Goal: Information Seeking & Learning: Learn about a topic

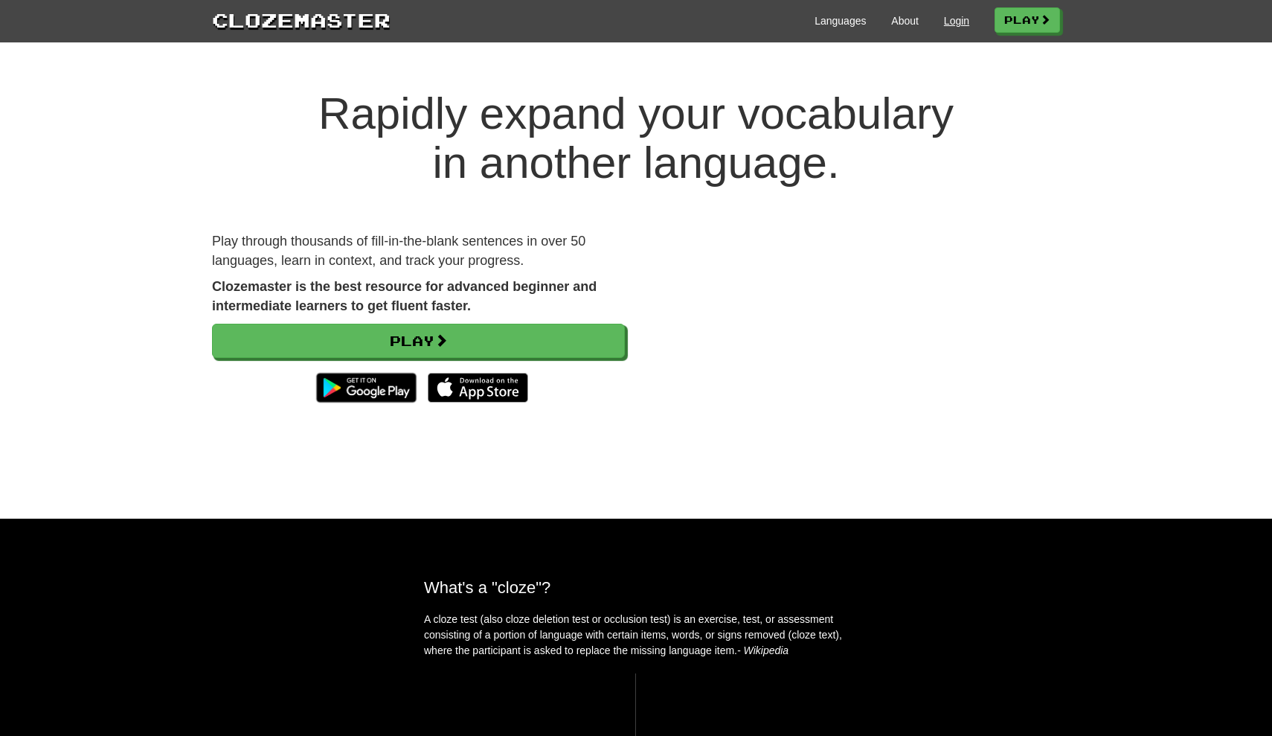
click at [953, 19] on link "Login" at bounding box center [956, 20] width 25 height 15
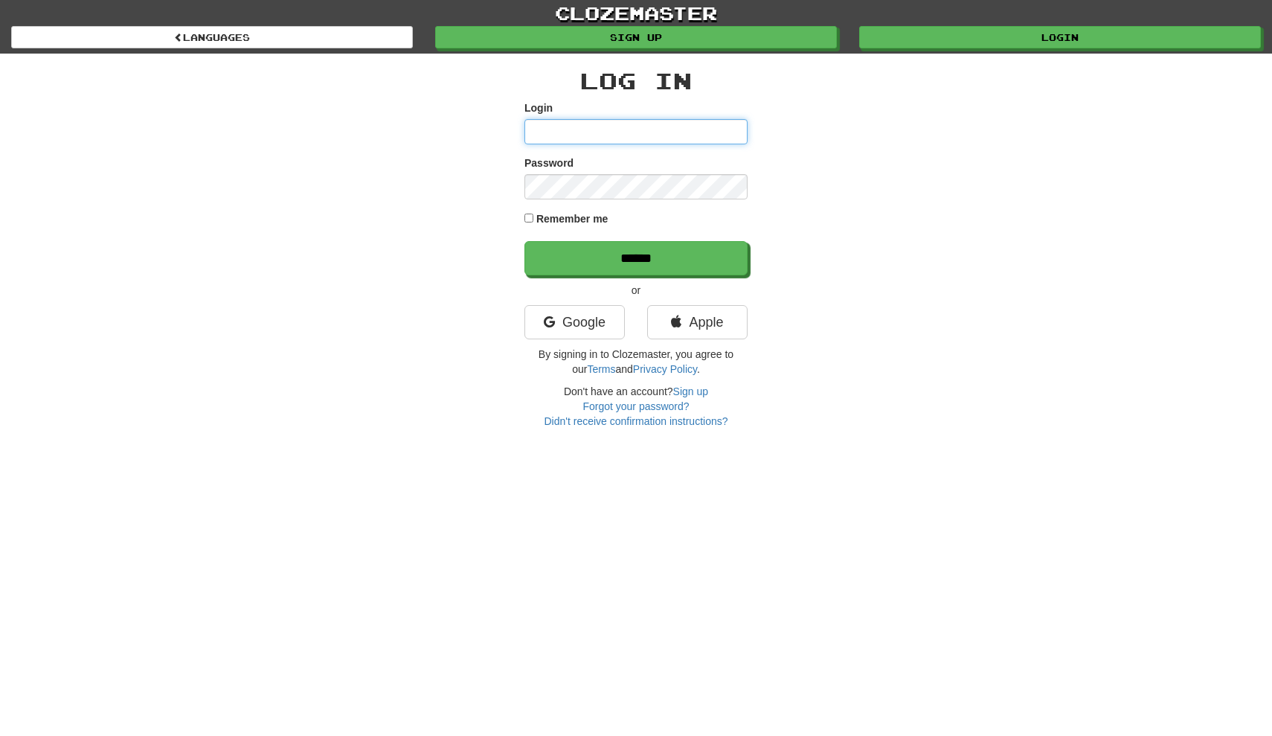
type input "**********"
click at [636, 257] on input "******" at bounding box center [636, 258] width 223 height 34
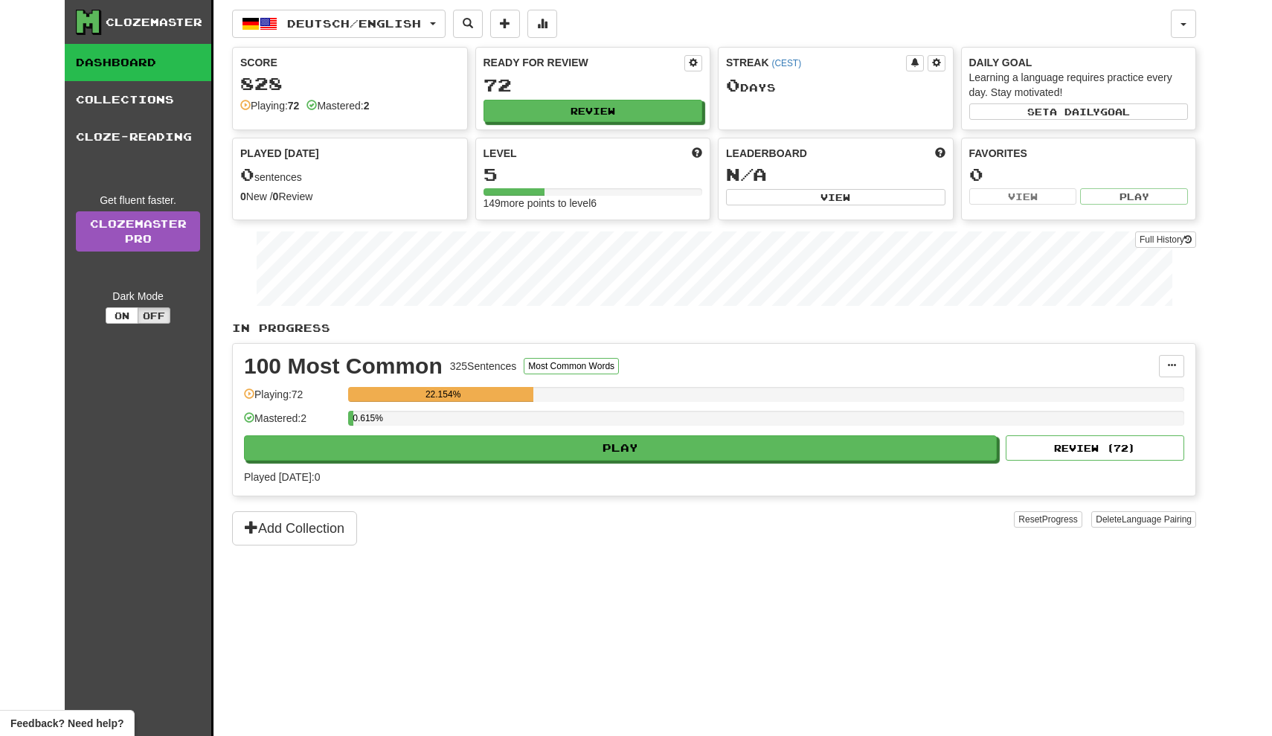
click at [510, 461] on div "100 Most Common 325 Sentences Most Common Words Manage Sentences Unpin from Das…" at bounding box center [714, 420] width 963 height 152
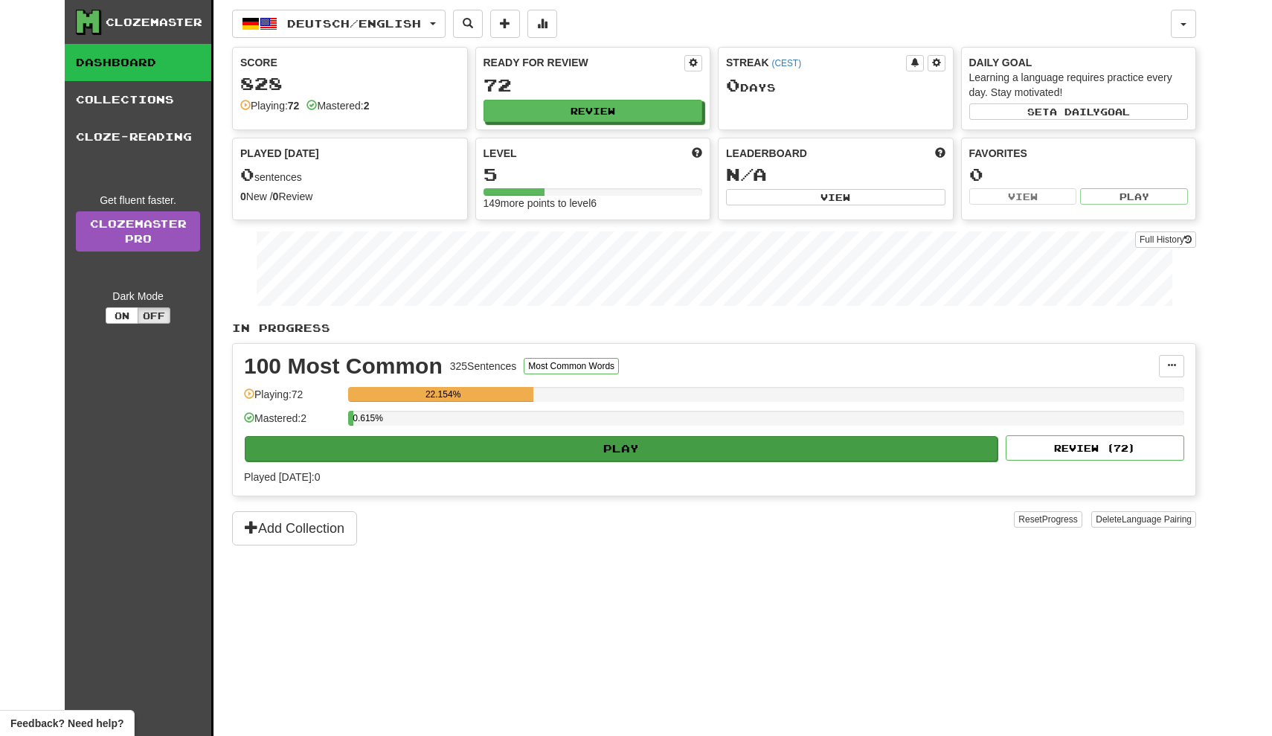
click at [622, 439] on button "Play" at bounding box center [621, 448] width 753 height 25
select select "**"
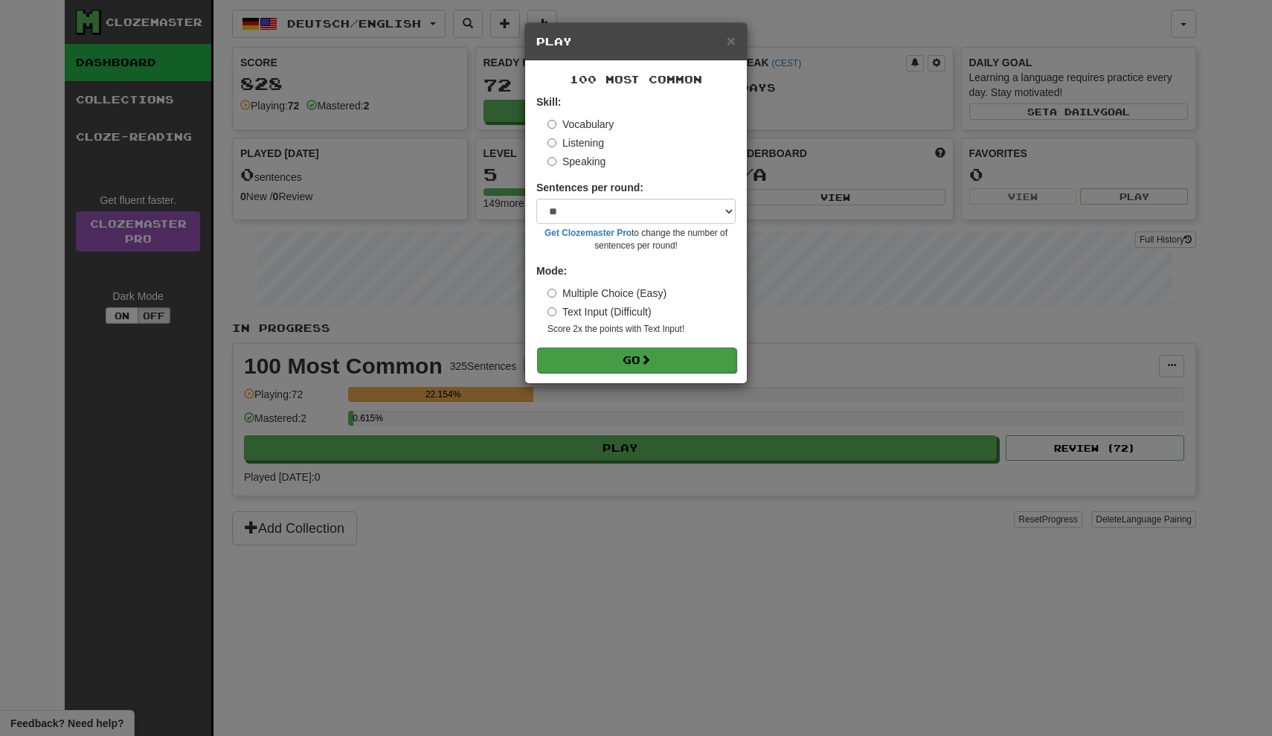
click at [673, 354] on button "Go" at bounding box center [636, 360] width 199 height 25
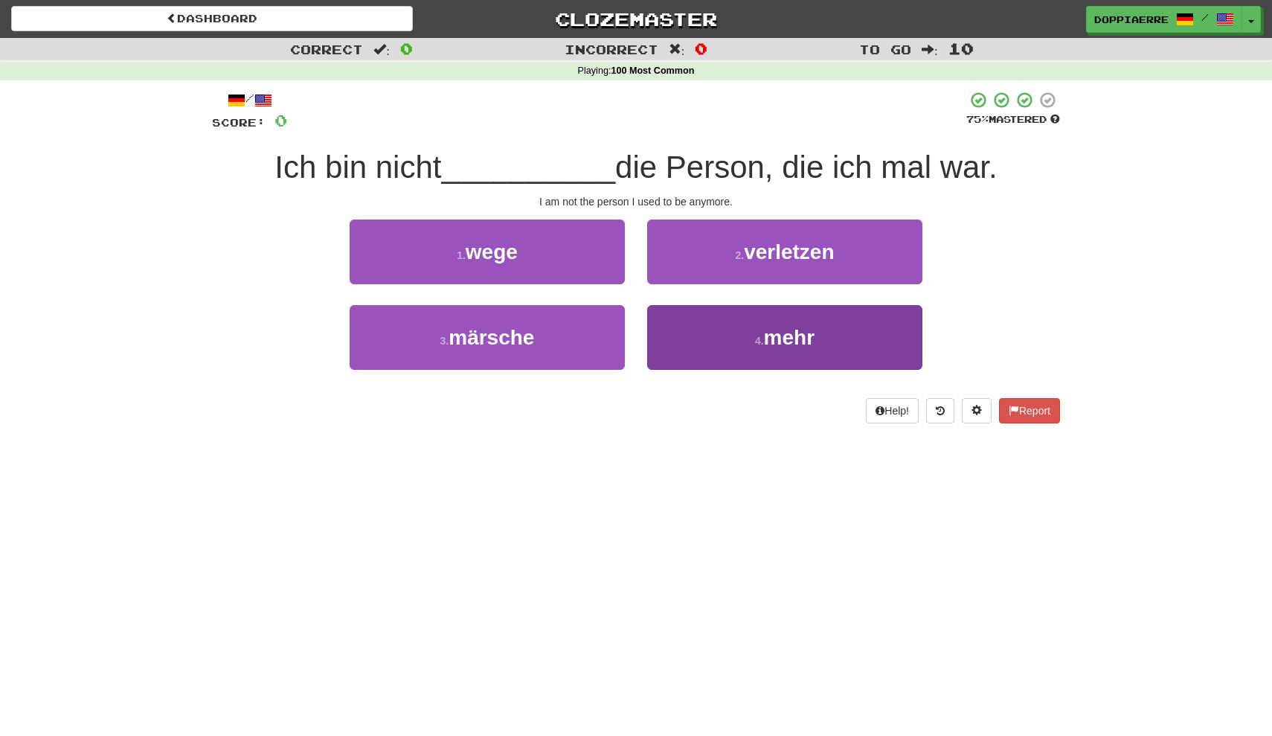
click at [815, 342] on span "mehr" at bounding box center [789, 337] width 51 height 23
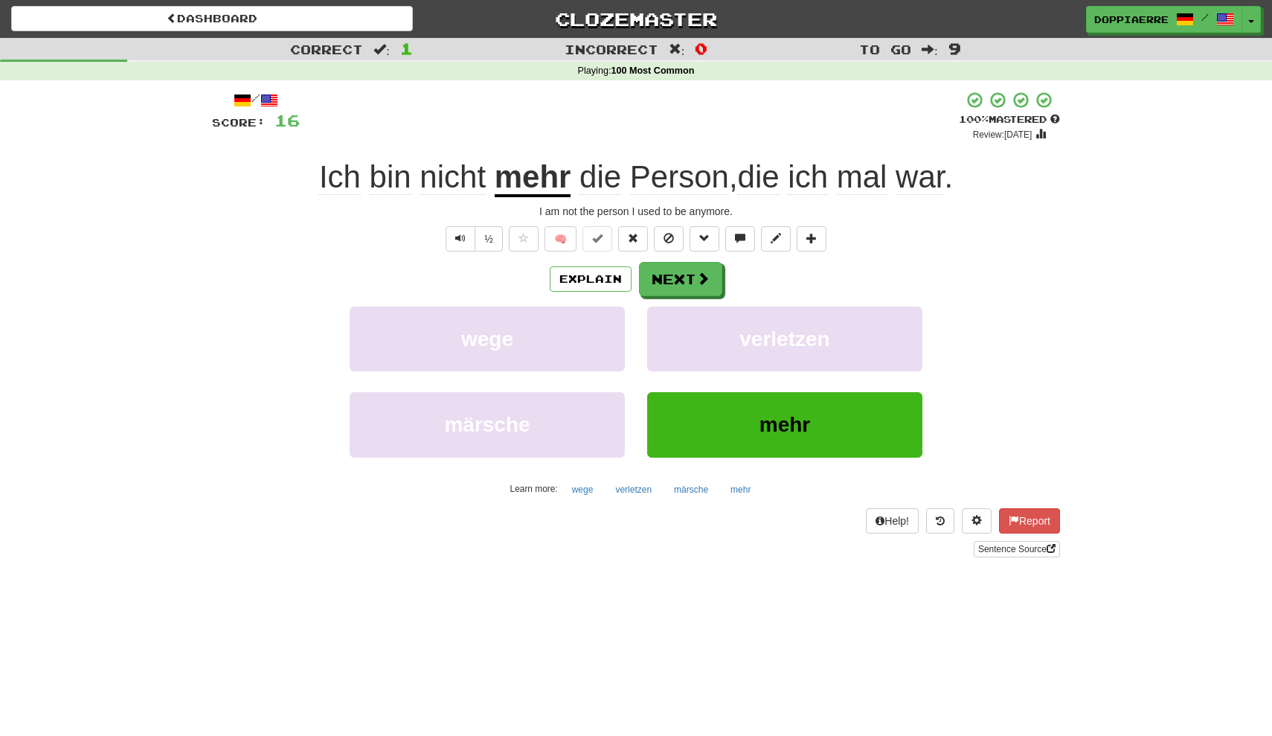
click at [589, 302] on div "Explain Next wege verletzen märsche mehr Learn more: wege verletzen märsche mehr" at bounding box center [636, 381] width 848 height 239
click at [589, 281] on button "Explain" at bounding box center [591, 278] width 82 height 25
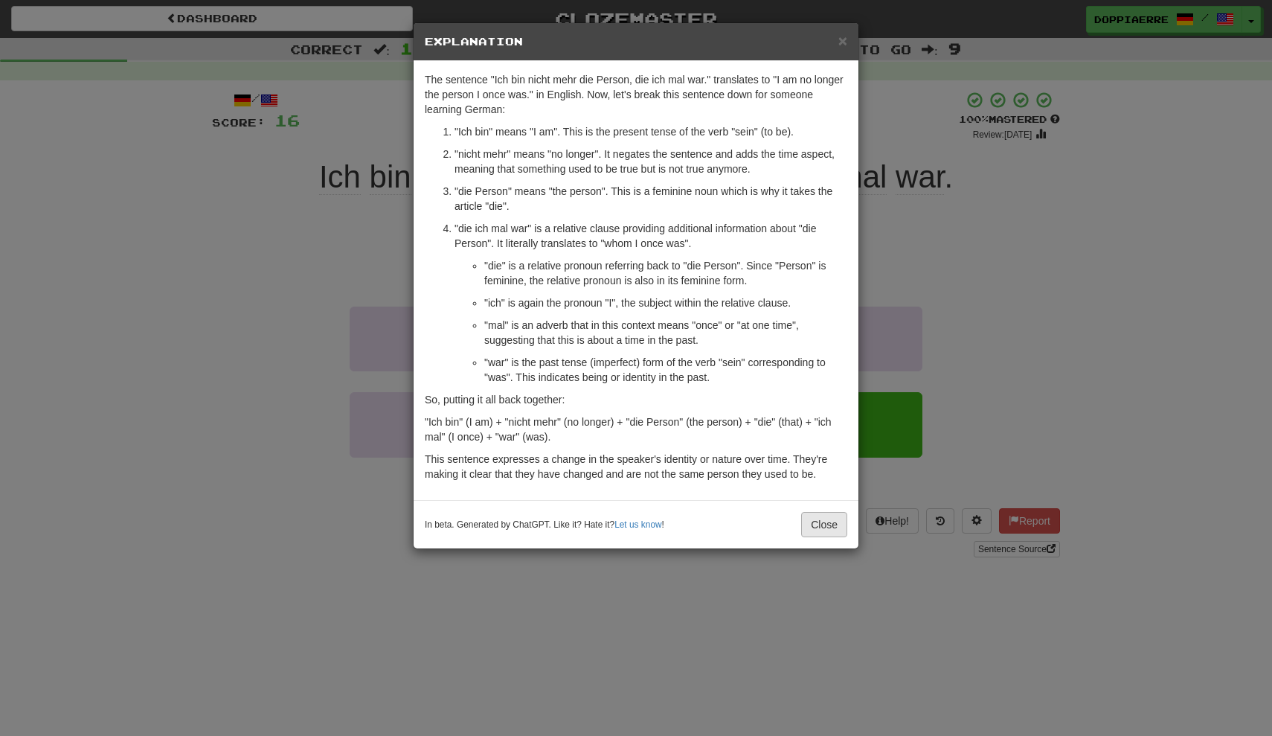
click at [830, 522] on button "Close" at bounding box center [824, 524] width 46 height 25
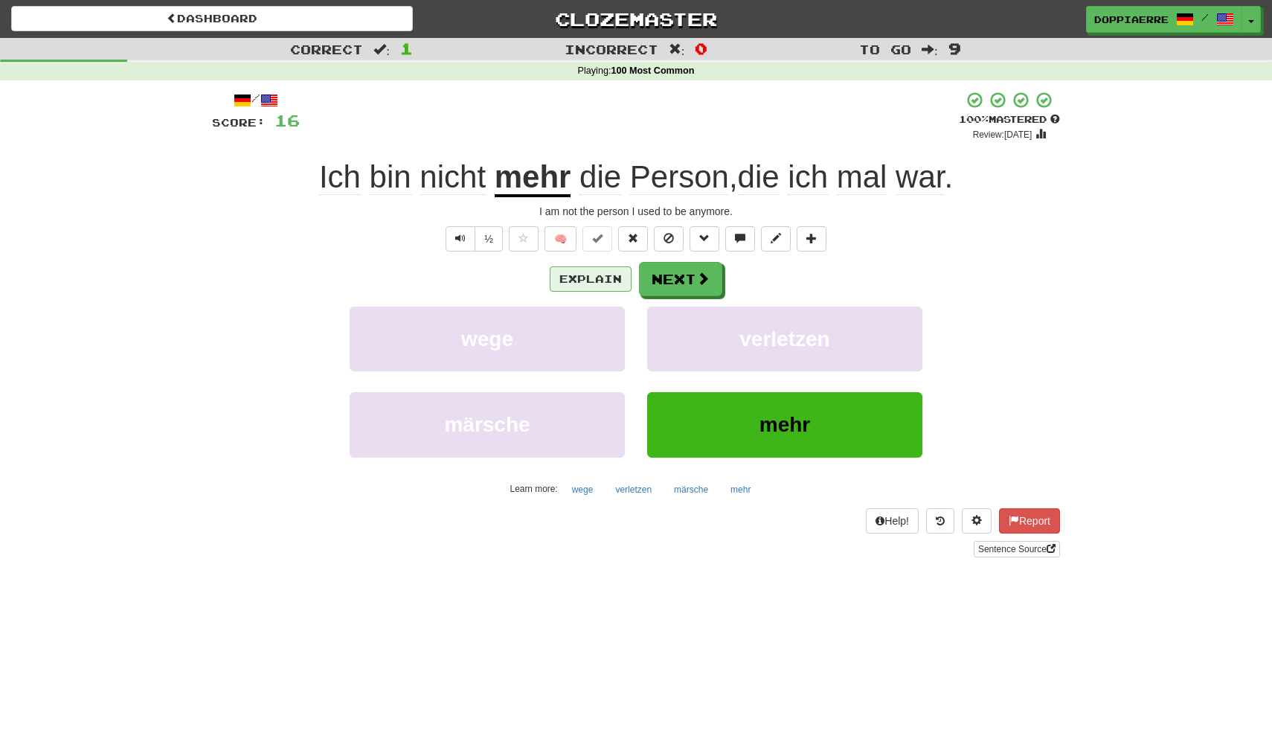
click at [584, 279] on button "Explain" at bounding box center [591, 278] width 82 height 25
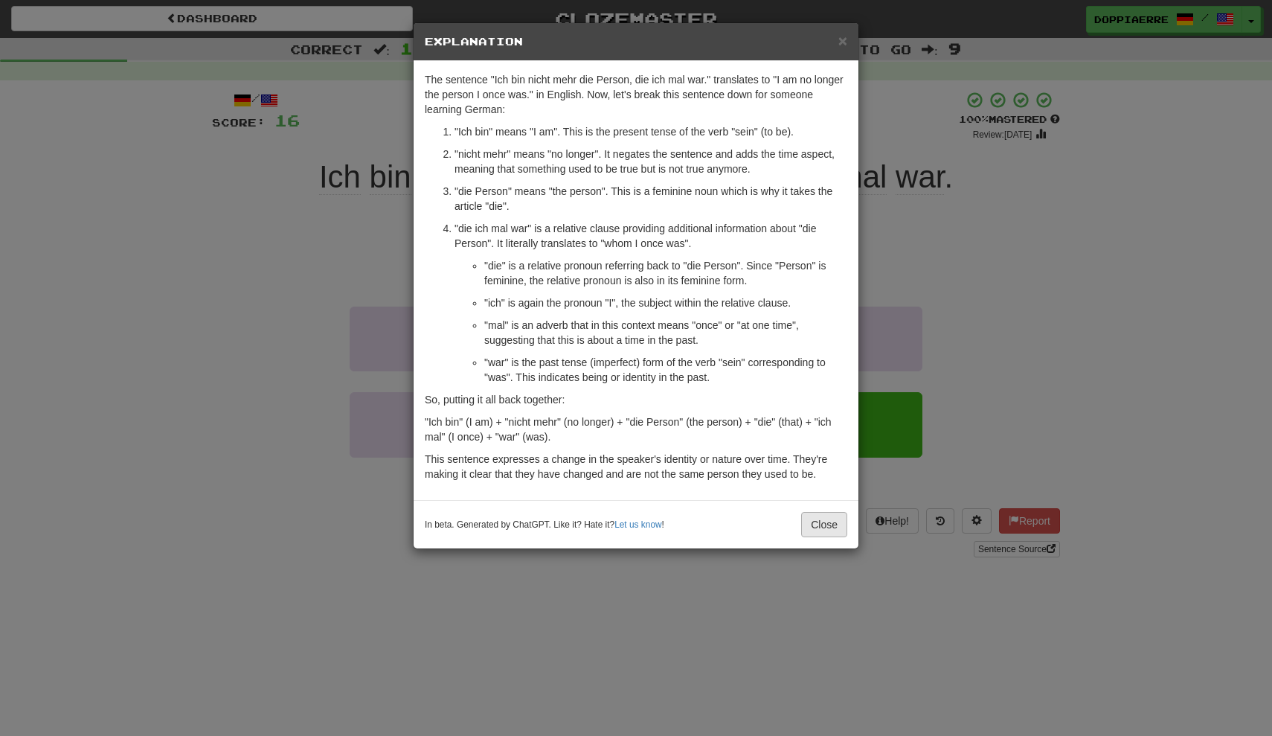
click at [827, 526] on button "Close" at bounding box center [824, 524] width 46 height 25
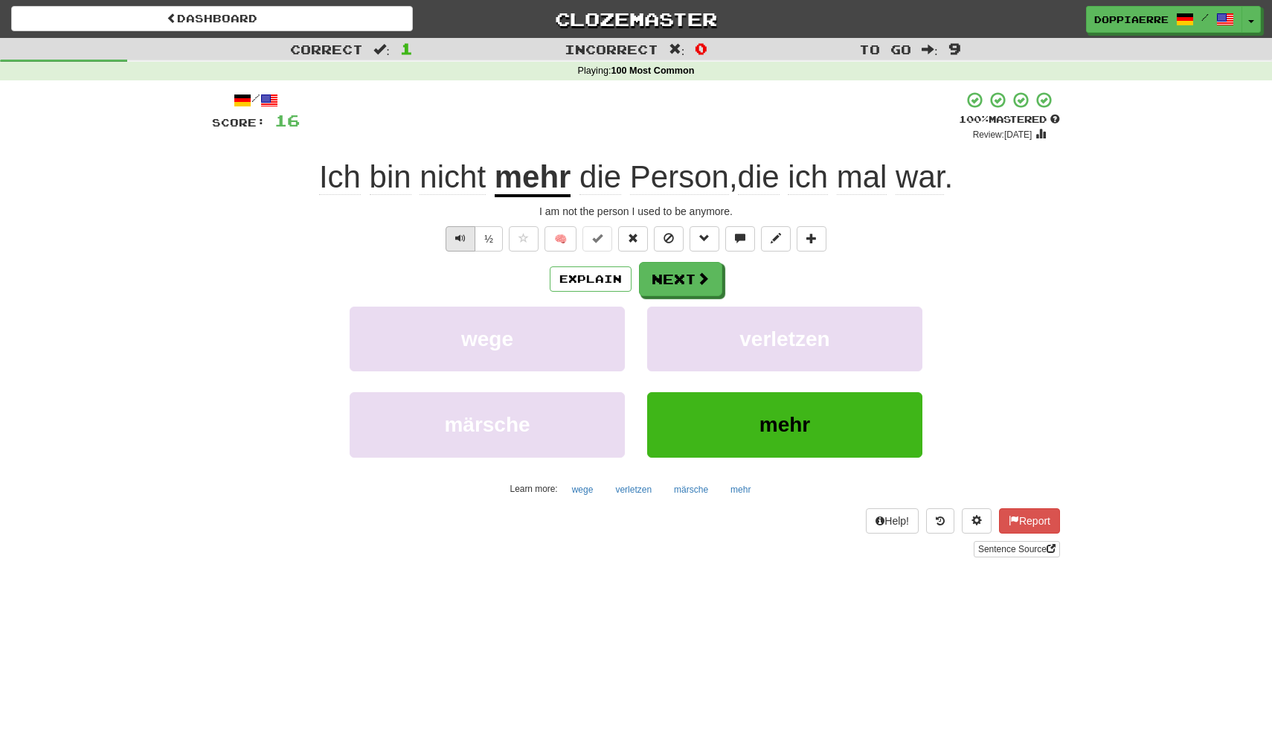
click at [453, 233] on button "Text-to-speech controls" at bounding box center [461, 238] width 30 height 25
click at [491, 232] on button "½" at bounding box center [489, 238] width 28 height 25
click at [563, 237] on button "🧠" at bounding box center [561, 238] width 32 height 25
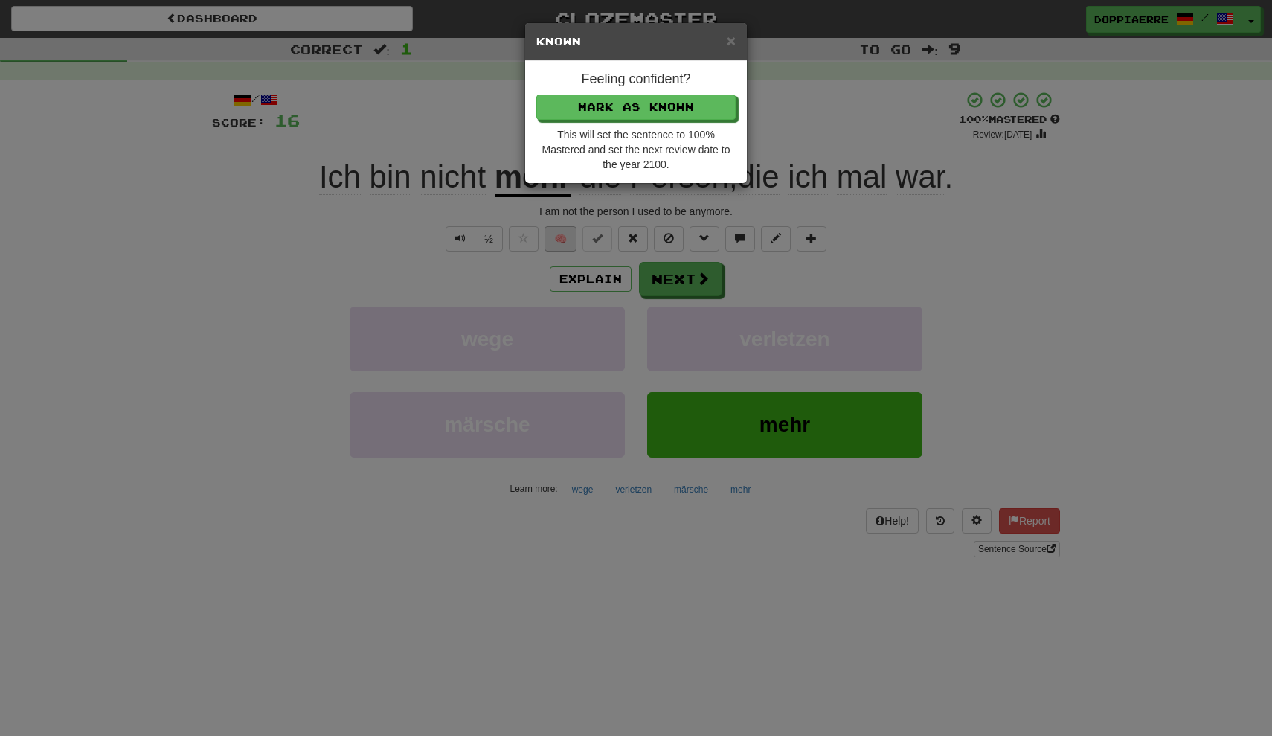
click at [563, 237] on div "× Known Feeling confident? Mark as Known This will set the sentence to 100% Mas…" at bounding box center [636, 368] width 1272 height 736
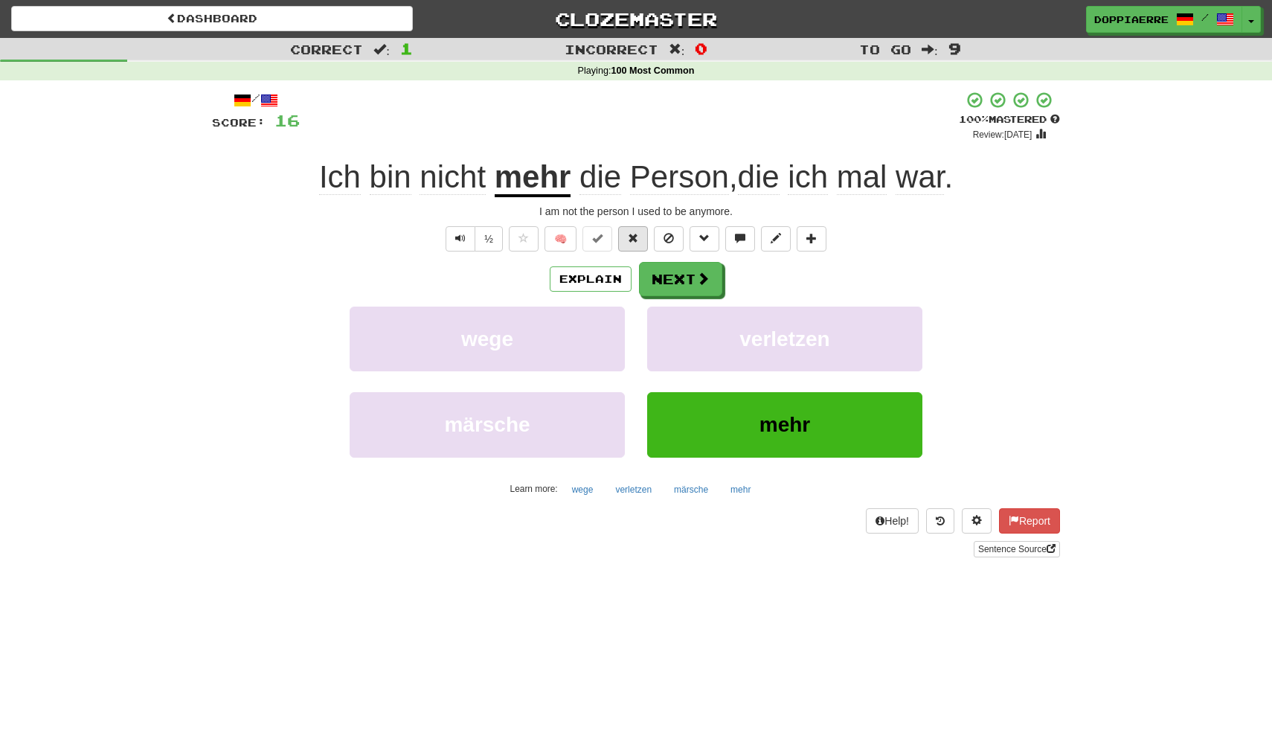
click at [632, 239] on span at bounding box center [633, 238] width 10 height 10
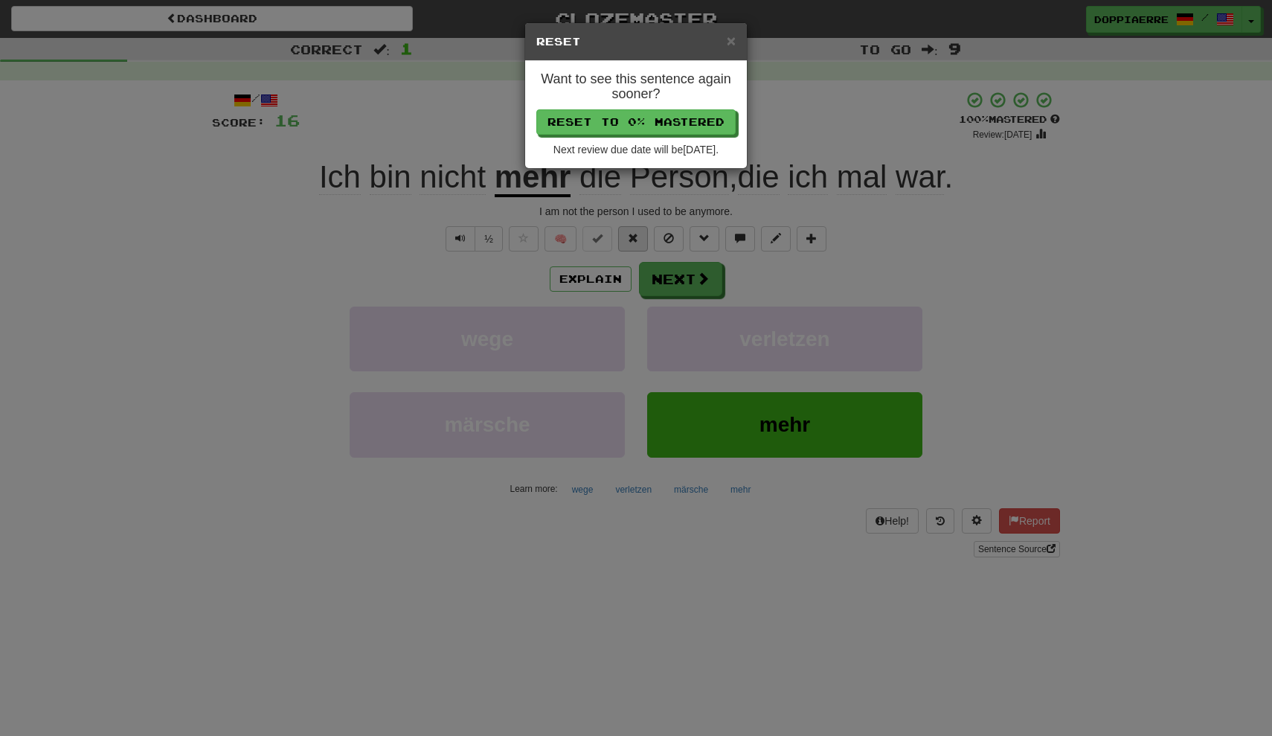
click at [632, 239] on div "× Reset Want to see this sentence again sooner? Reset to 0% Mastered Next revie…" at bounding box center [636, 368] width 1272 height 736
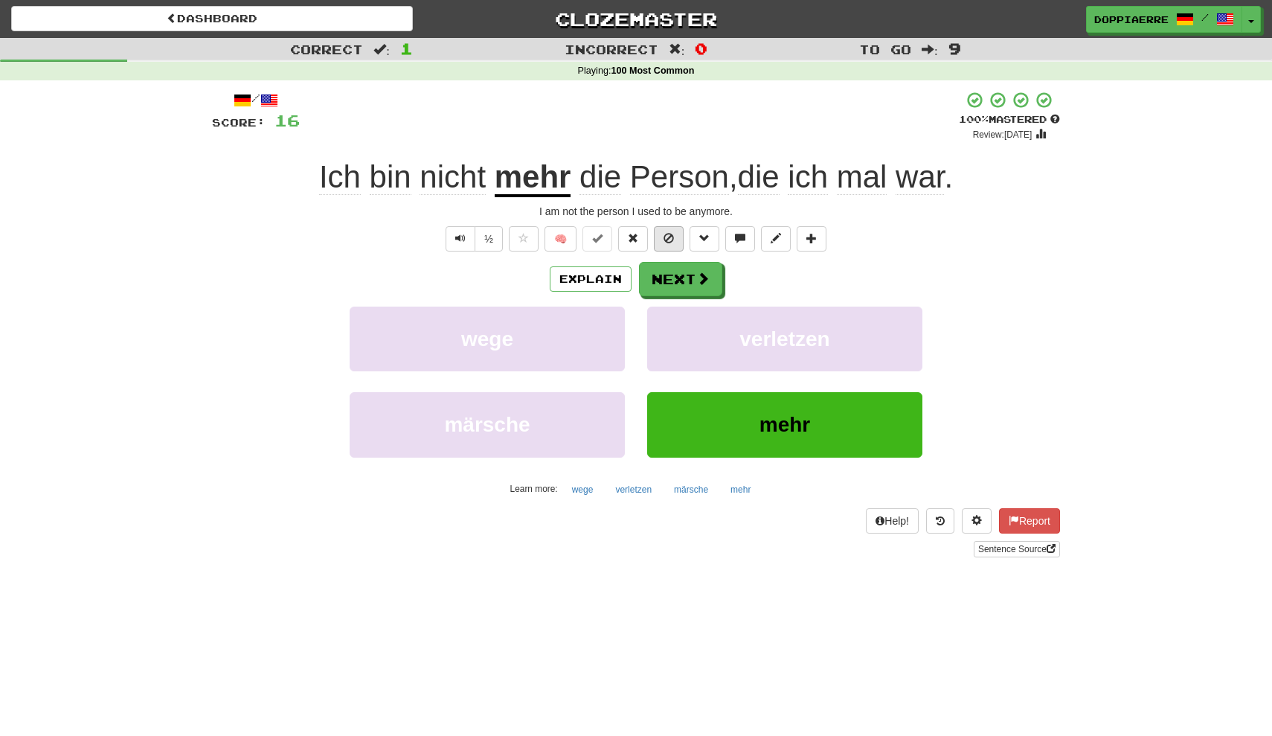
click at [677, 237] on button at bounding box center [669, 238] width 30 height 25
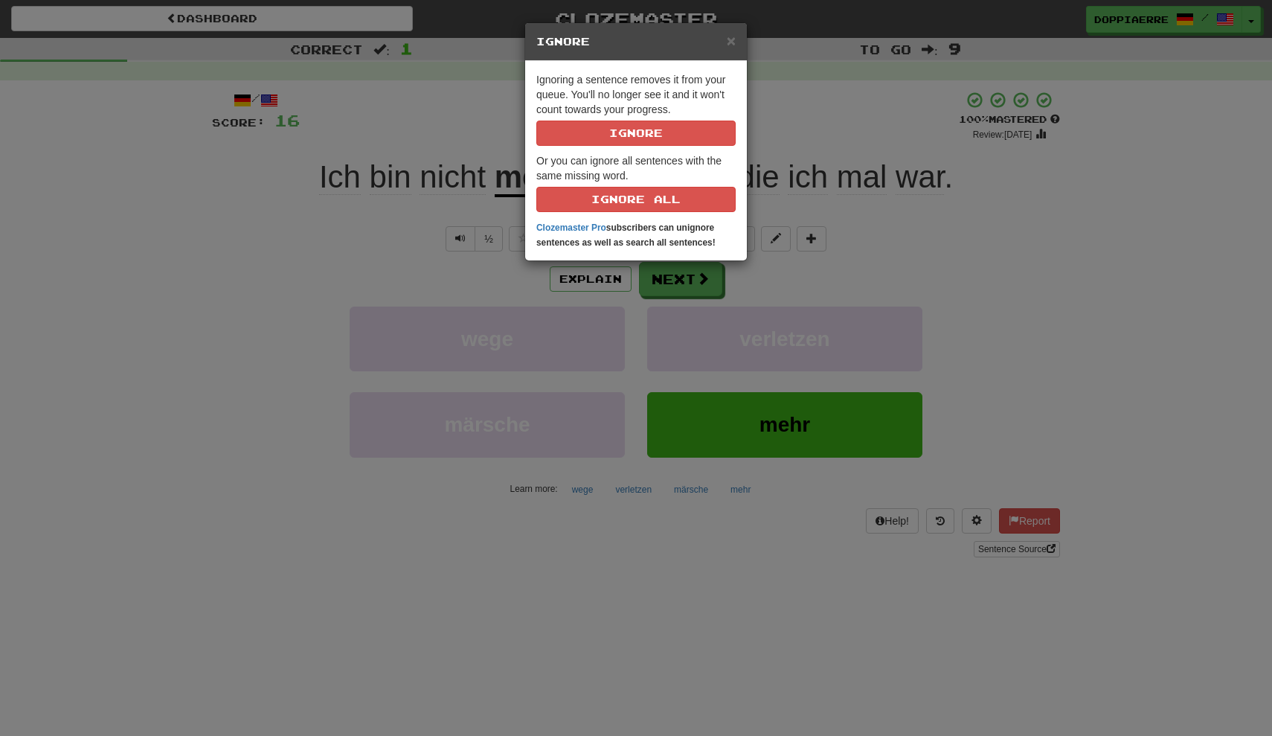
click at [677, 237] on strong "Clozemaster Pro subscribers can unignore sentences as well as search all senten…" at bounding box center [626, 234] width 179 height 25
click at [734, 41] on span "×" at bounding box center [731, 40] width 9 height 17
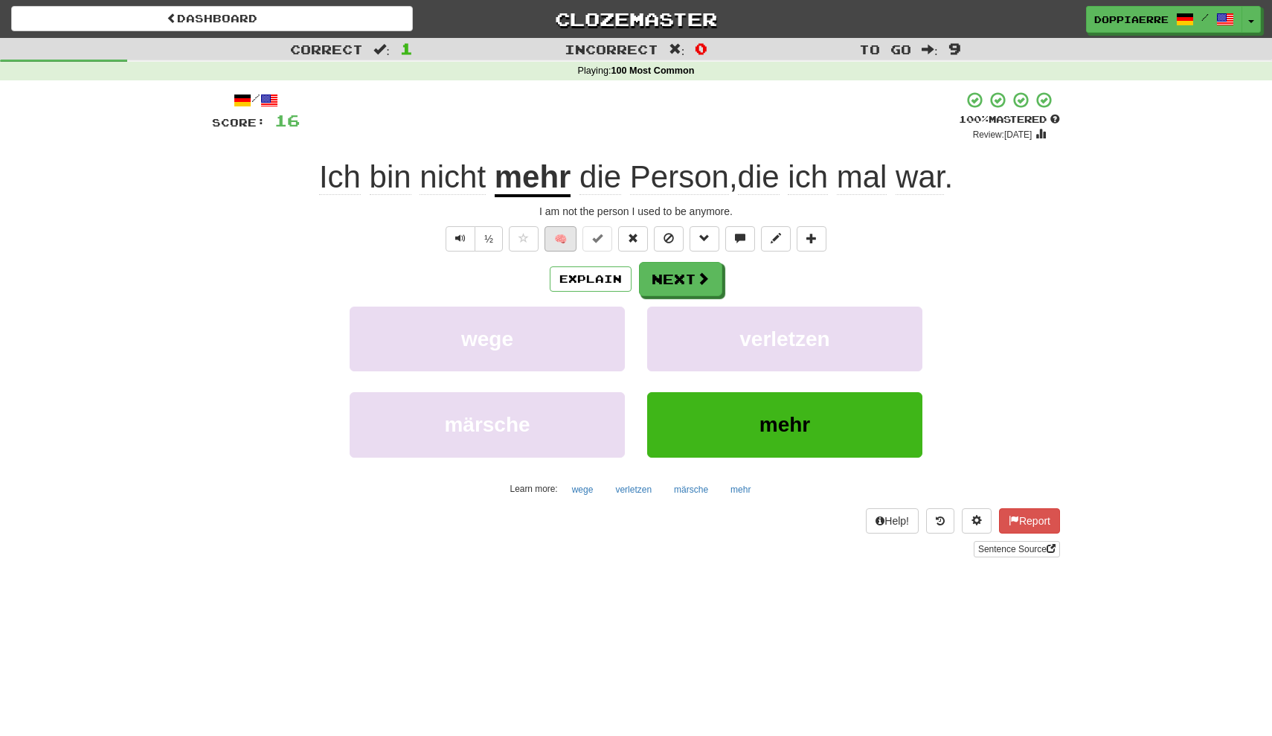
click at [566, 233] on button "🧠" at bounding box center [561, 238] width 32 height 25
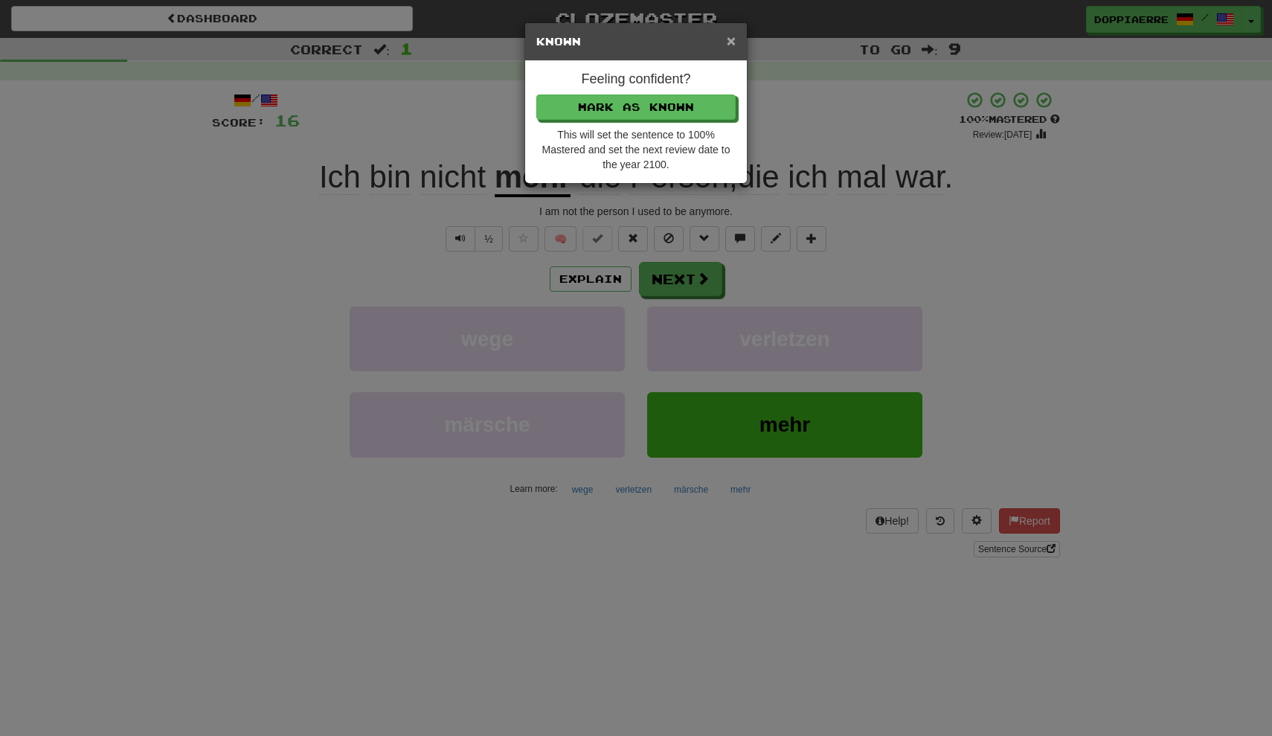
click at [732, 47] on span "×" at bounding box center [731, 40] width 9 height 17
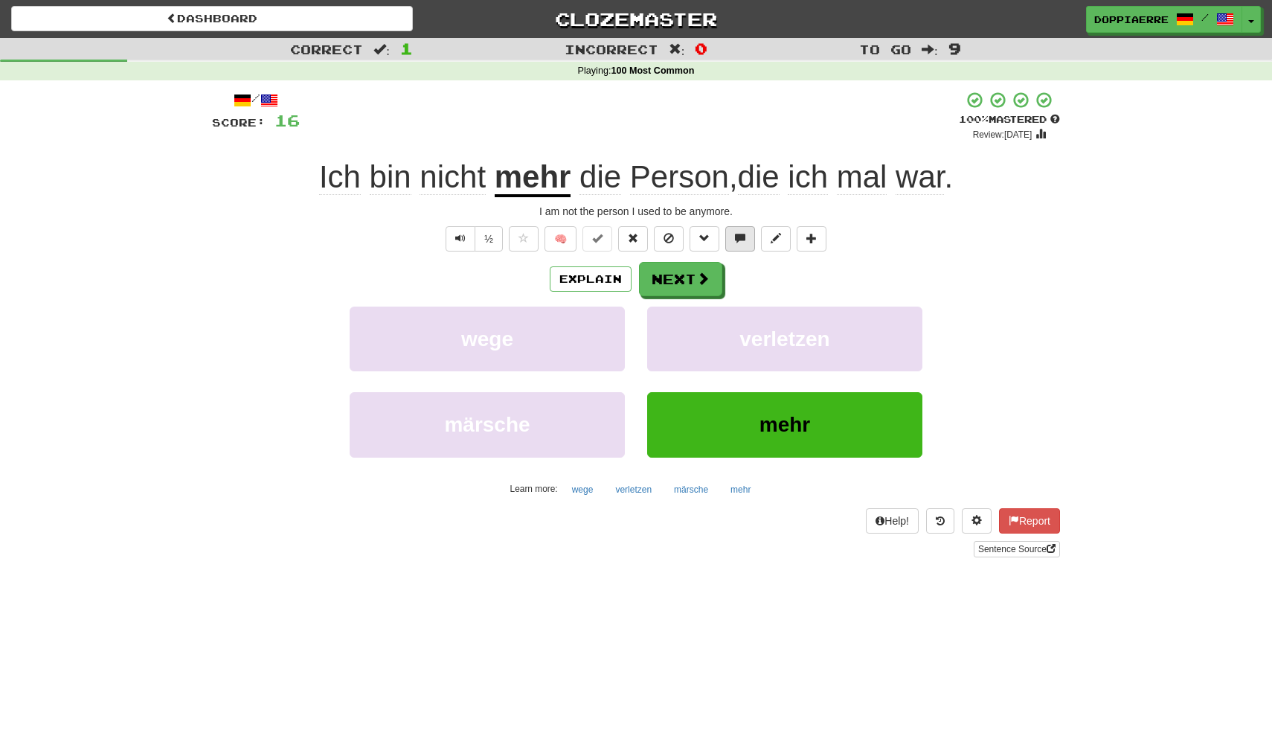
click at [749, 237] on button at bounding box center [741, 238] width 30 height 25
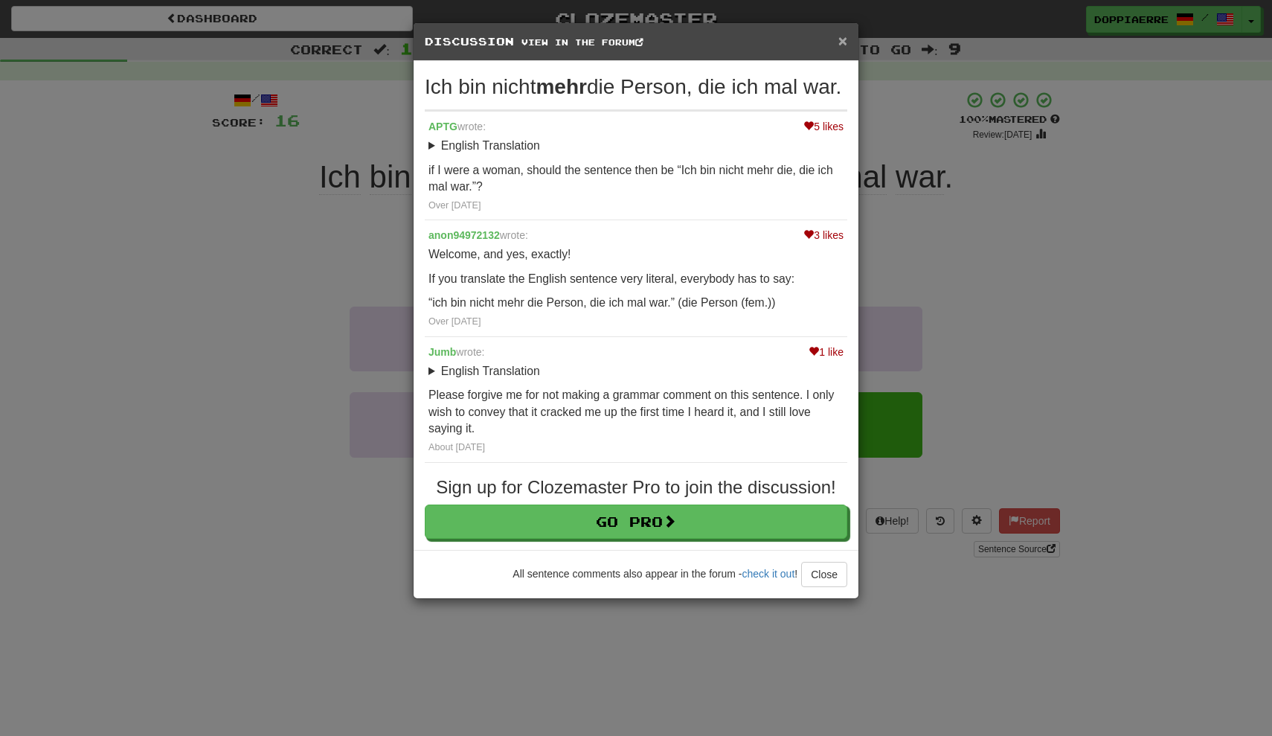
click at [840, 45] on span "×" at bounding box center [843, 40] width 9 height 17
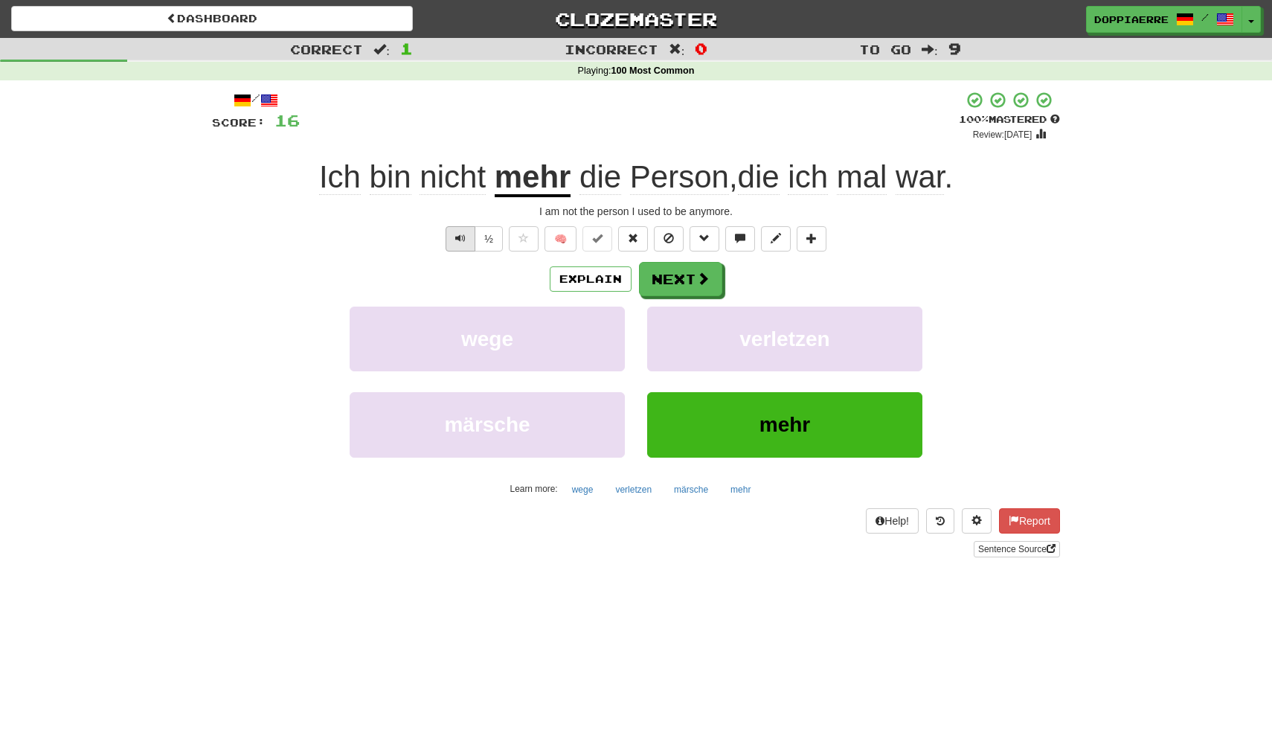
click at [461, 234] on span "Text-to-speech controls" at bounding box center [460, 238] width 10 height 10
click at [679, 281] on button "Next" at bounding box center [681, 280] width 83 height 34
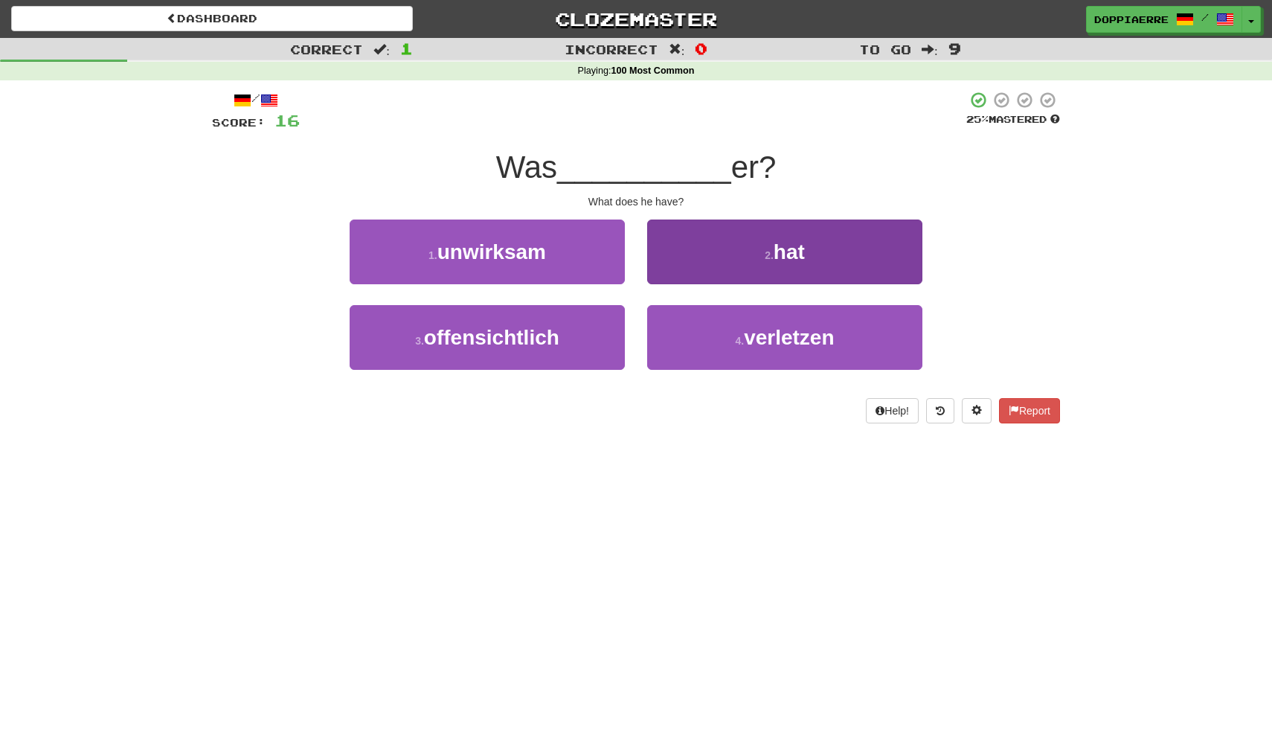
click at [769, 254] on small "2 ." at bounding box center [769, 255] width 9 height 12
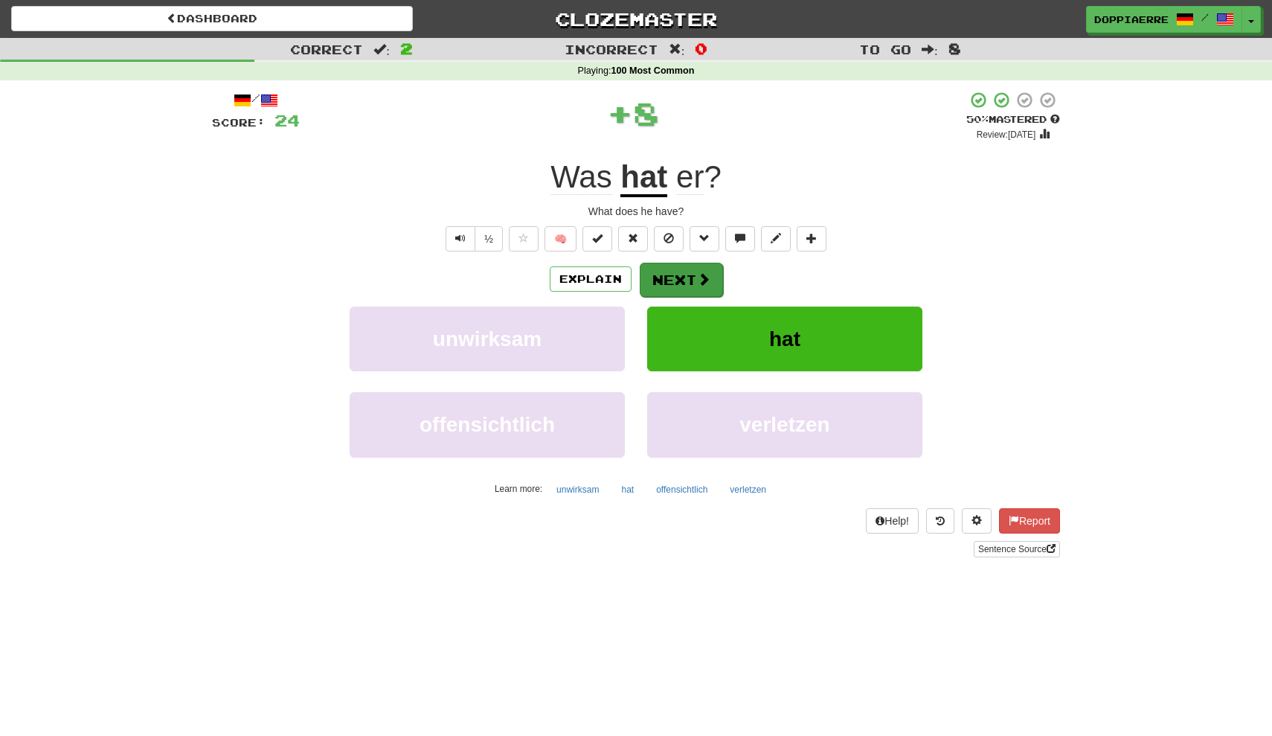
click at [671, 277] on button "Next" at bounding box center [681, 280] width 83 height 34
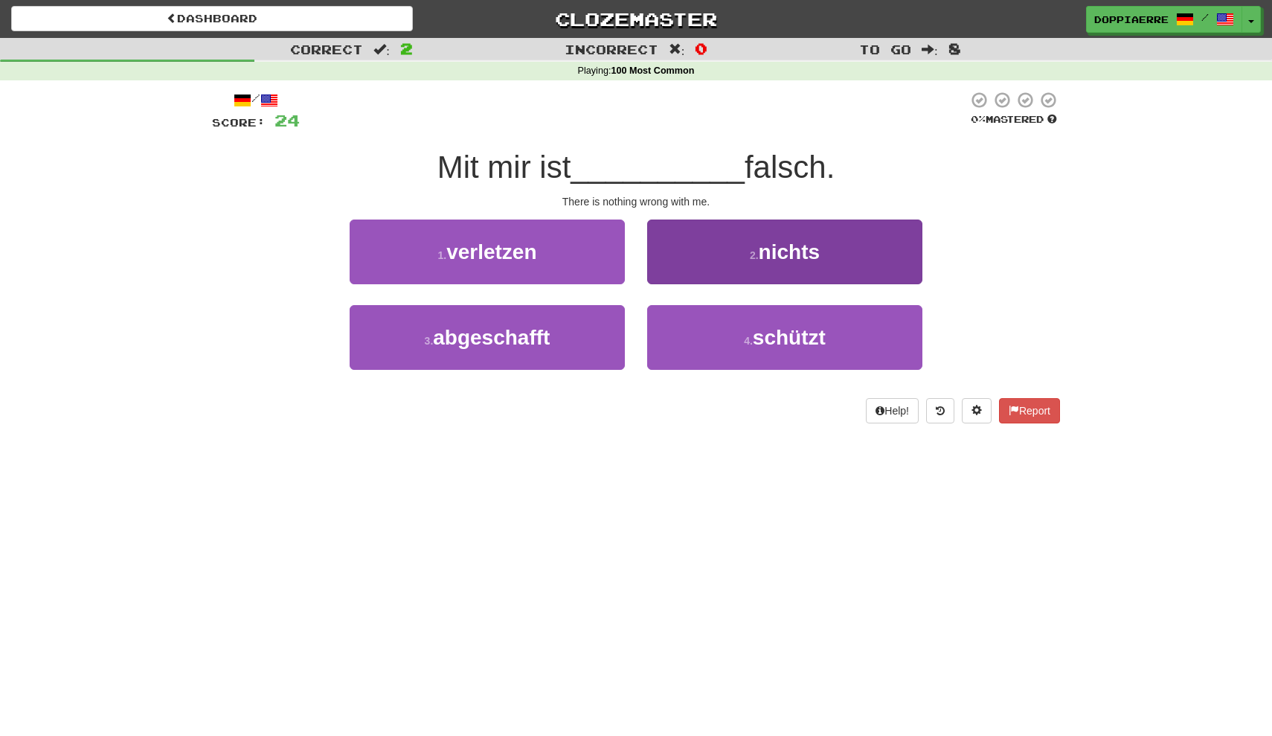
click at [792, 244] on span "nichts" at bounding box center [789, 251] width 61 height 23
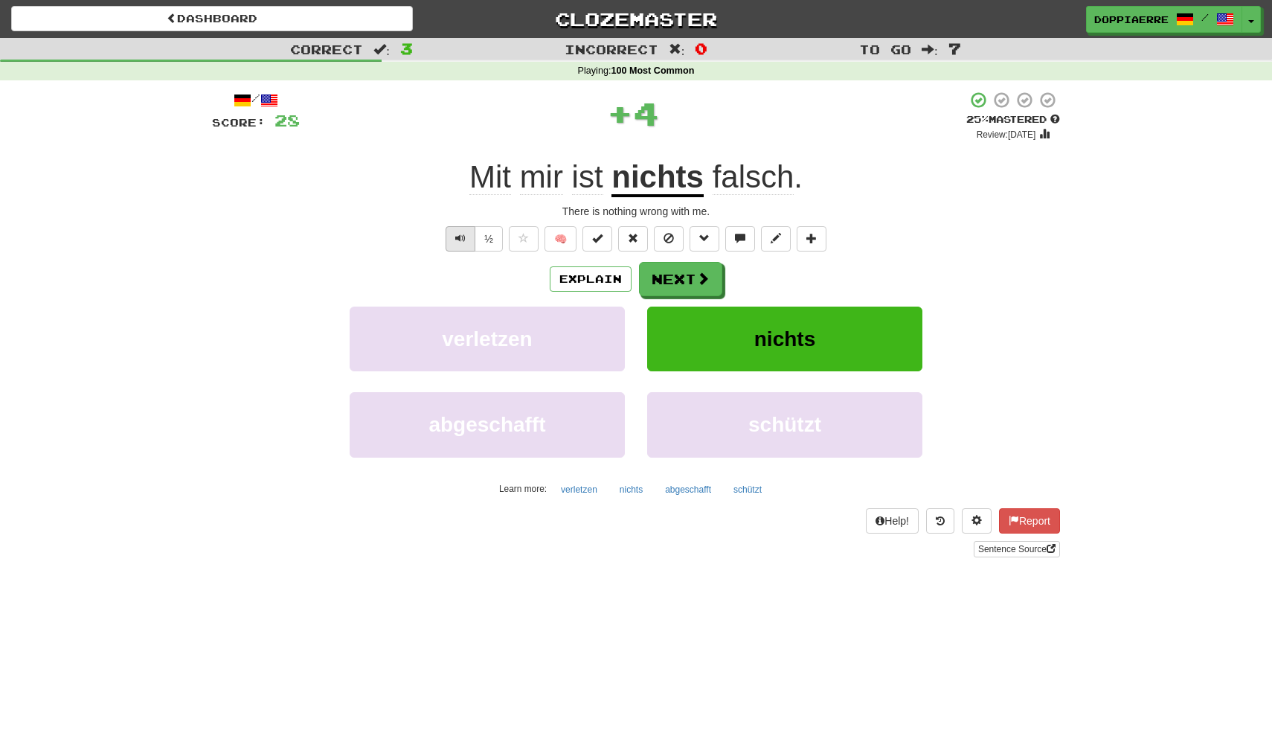
click at [457, 237] on span "Text-to-speech controls" at bounding box center [460, 238] width 10 height 10
click at [451, 259] on div "/ Score: 28 + 4 25 % Mastered Review: 2025-08-16 Mit mir ist nichts falsch . Th…" at bounding box center [636, 324] width 848 height 467
click at [462, 237] on span "Text-to-speech controls" at bounding box center [460, 238] width 10 height 10
click at [682, 271] on button "Next" at bounding box center [681, 280] width 83 height 34
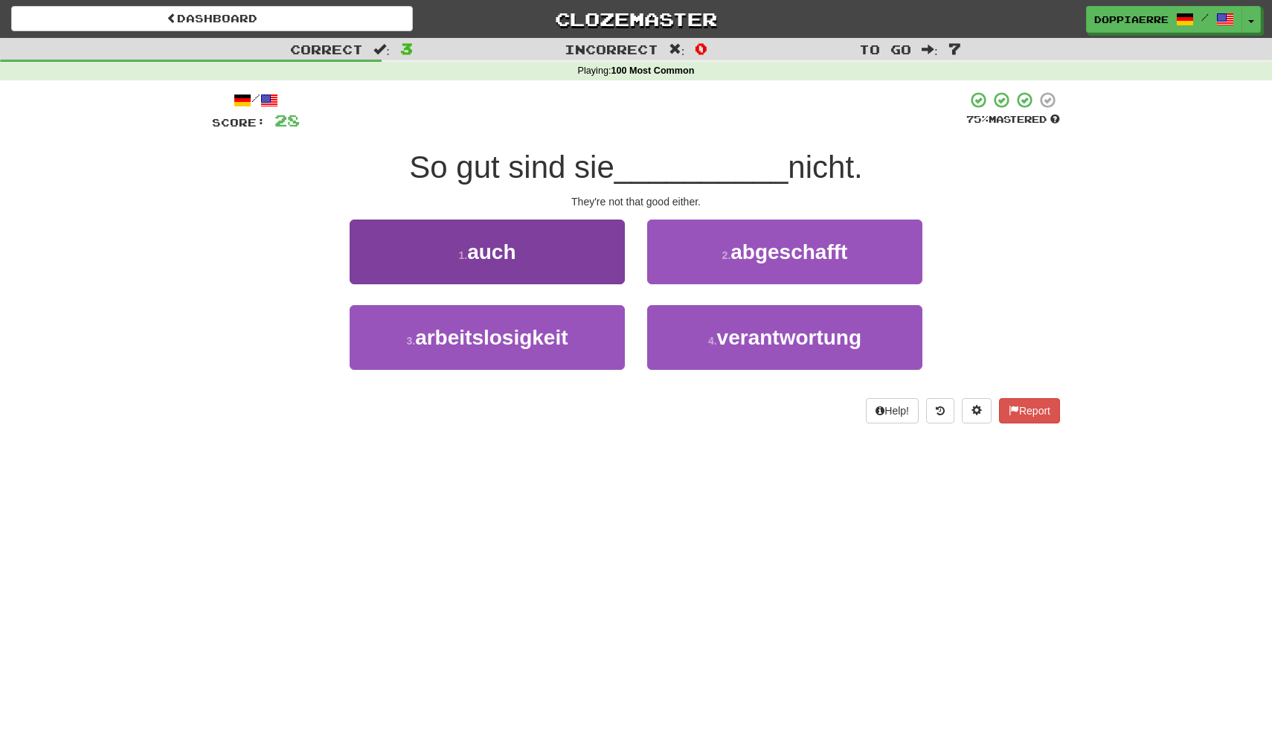
click at [551, 249] on button "1 . auch" at bounding box center [487, 252] width 275 height 65
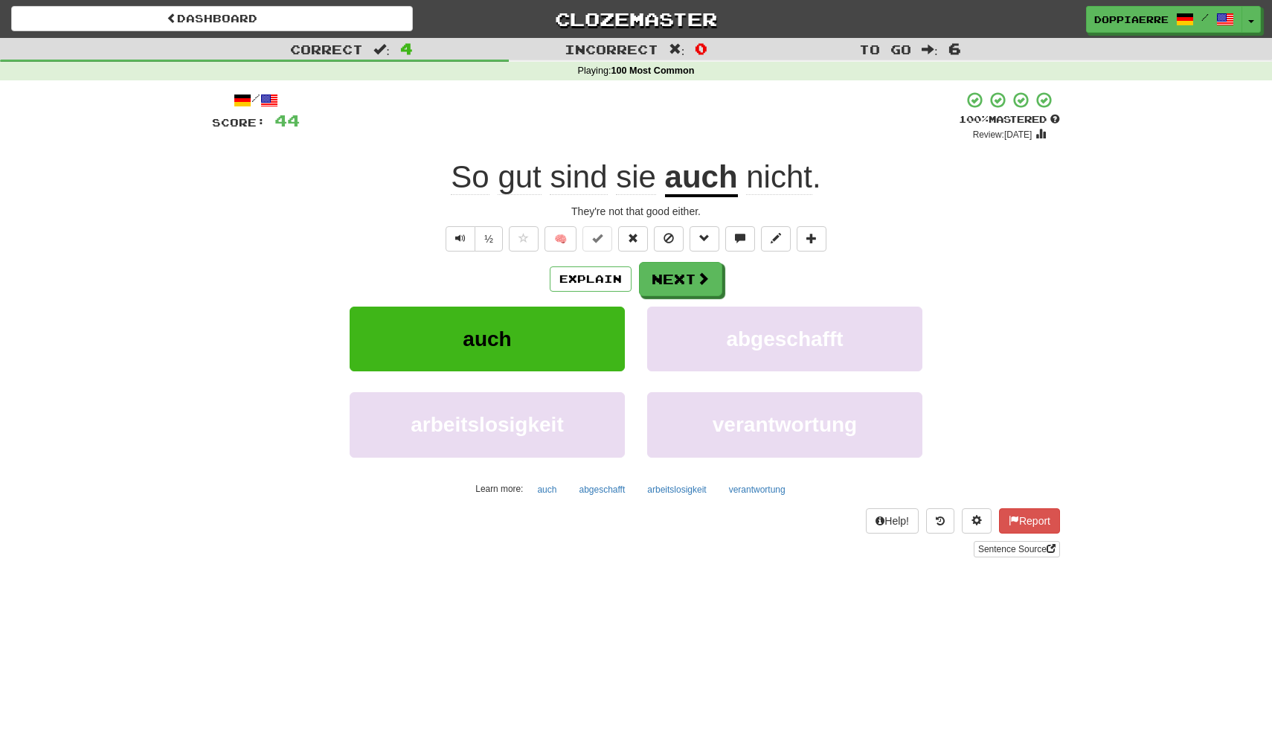
click at [492, 327] on span "auch" at bounding box center [487, 338] width 48 height 23
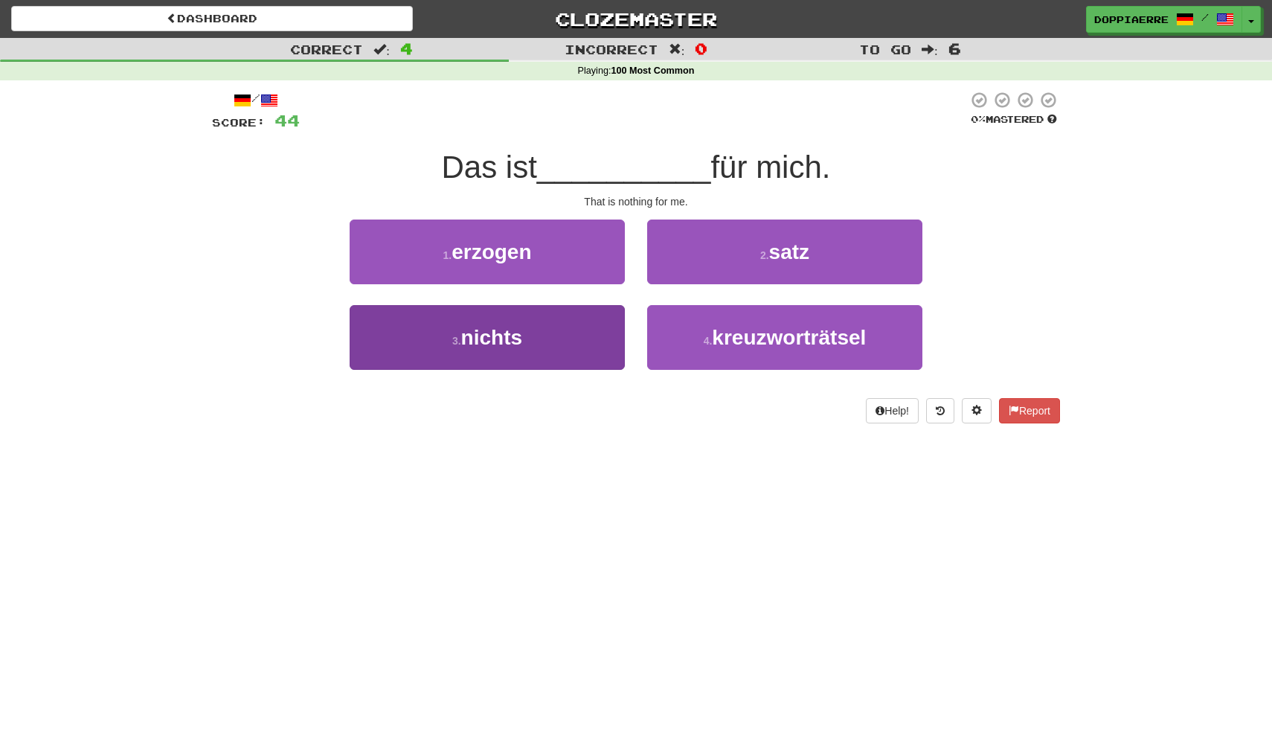
click at [558, 324] on button "3 . nichts" at bounding box center [487, 337] width 275 height 65
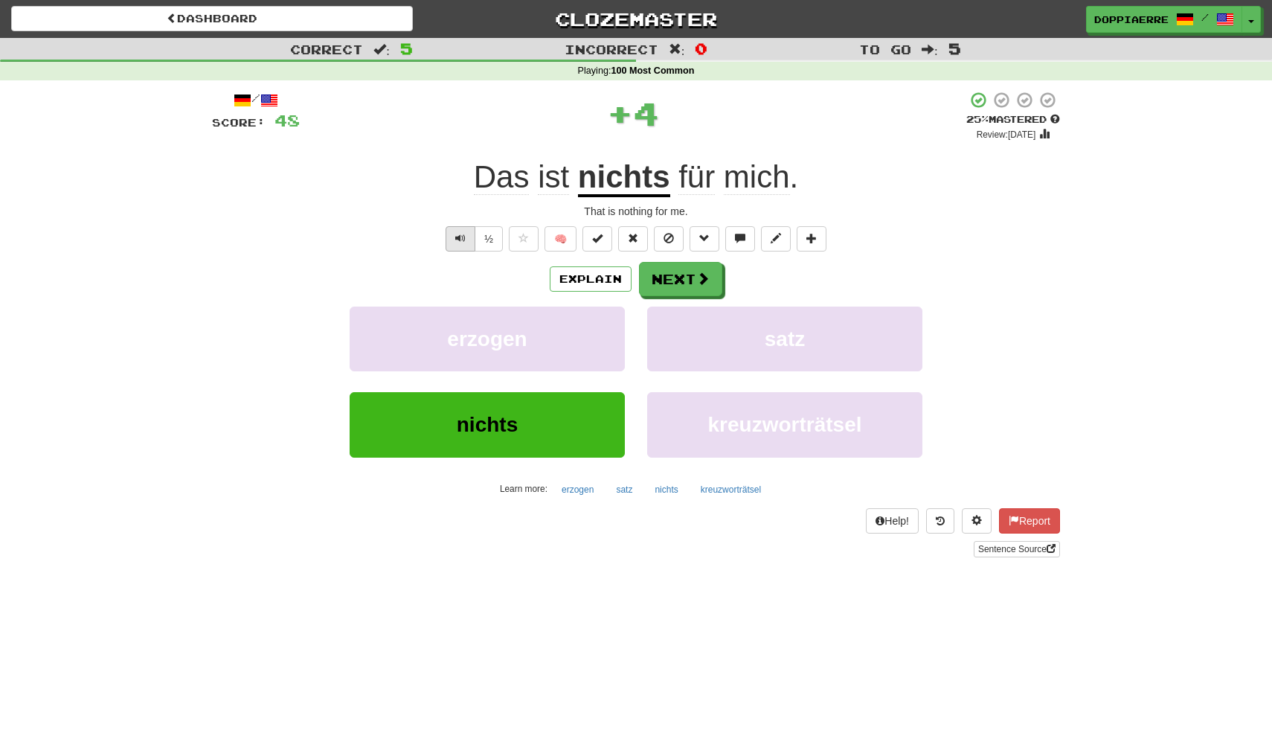
click at [453, 231] on button "Text-to-speech controls" at bounding box center [461, 238] width 30 height 25
click at [691, 287] on button "Next" at bounding box center [681, 280] width 83 height 34
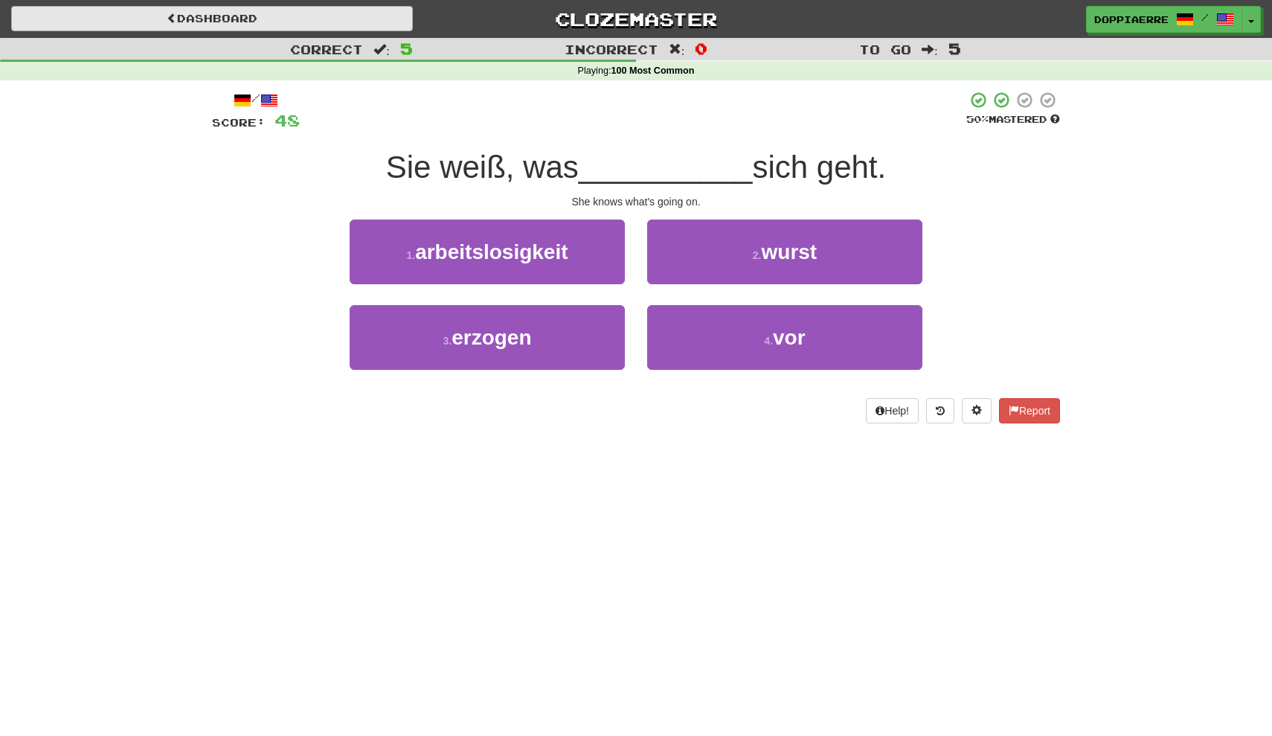
click at [185, 12] on link "Dashboard" at bounding box center [212, 18] width 402 height 25
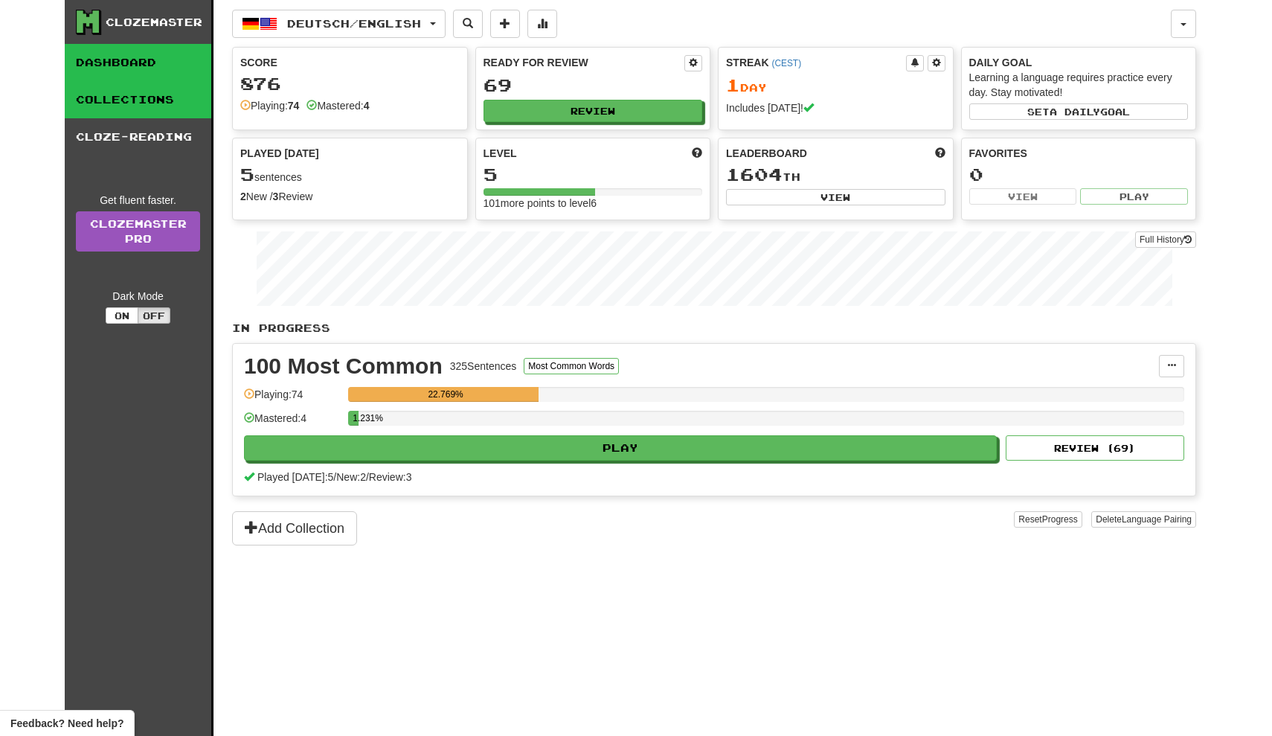
click at [143, 105] on link "Collections" at bounding box center [138, 99] width 147 height 37
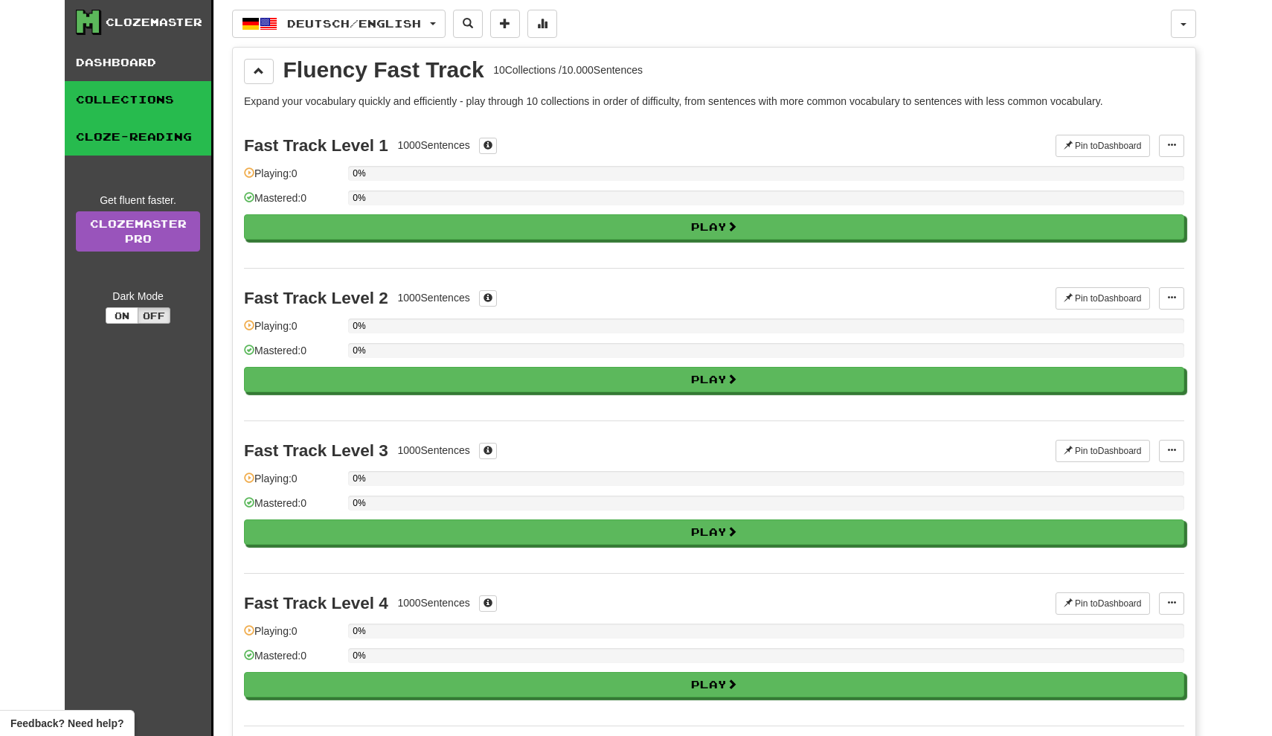
click at [141, 141] on link "Cloze-Reading" at bounding box center [138, 136] width 147 height 37
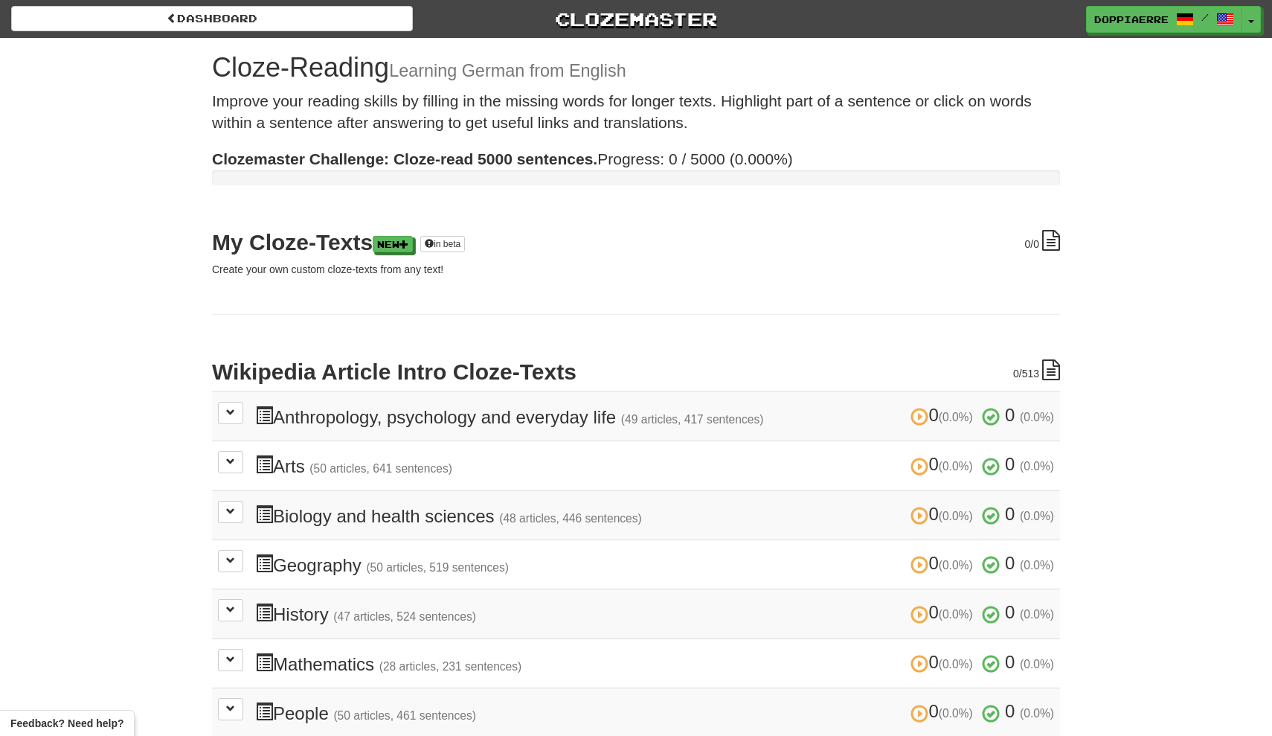
click at [433, 413] on h3 "0 (0.0%) 0 (0.0%) Anthropology, psychology and everyday life (49 articles, 417 …" at bounding box center [654, 417] width 799 height 22
click at [237, 408] on button at bounding box center [230, 413] width 25 height 22
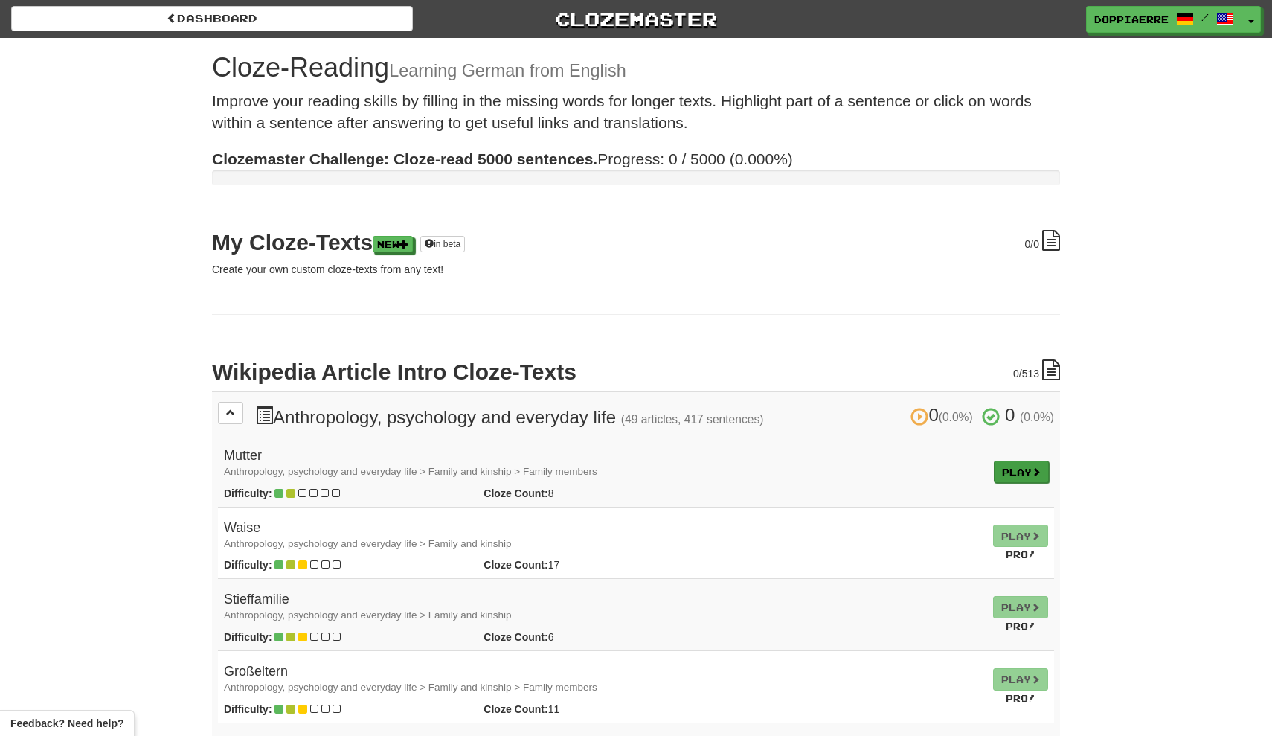
click at [1009, 475] on link "Play" at bounding box center [1021, 472] width 55 height 22
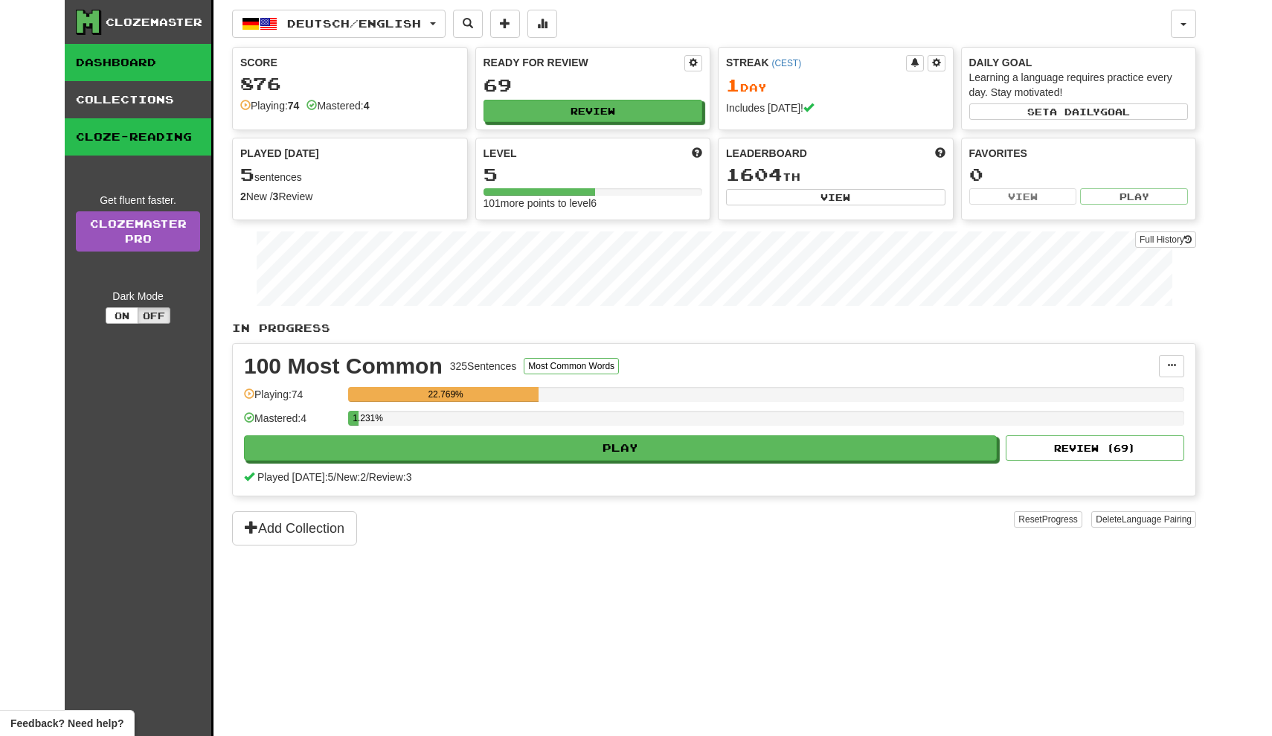
click at [134, 123] on link "Cloze-Reading" at bounding box center [138, 136] width 147 height 37
click at [169, 23] on div "Clozemaster" at bounding box center [154, 22] width 97 height 15
click at [115, 70] on link "Dashboard" at bounding box center [138, 62] width 147 height 37
click at [520, 26] on button at bounding box center [505, 24] width 30 height 28
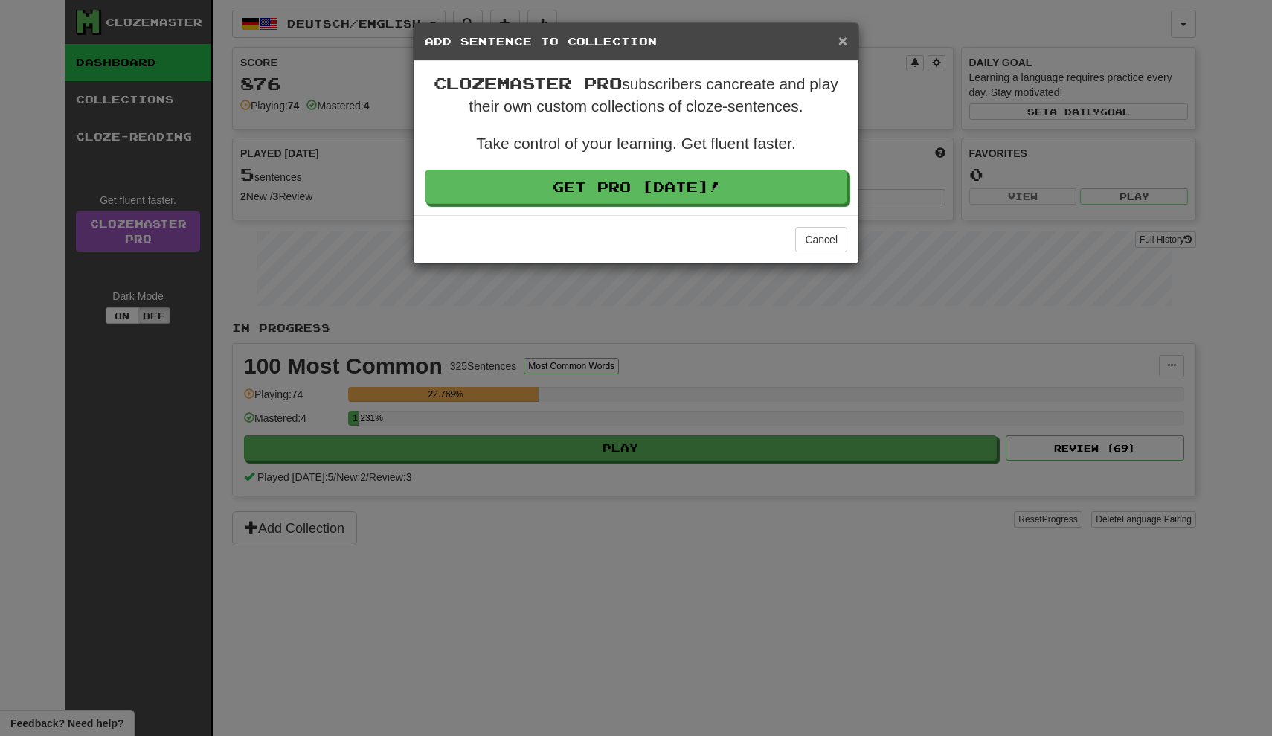
click at [842, 47] on span "×" at bounding box center [843, 40] width 9 height 17
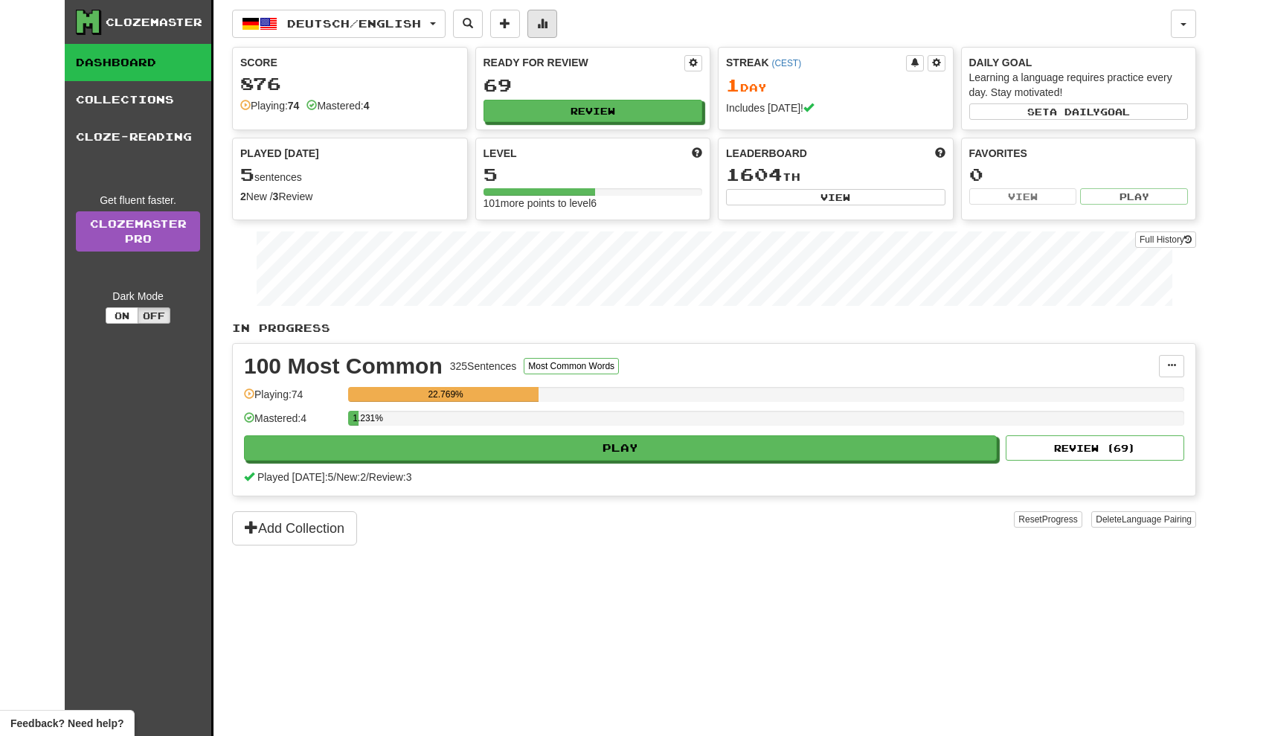
click at [548, 25] on span at bounding box center [542, 23] width 10 height 10
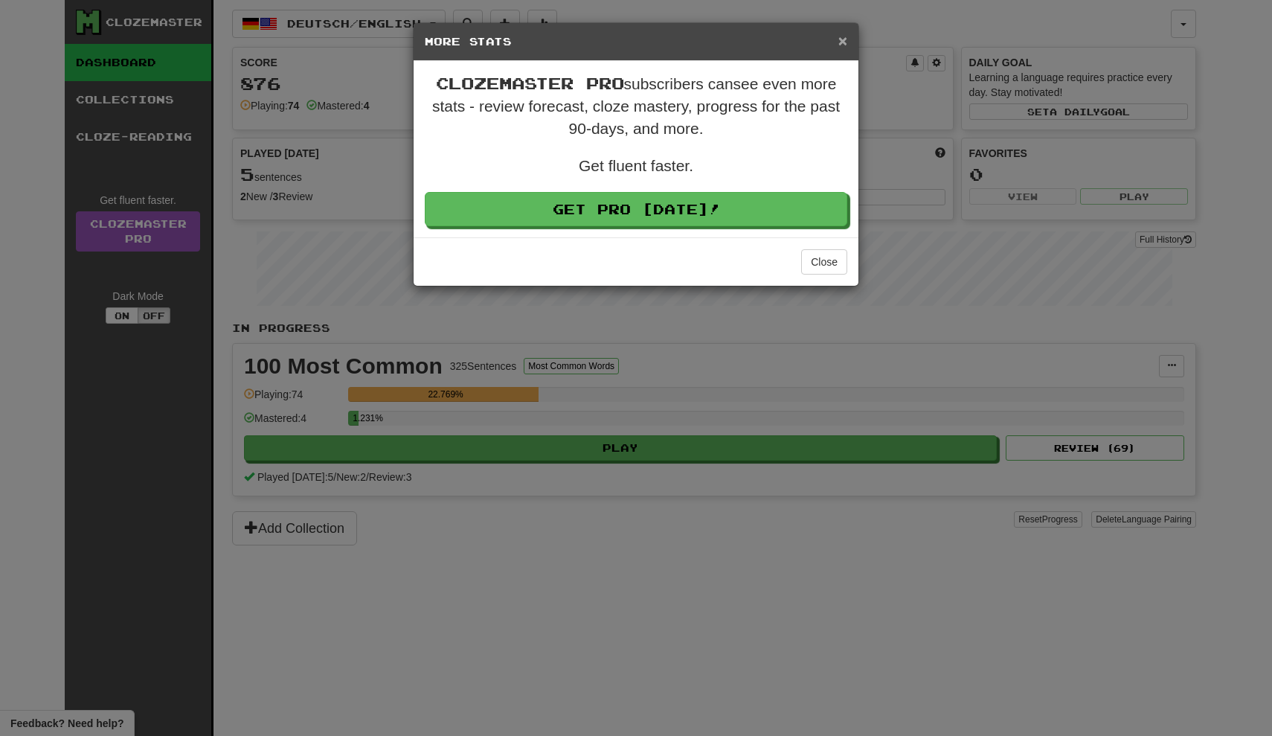
click at [842, 42] on span "×" at bounding box center [843, 40] width 9 height 17
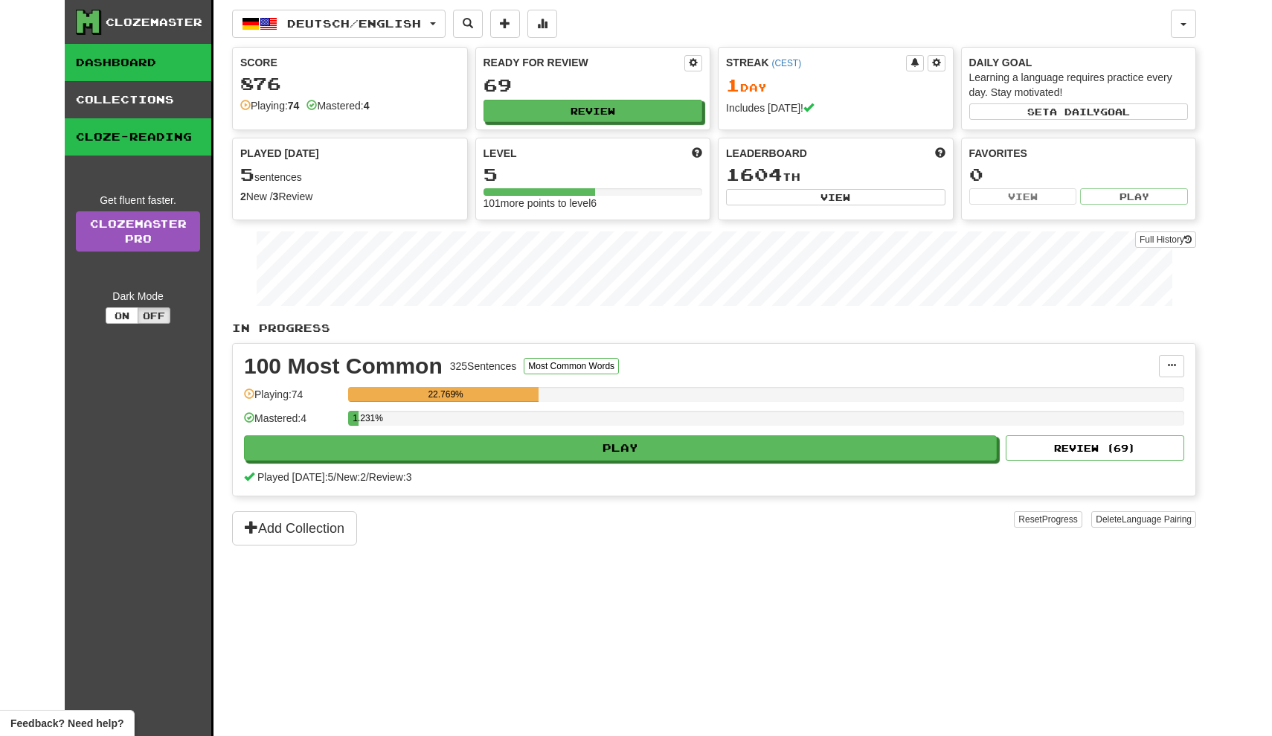
click at [129, 135] on link "Cloze-Reading" at bounding box center [138, 136] width 147 height 37
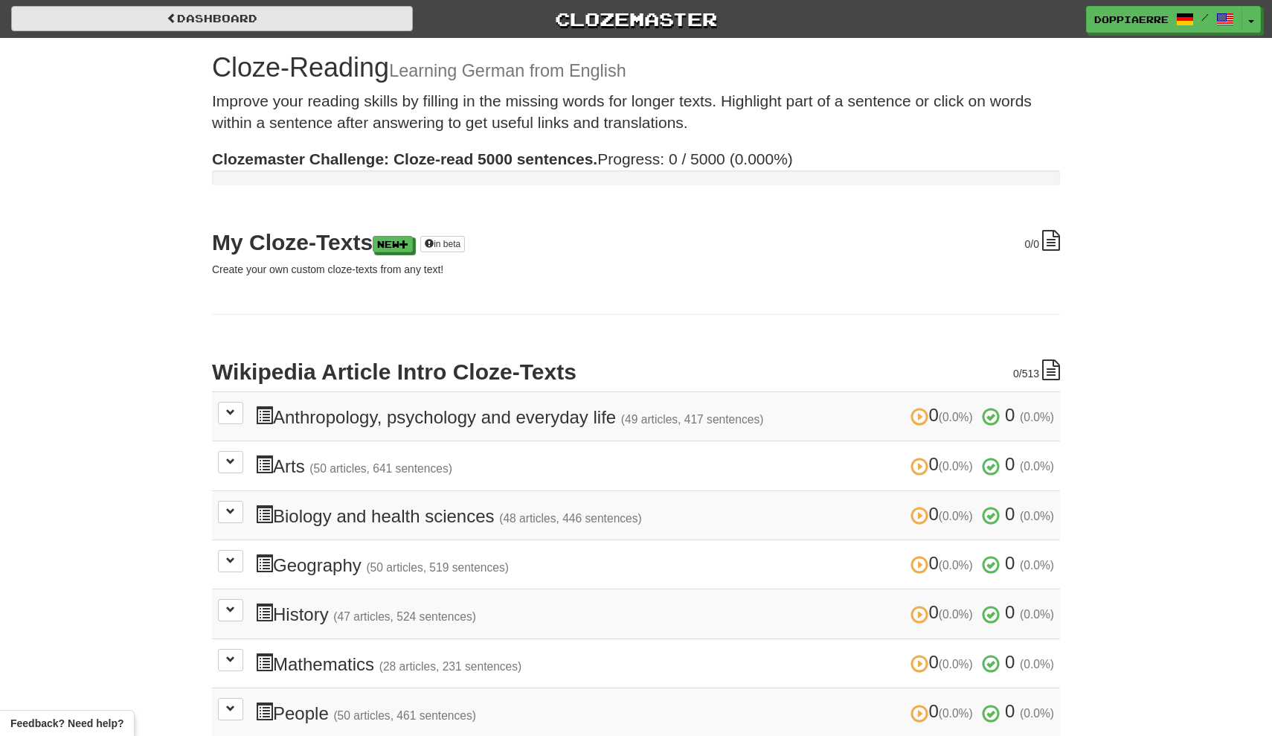
click at [154, 17] on link "Dashboard" at bounding box center [212, 18] width 402 height 25
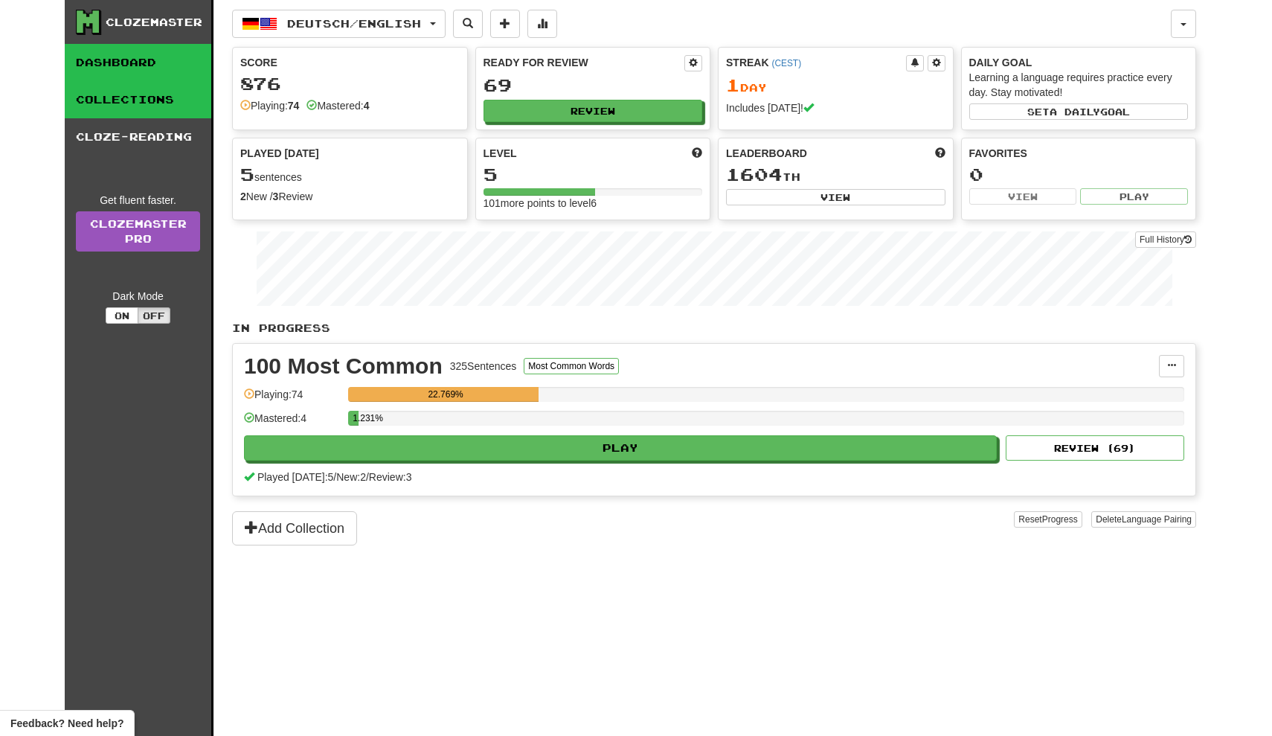
click at [121, 105] on link "Collections" at bounding box center [138, 99] width 147 height 37
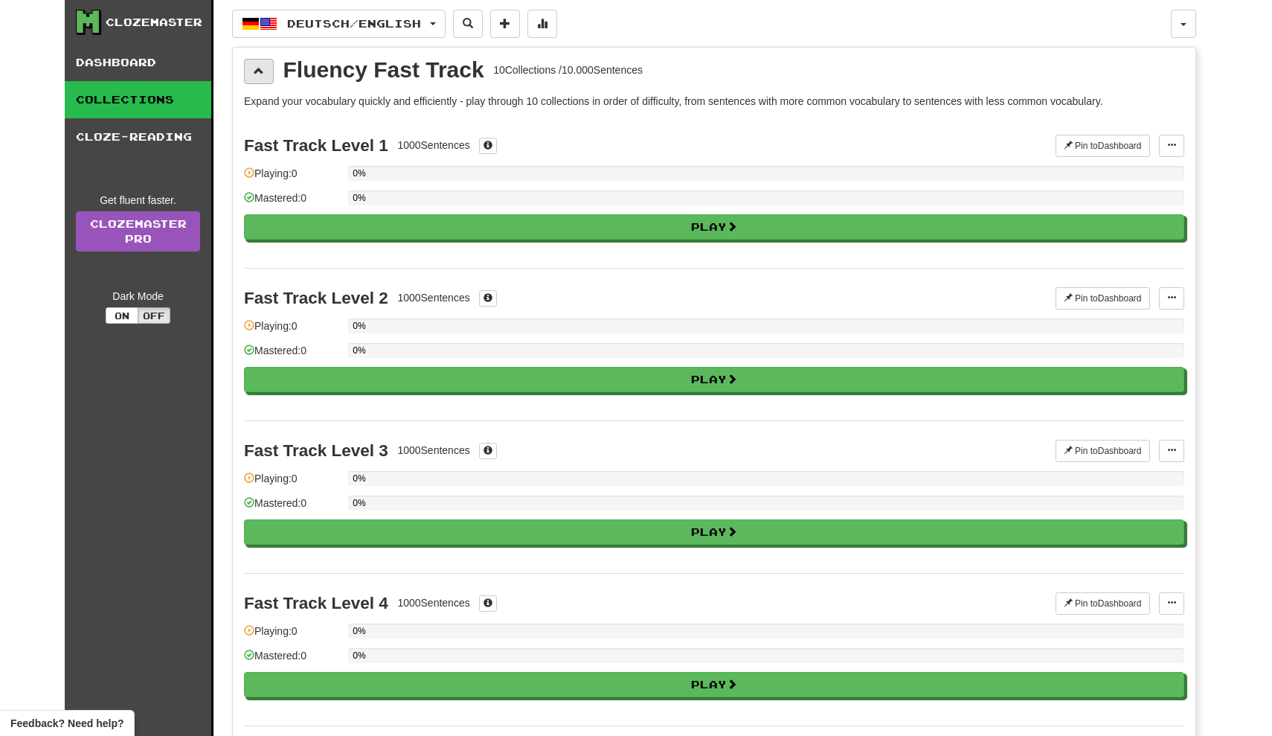
click at [258, 72] on span at bounding box center [259, 70] width 10 height 10
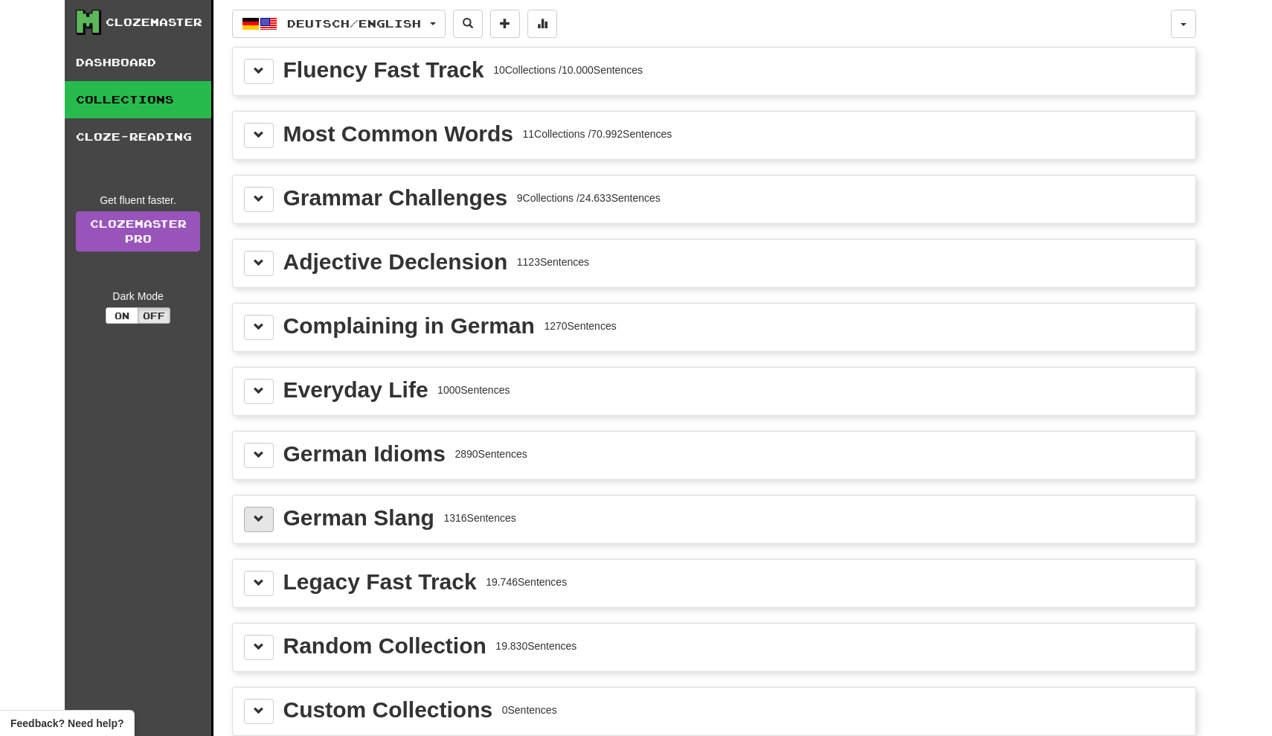
click at [257, 522] on span at bounding box center [259, 518] width 10 height 10
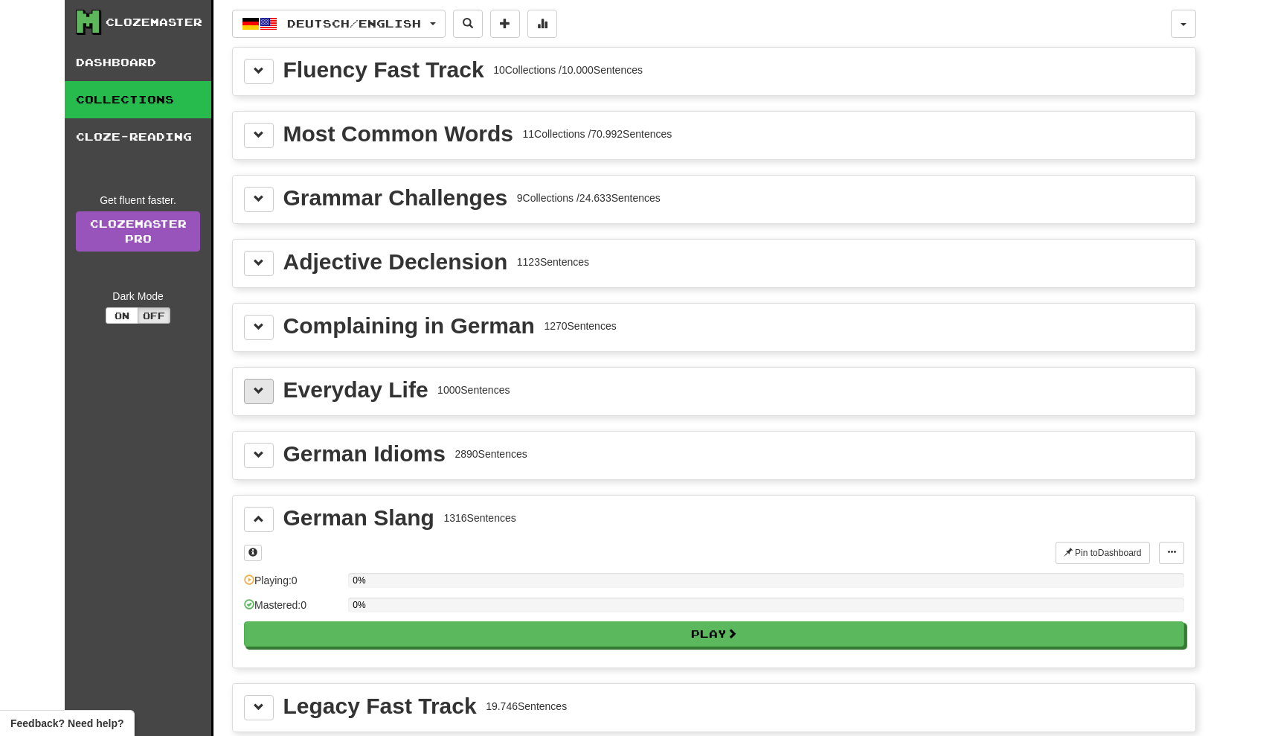
click at [260, 388] on span at bounding box center [259, 390] width 10 height 10
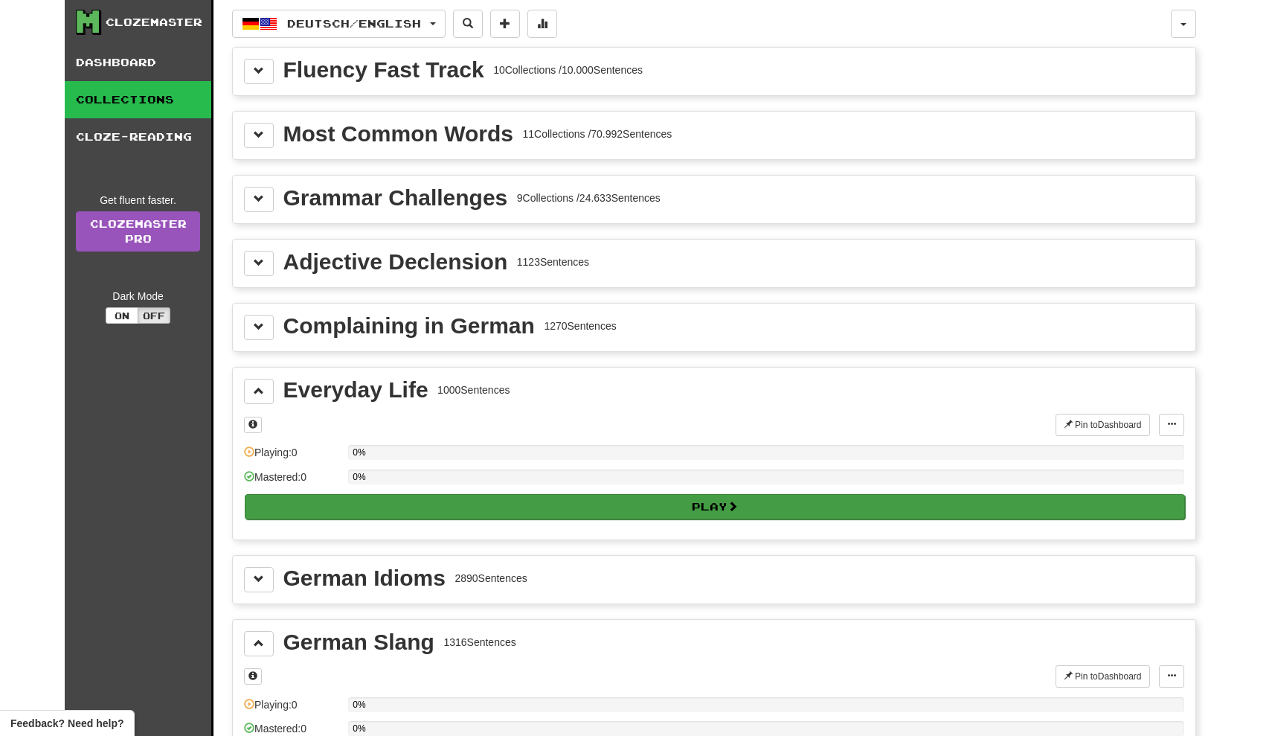
click at [711, 513] on button "Play" at bounding box center [715, 506] width 941 height 25
select select "**"
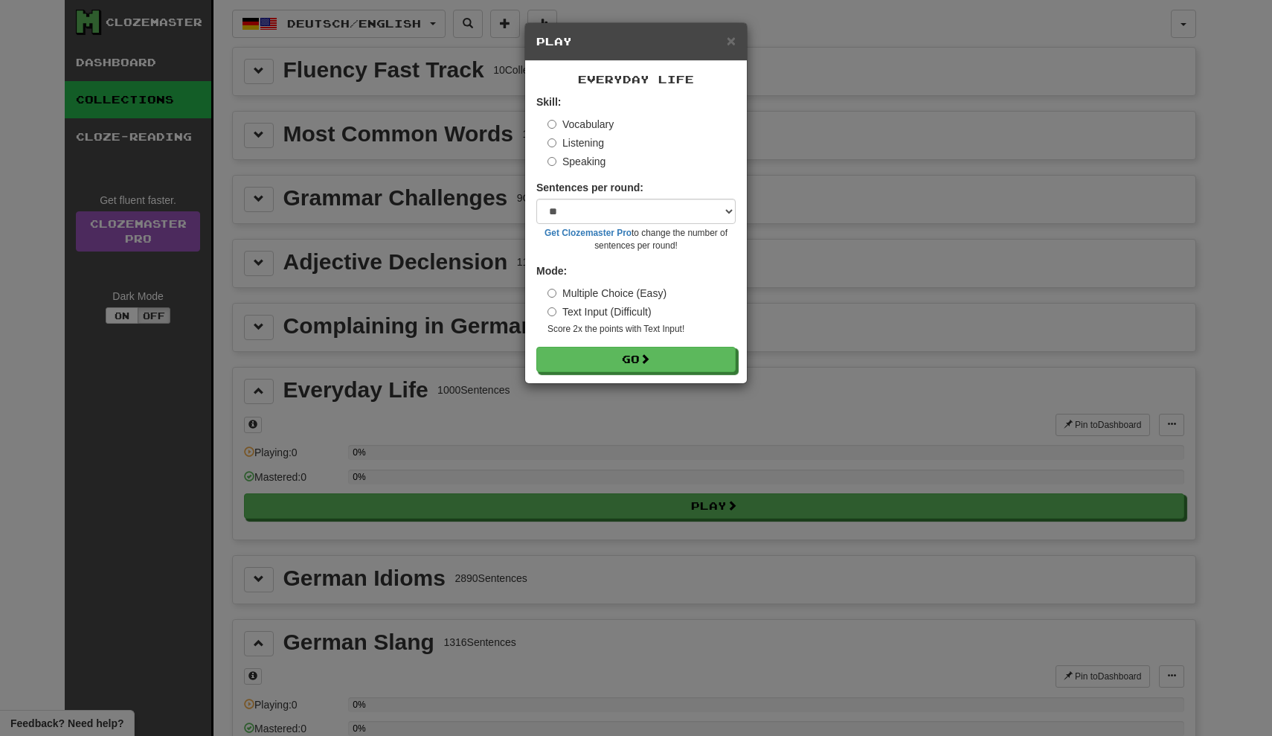
click at [586, 149] on label "Listening" at bounding box center [576, 142] width 57 height 15
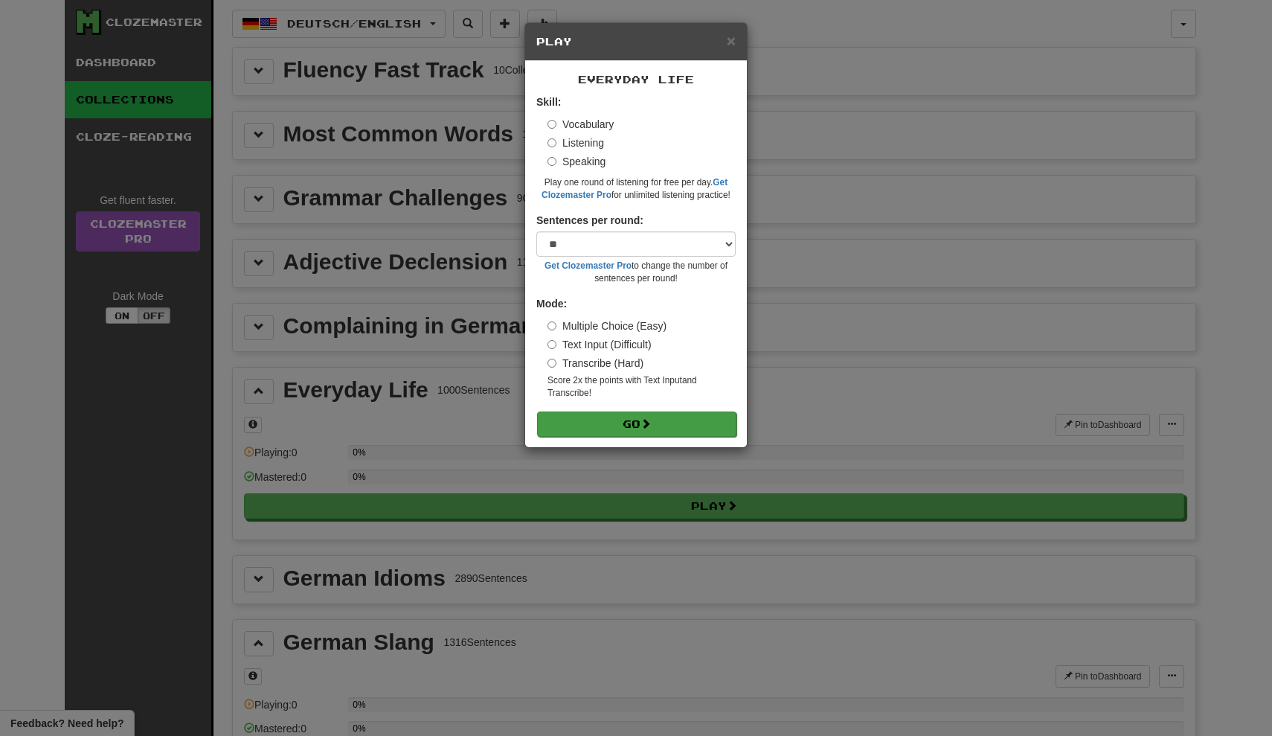
click at [659, 418] on button "Go" at bounding box center [636, 423] width 199 height 25
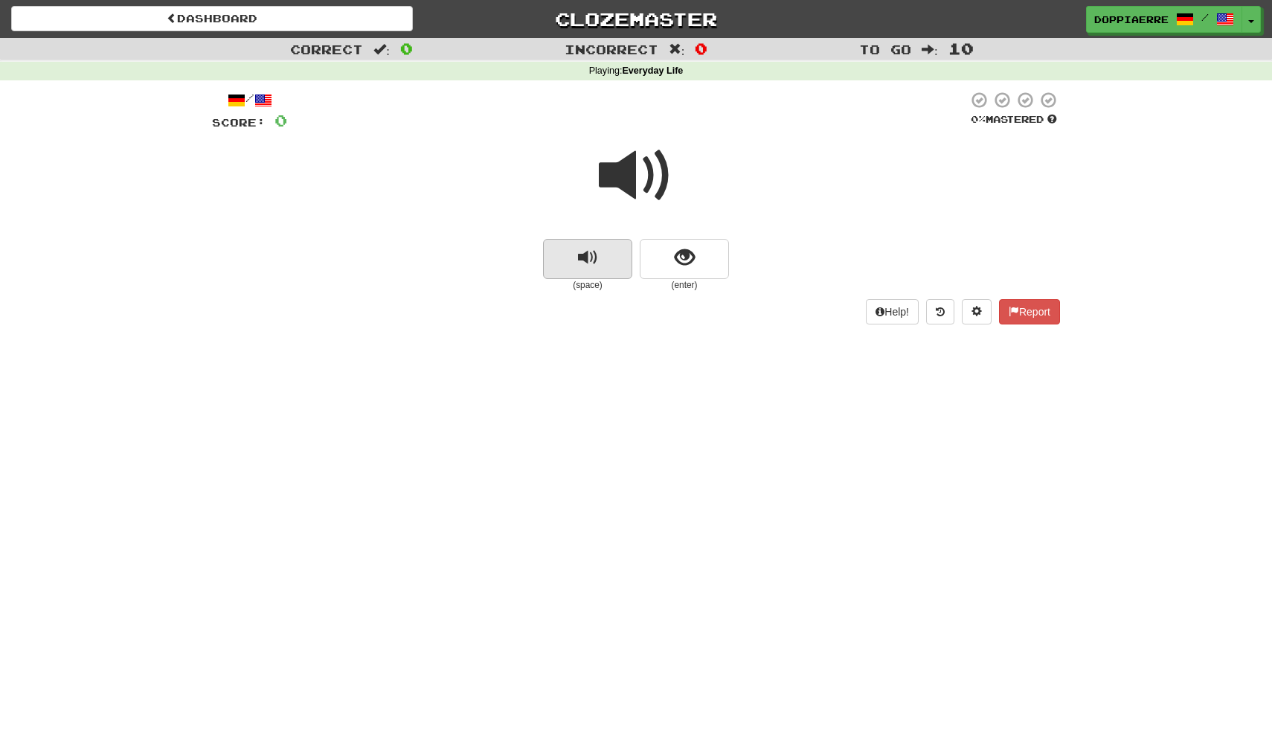
click at [592, 253] on span "replay audio" at bounding box center [588, 258] width 20 height 20
click at [570, 250] on button "replay audio" at bounding box center [587, 259] width 89 height 40
click at [677, 254] on span "show sentence" at bounding box center [685, 258] width 20 height 20
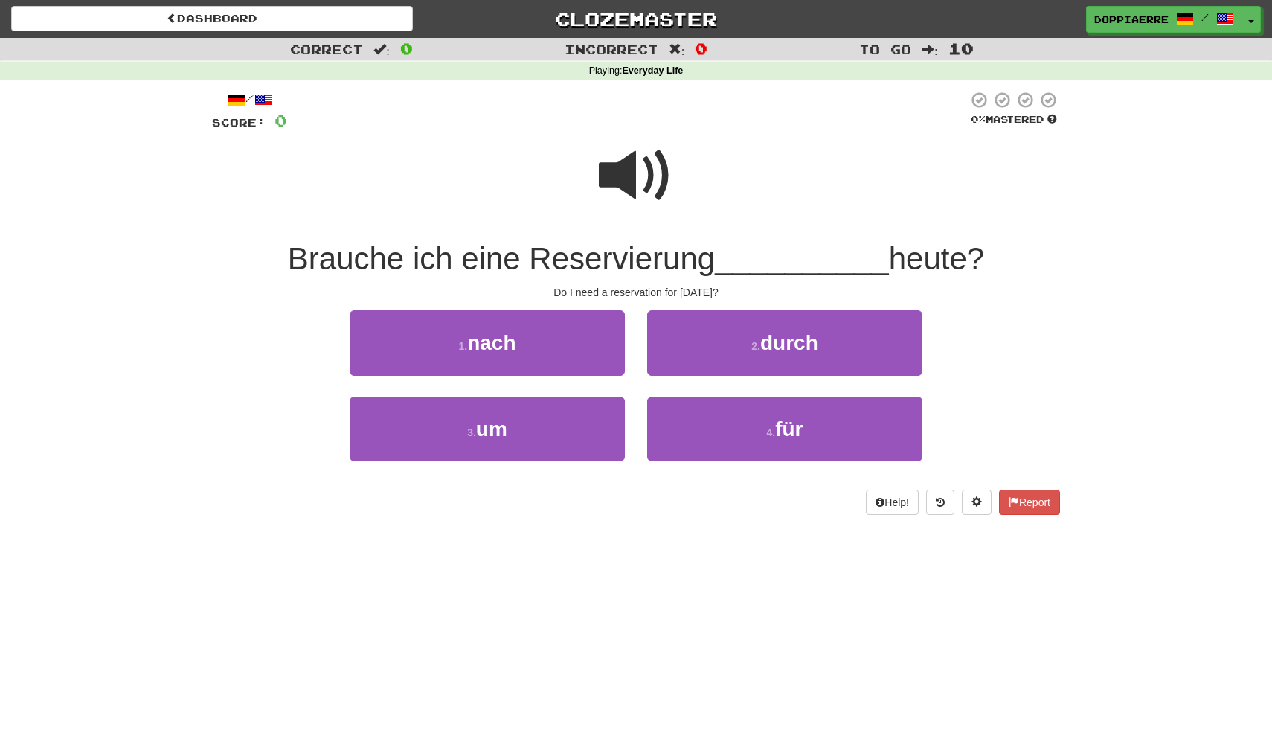
click at [801, 391] on div "2 . durch" at bounding box center [785, 353] width 298 height 86
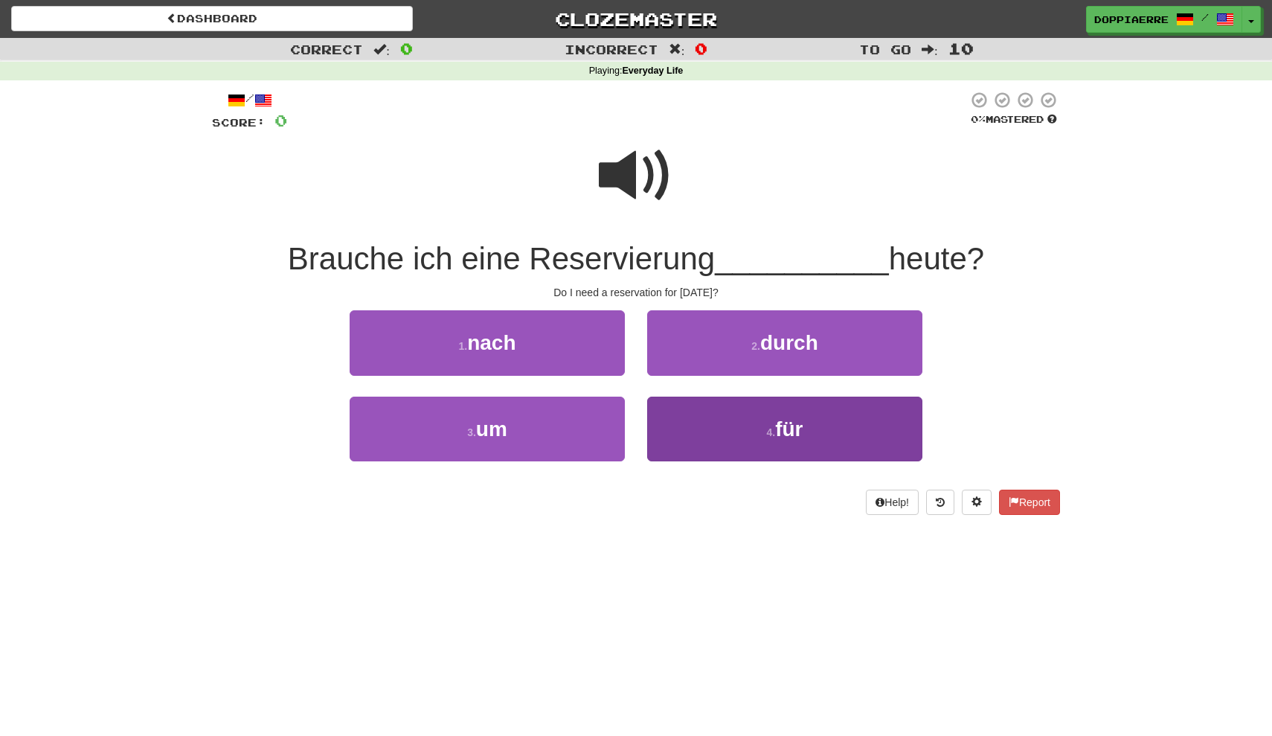
click at [788, 413] on button "4 . für" at bounding box center [784, 429] width 275 height 65
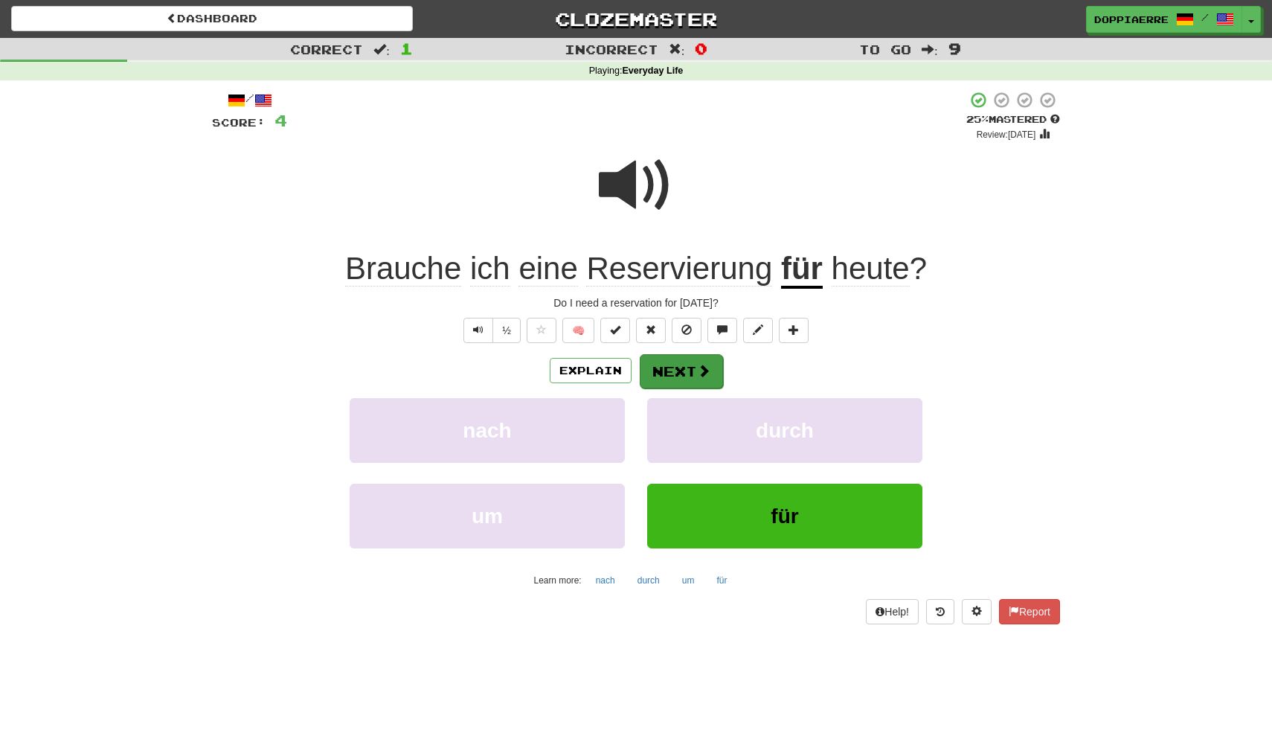
click at [692, 369] on button "Next" at bounding box center [681, 371] width 83 height 34
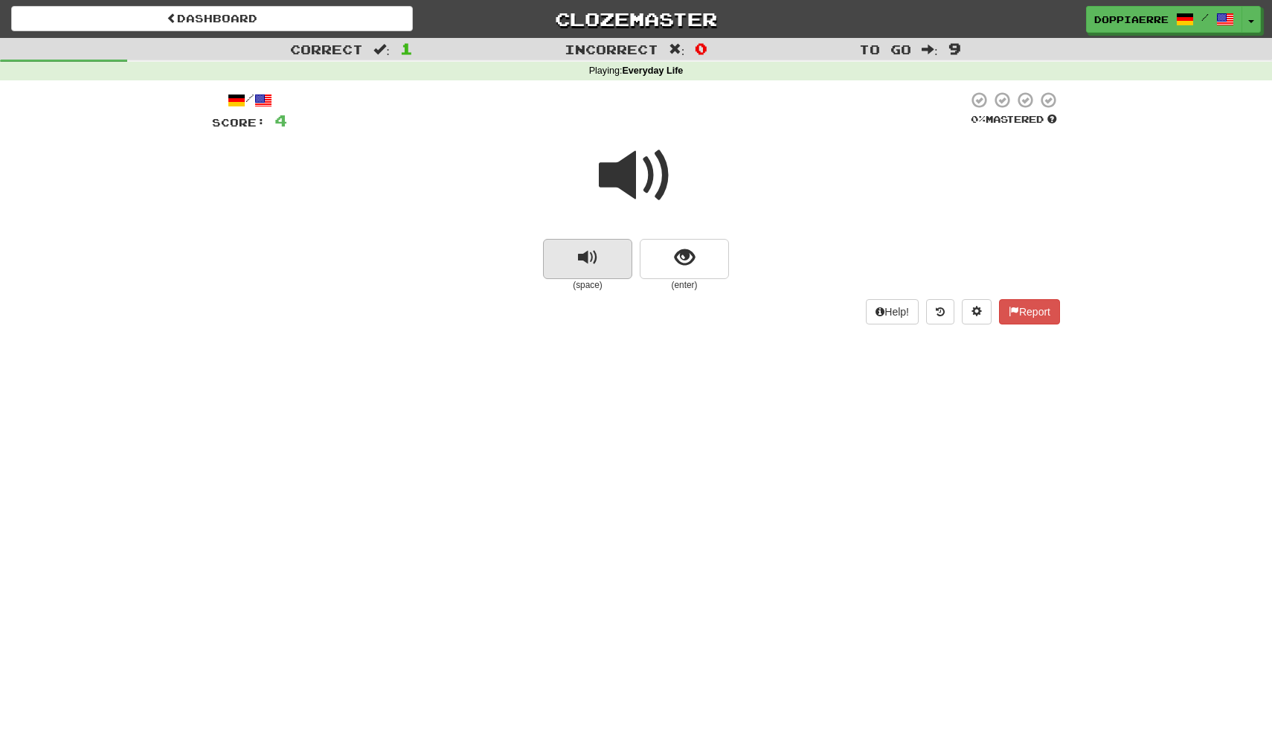
click at [580, 250] on span "replay audio" at bounding box center [588, 258] width 20 height 20
click at [676, 257] on span "show sentence" at bounding box center [685, 258] width 20 height 20
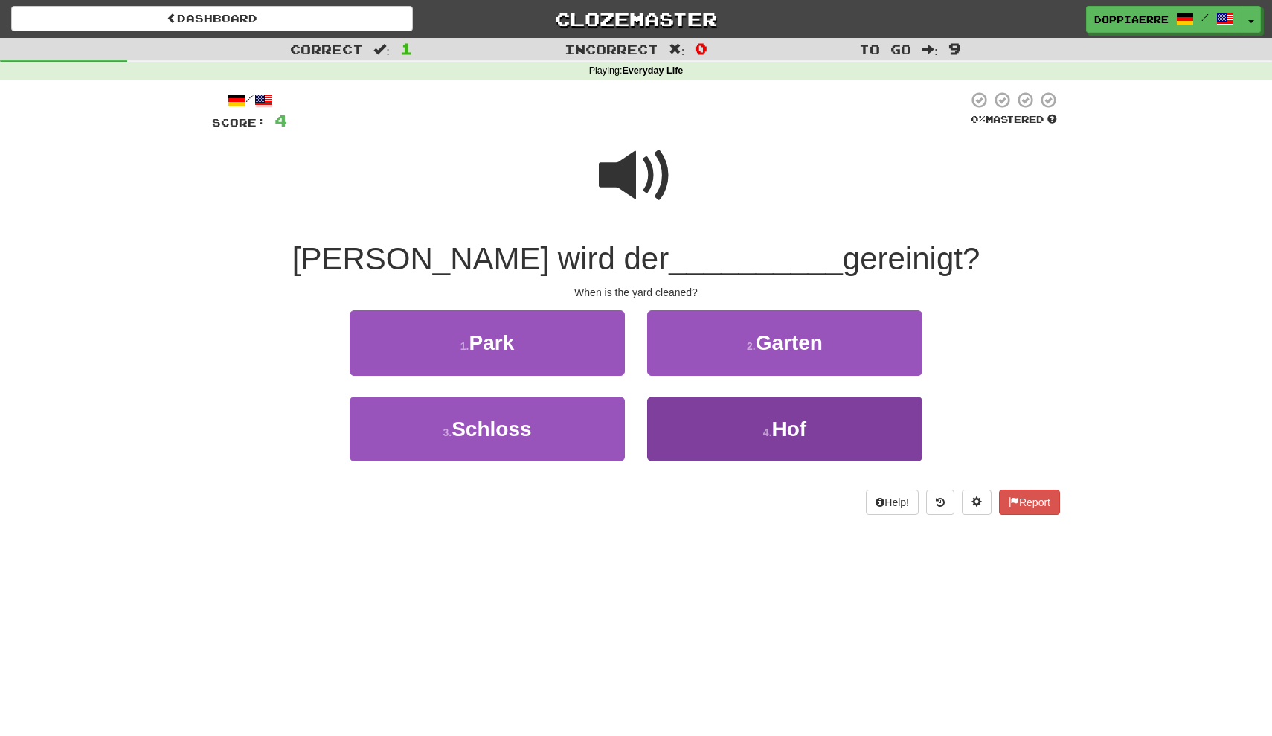
click at [773, 428] on span "Hof" at bounding box center [789, 428] width 35 height 23
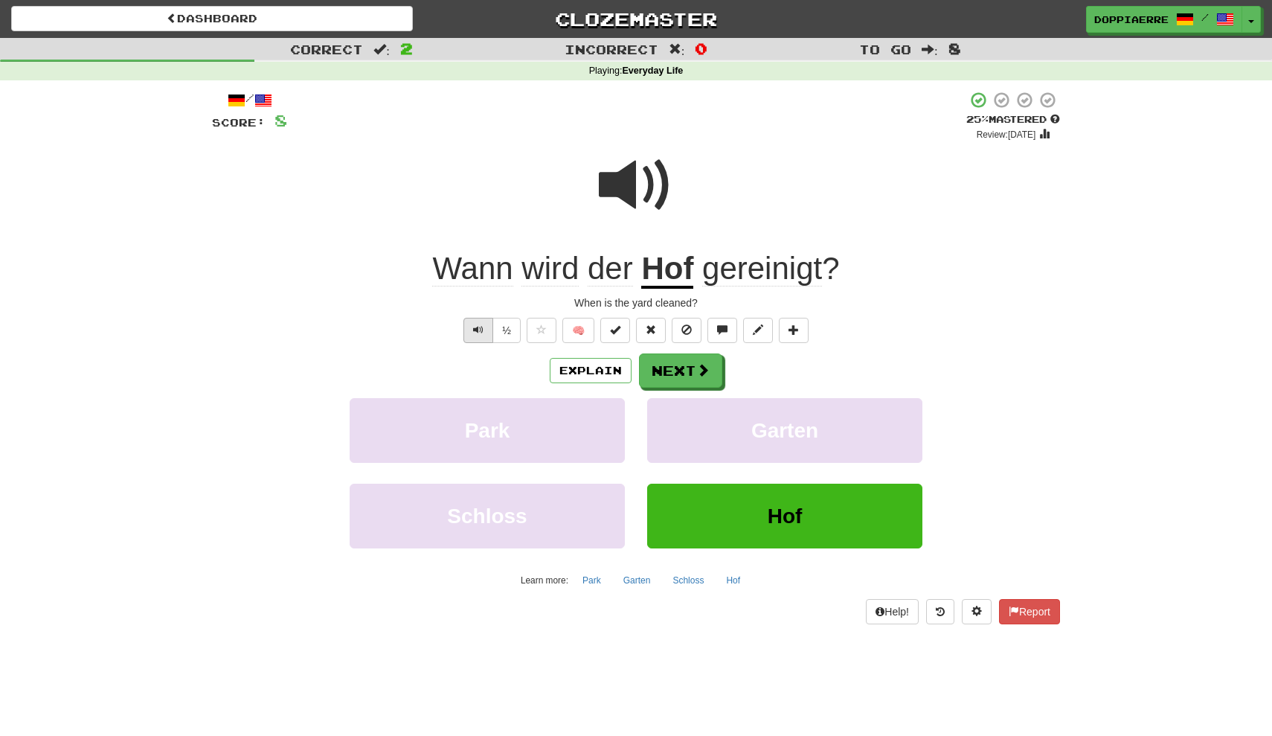
click at [476, 328] on span "Text-to-speech controls" at bounding box center [478, 329] width 10 height 10
click at [698, 367] on span at bounding box center [703, 370] width 13 height 13
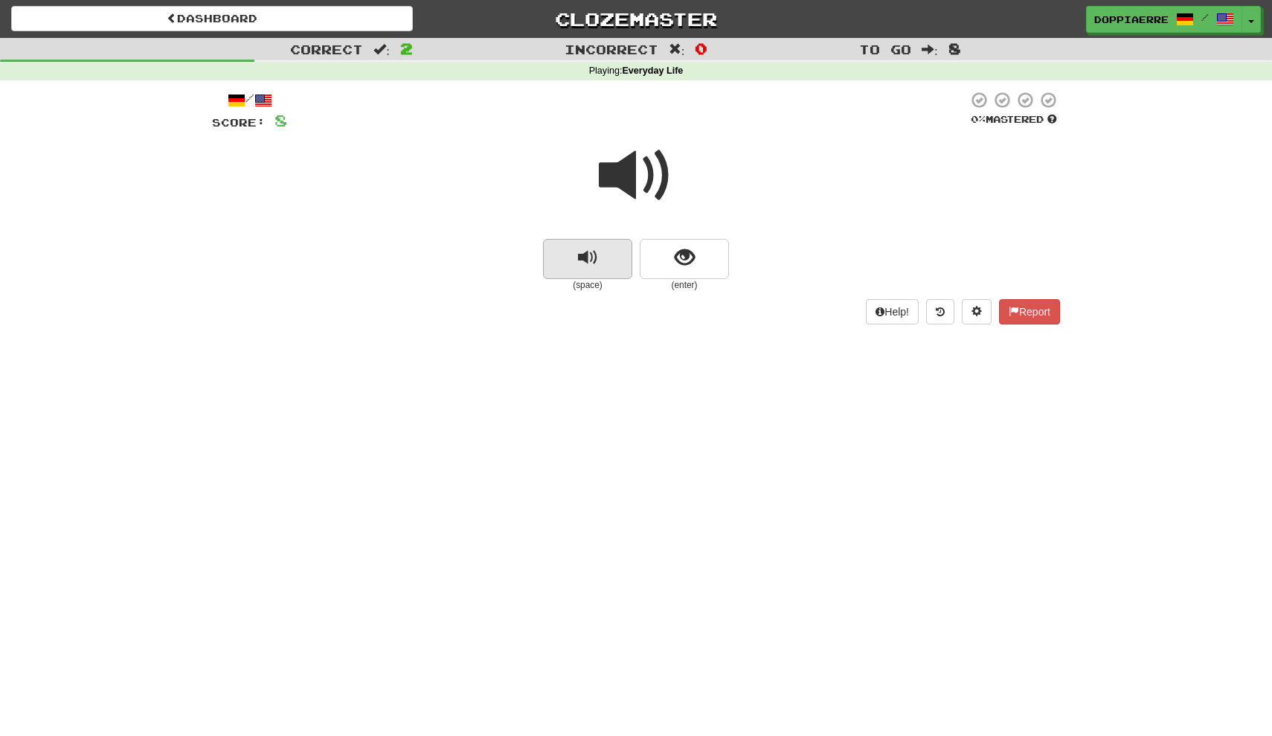
click at [585, 257] on span "replay audio" at bounding box center [588, 258] width 20 height 20
click at [685, 264] on span "show sentence" at bounding box center [685, 258] width 20 height 20
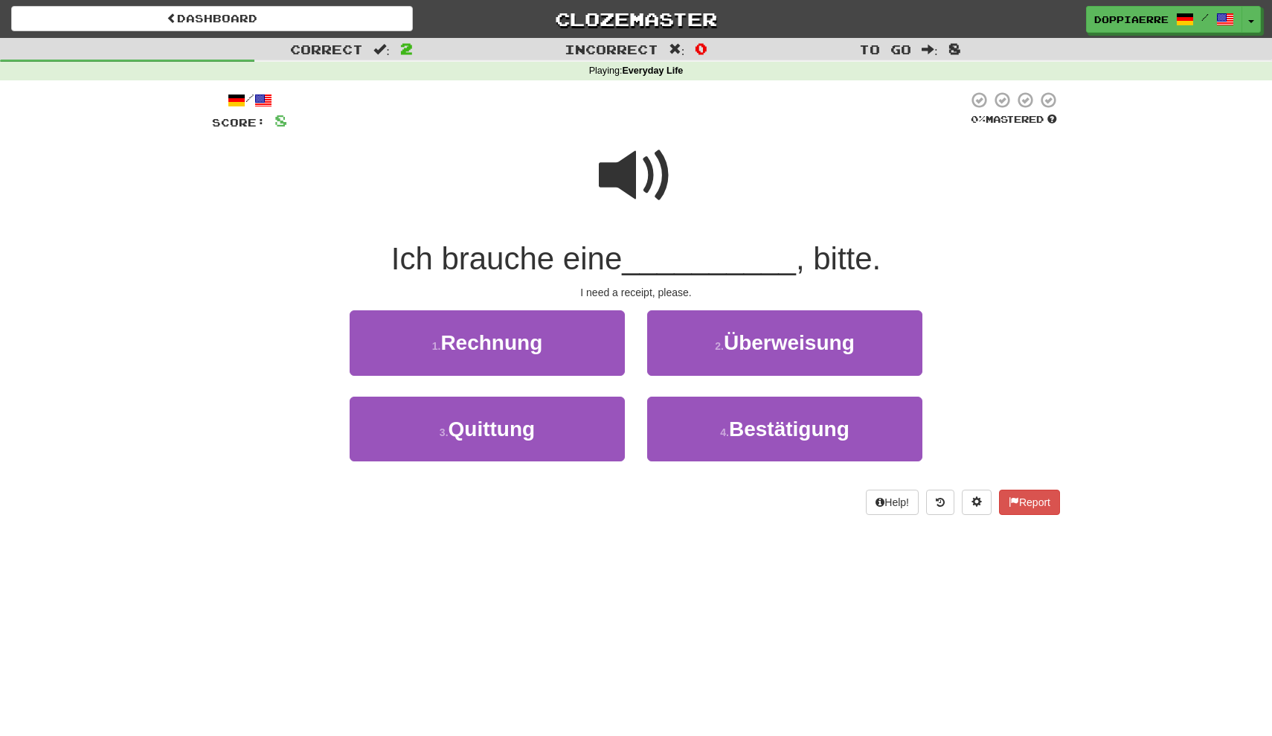
click at [651, 182] on span at bounding box center [636, 175] width 74 height 74
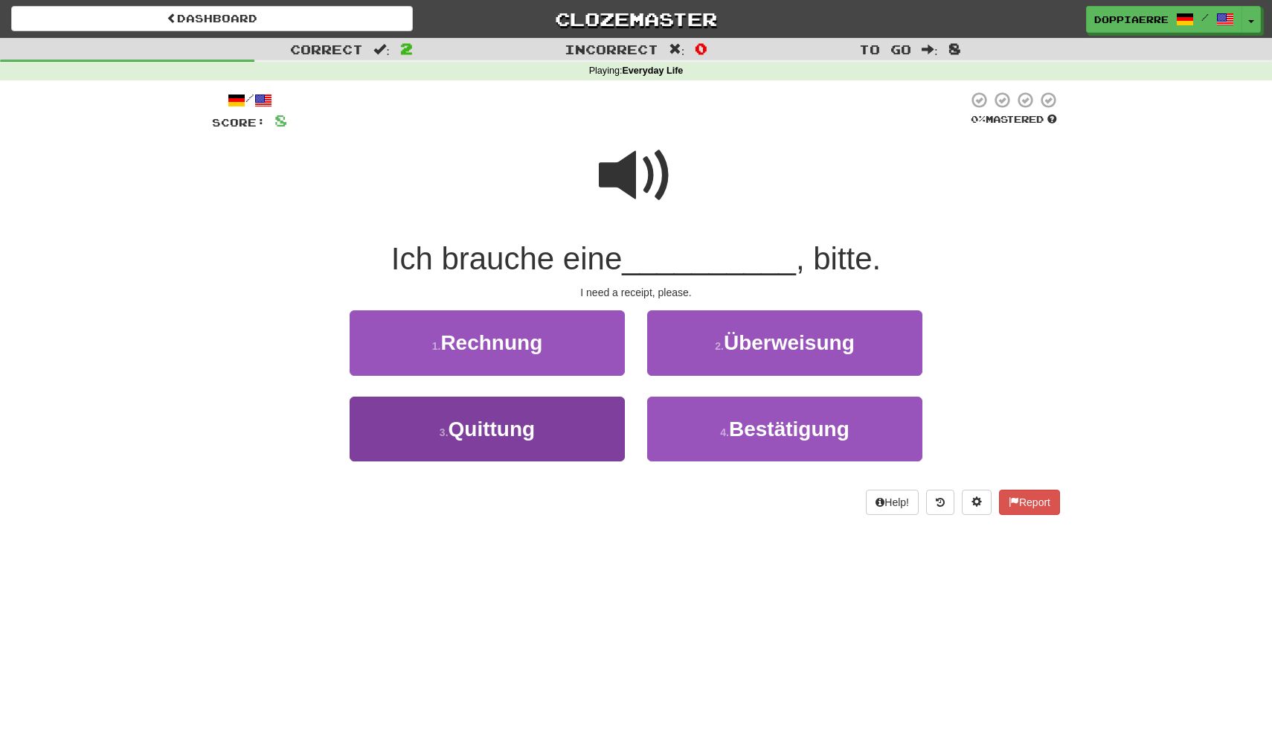
click at [533, 452] on button "3 . Quittung" at bounding box center [487, 429] width 275 height 65
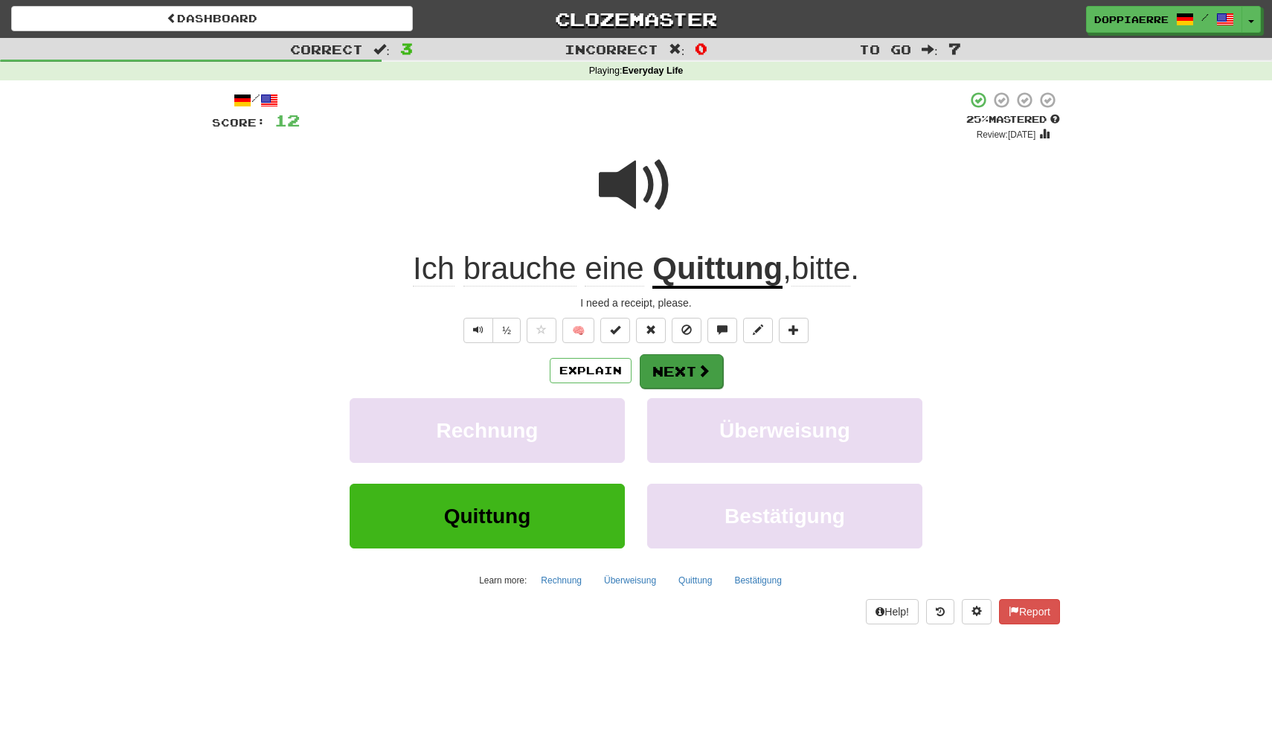
click at [670, 377] on button "Next" at bounding box center [681, 371] width 83 height 34
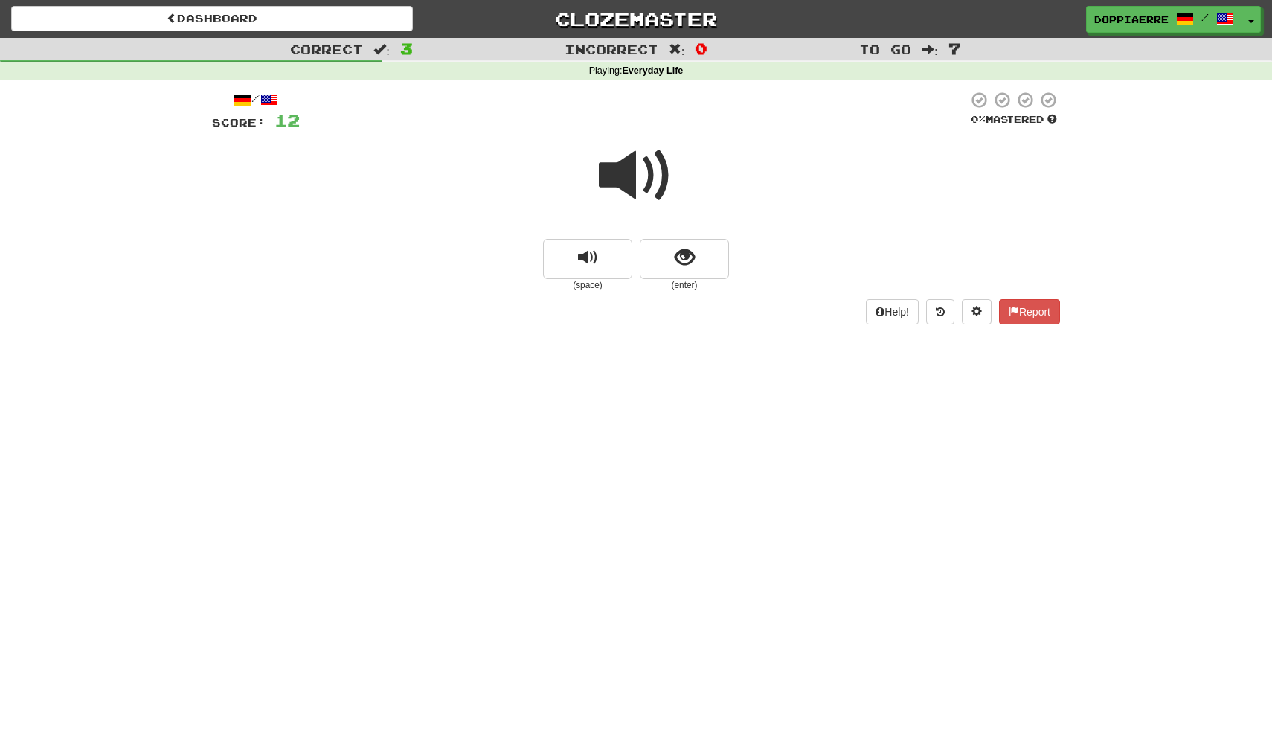
click at [632, 186] on span at bounding box center [636, 175] width 74 height 74
click at [213, 5] on div "Dashboard Clozemaster doppiaerre / Toggle Dropdown Dashboard Leaderboard Activi…" at bounding box center [636, 16] width 1272 height 33
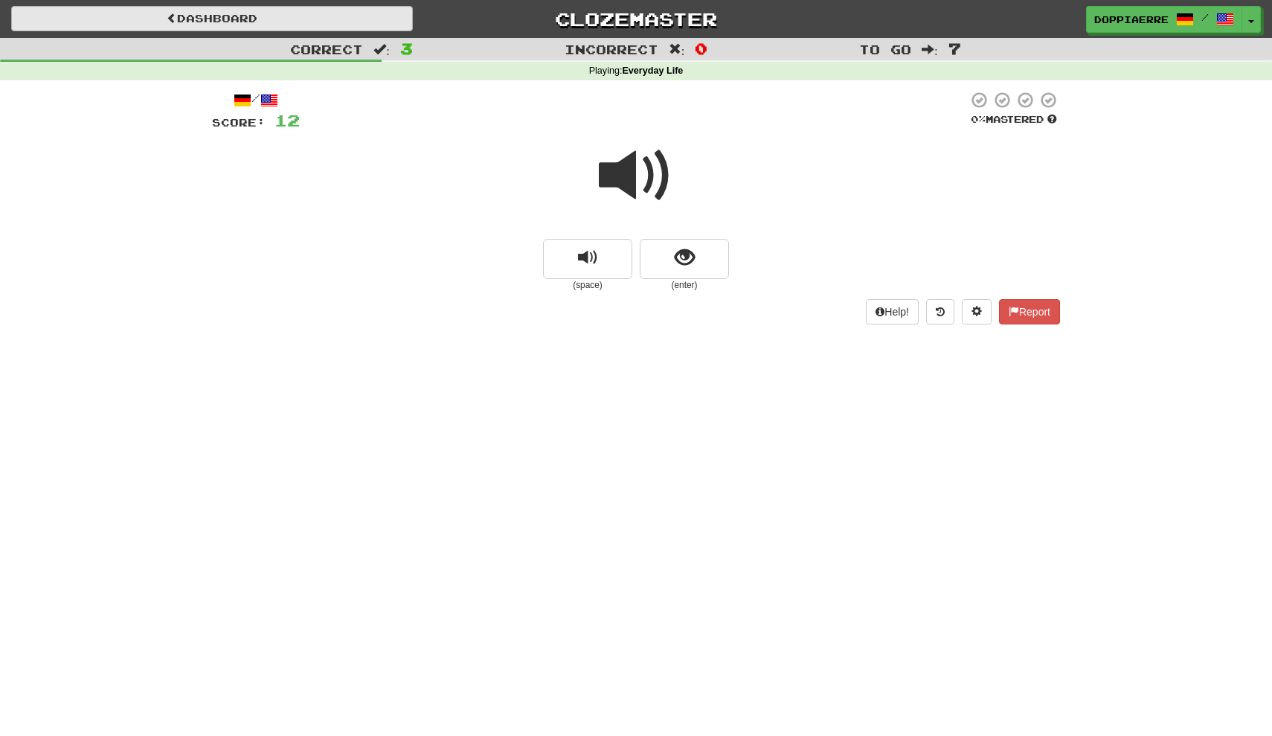
click at [214, 19] on link "Dashboard" at bounding box center [212, 18] width 402 height 25
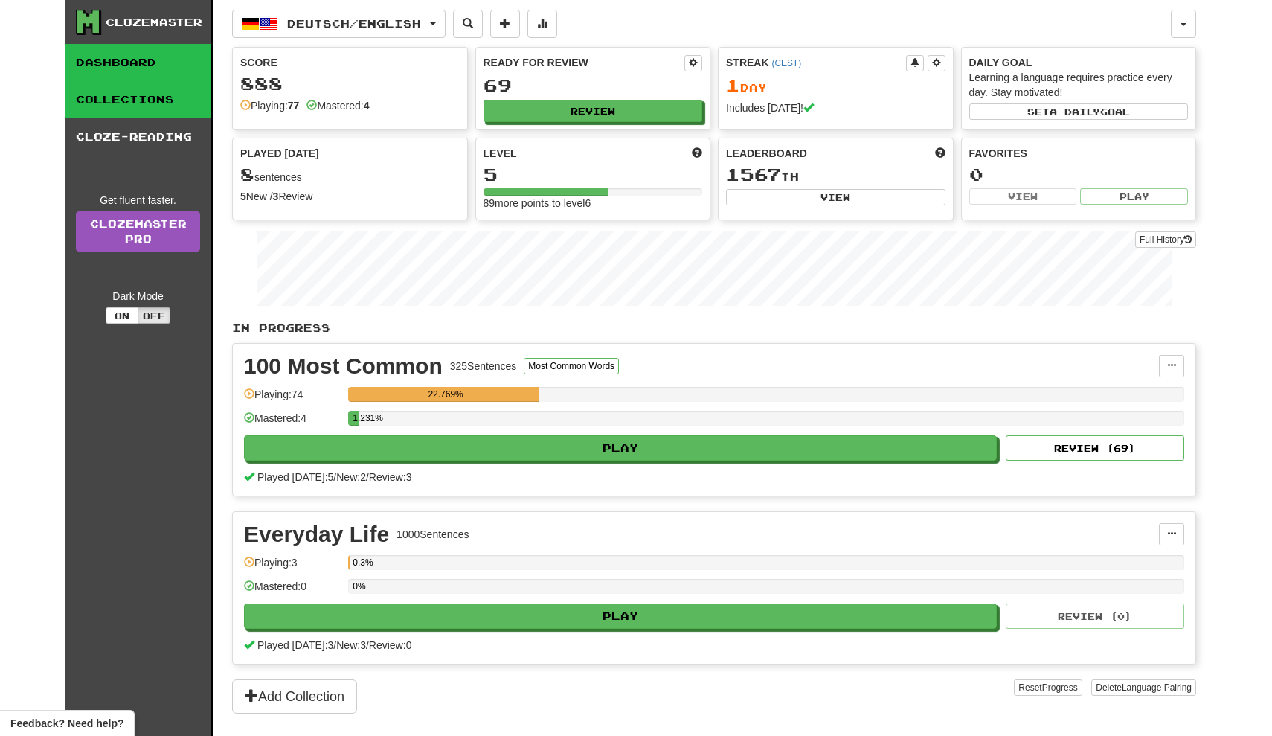
click at [151, 96] on link "Collections" at bounding box center [138, 99] width 147 height 37
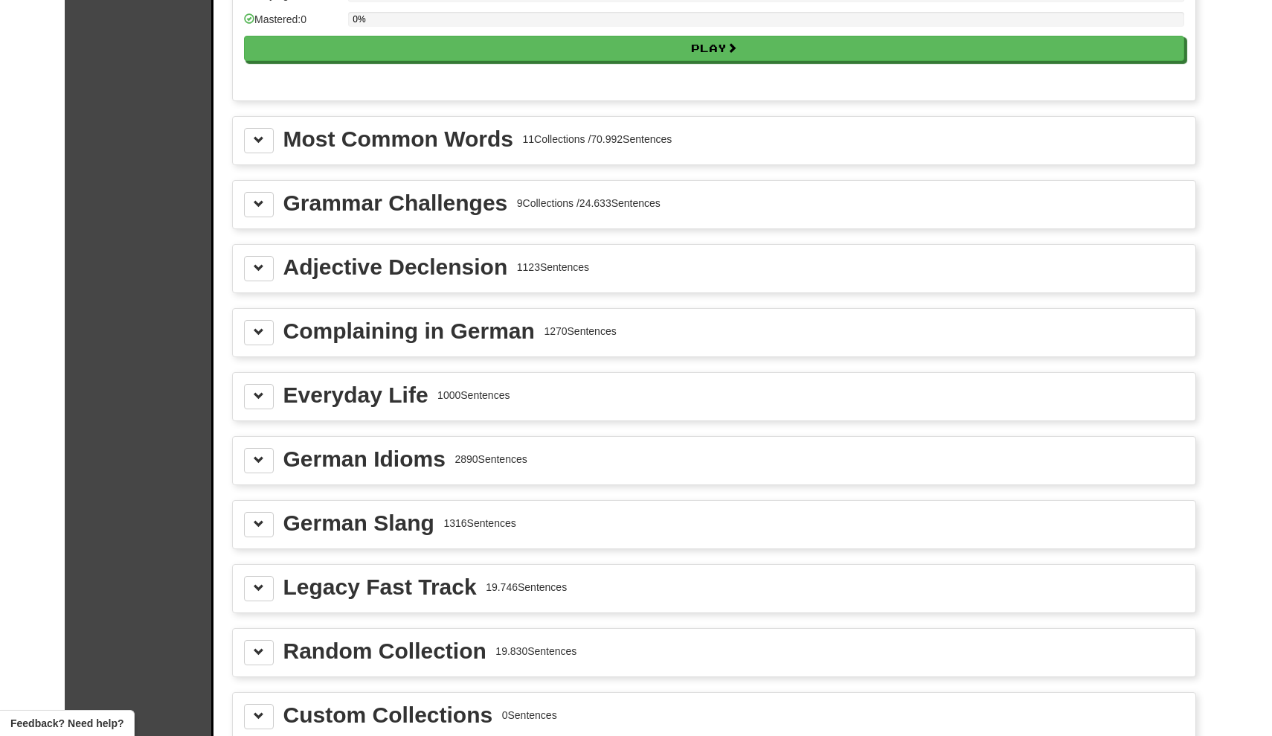
scroll to position [1551, 0]
click at [262, 269] on span at bounding box center [259, 268] width 10 height 10
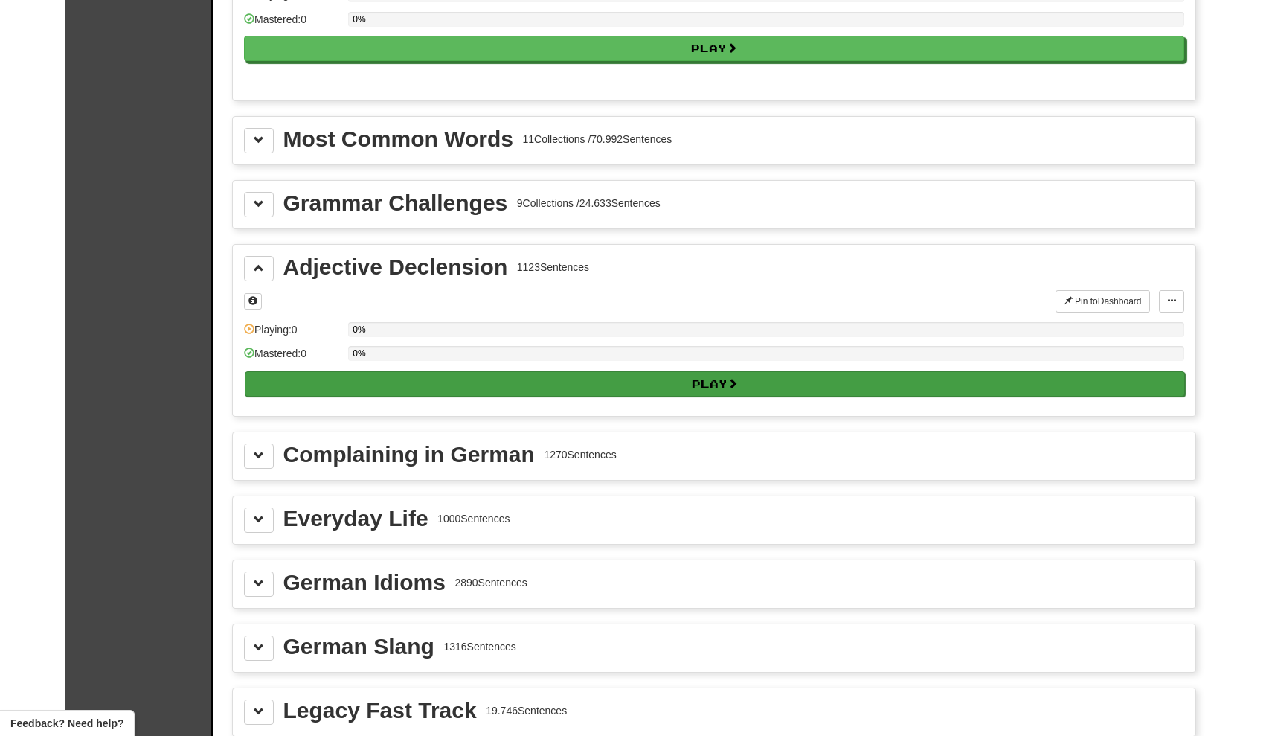
click at [717, 393] on button "Play" at bounding box center [715, 383] width 941 height 25
select select "**"
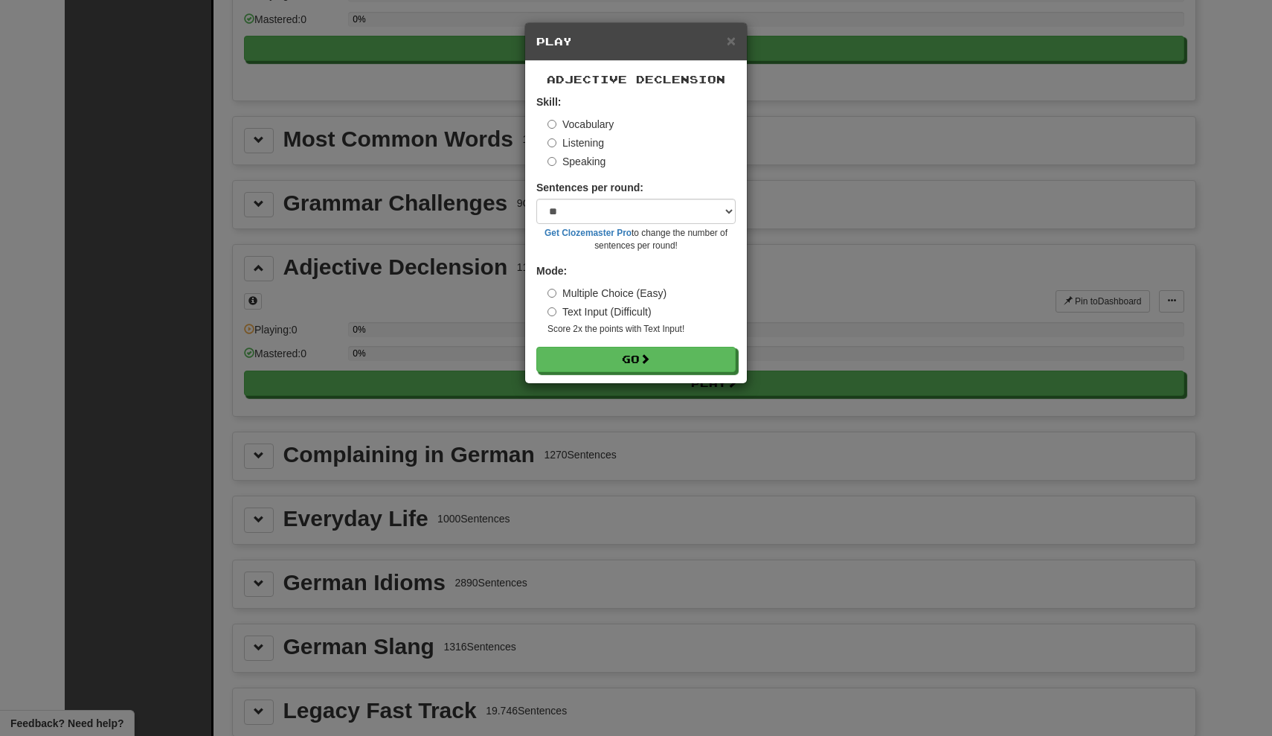
click at [596, 144] on label "Listening" at bounding box center [576, 142] width 57 height 15
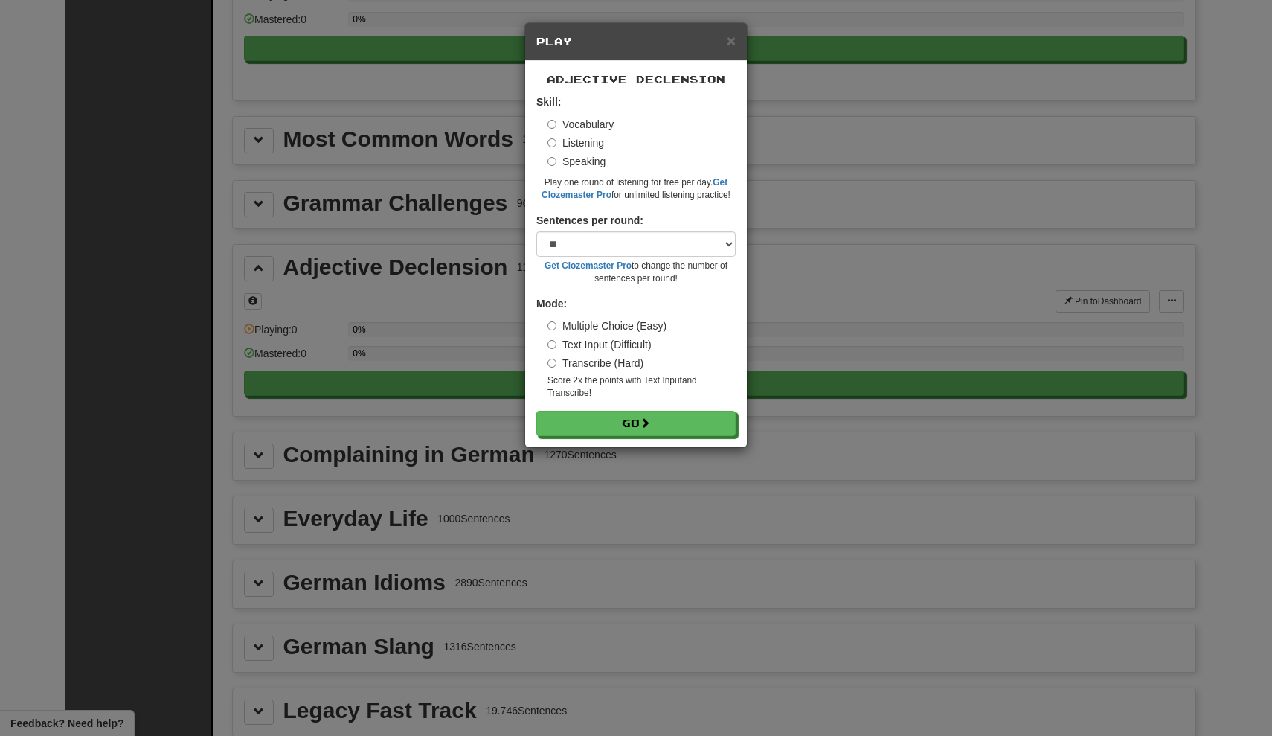
click at [589, 156] on label "Speaking" at bounding box center [577, 161] width 58 height 15
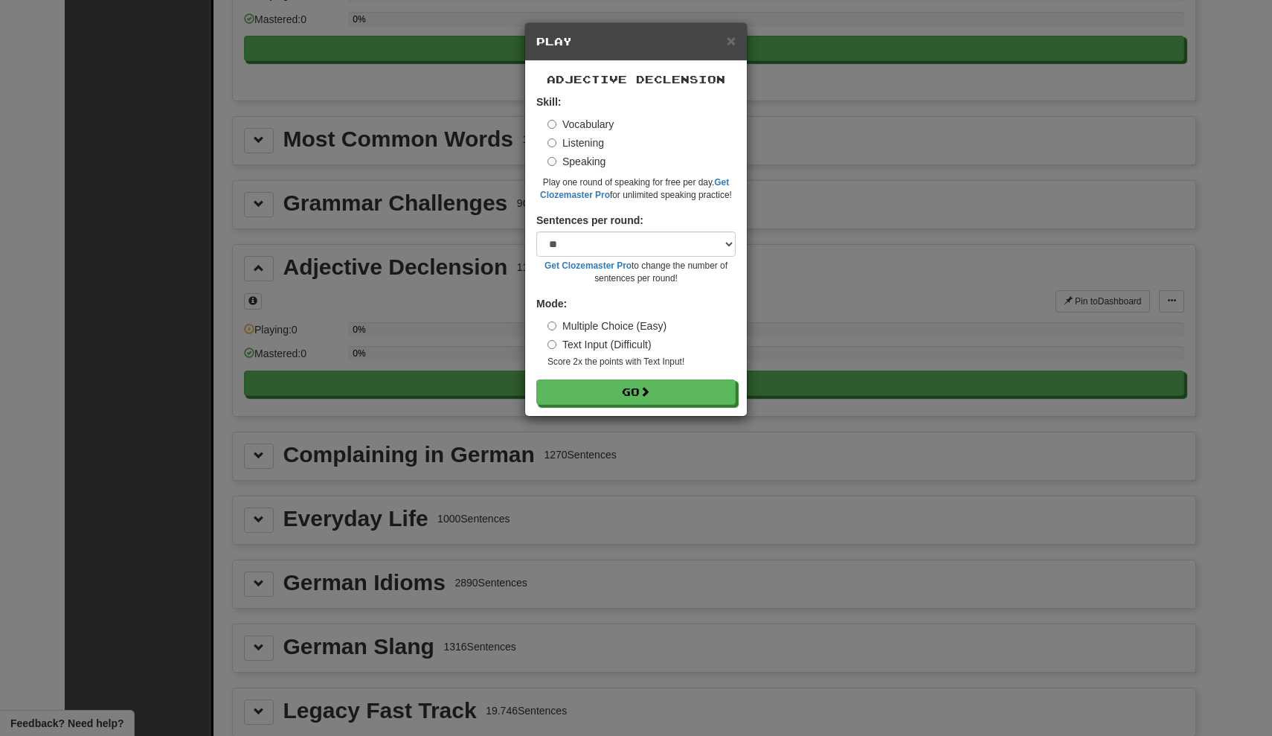
click at [590, 147] on label "Listening" at bounding box center [576, 142] width 57 height 15
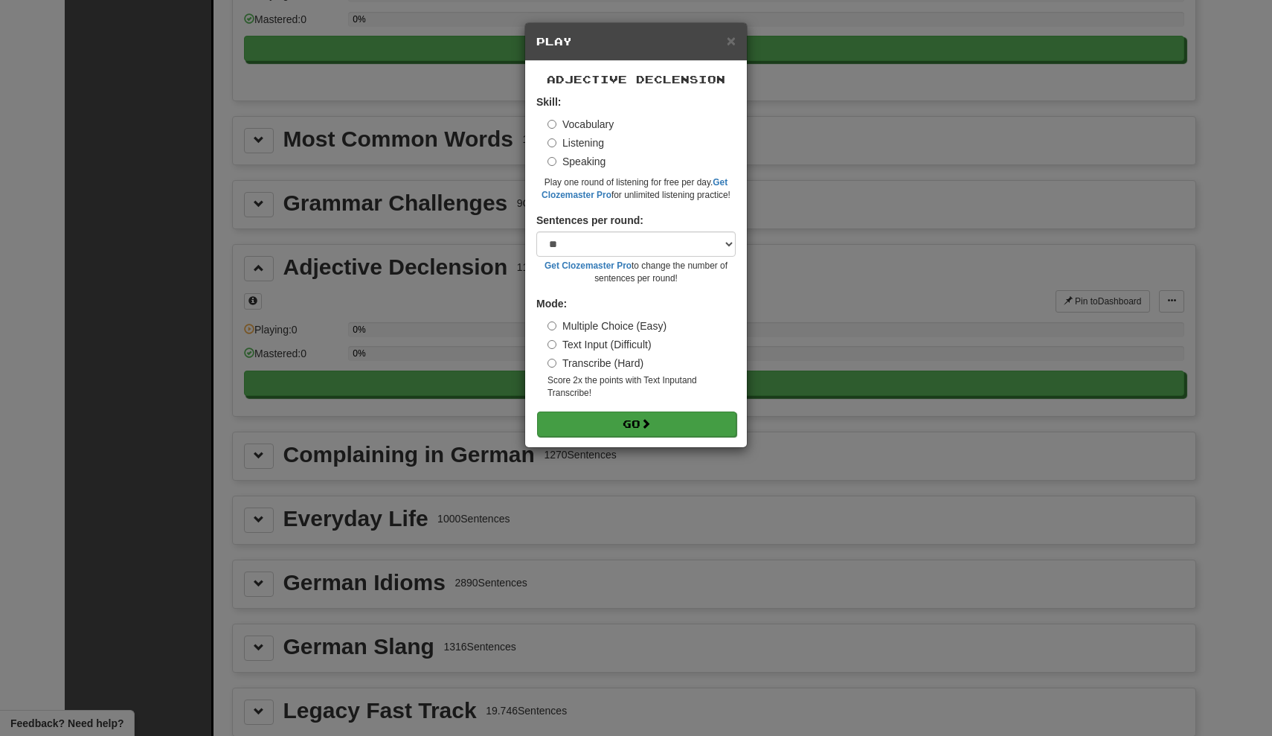
click at [702, 420] on button "Go" at bounding box center [636, 423] width 199 height 25
click at [591, 124] on label "Vocabulary" at bounding box center [581, 124] width 66 height 15
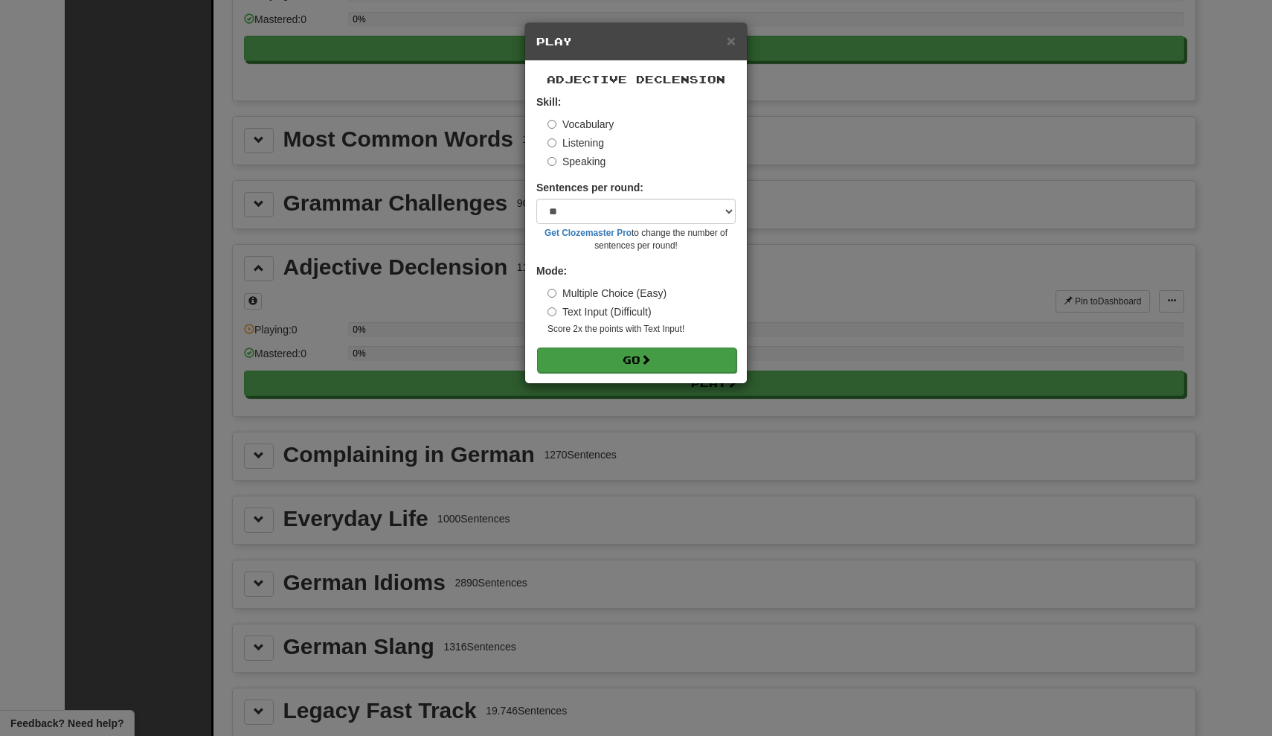
click at [636, 352] on button "Go" at bounding box center [636, 360] width 199 height 25
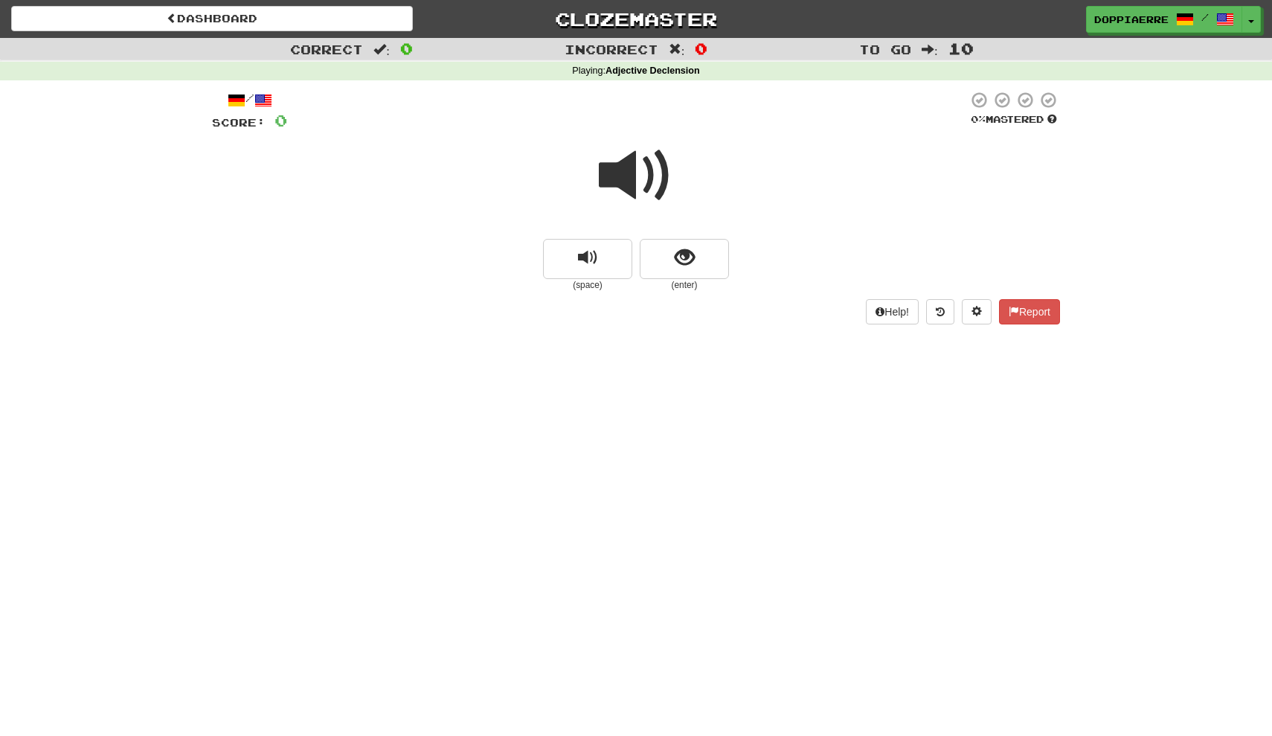
click at [645, 167] on span at bounding box center [636, 175] width 74 height 74
click at [698, 261] on button "show sentence" at bounding box center [684, 259] width 89 height 40
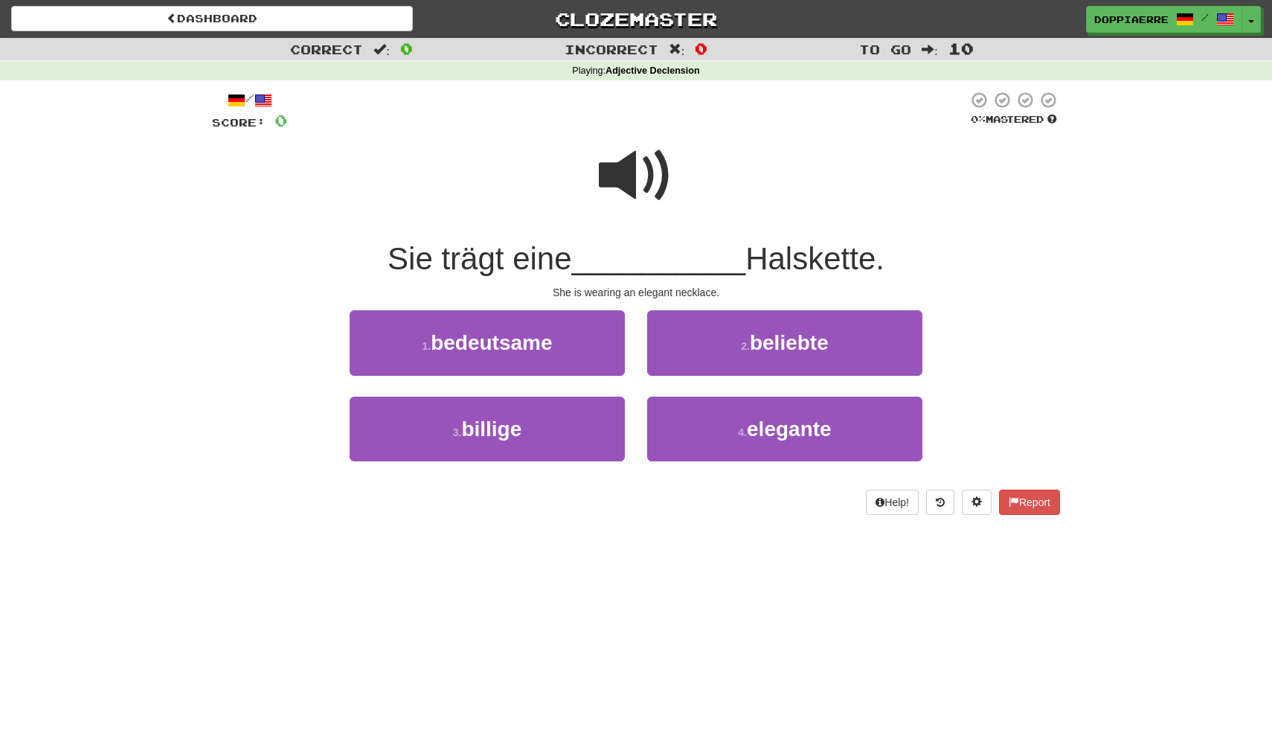
click at [647, 175] on span at bounding box center [636, 175] width 74 height 74
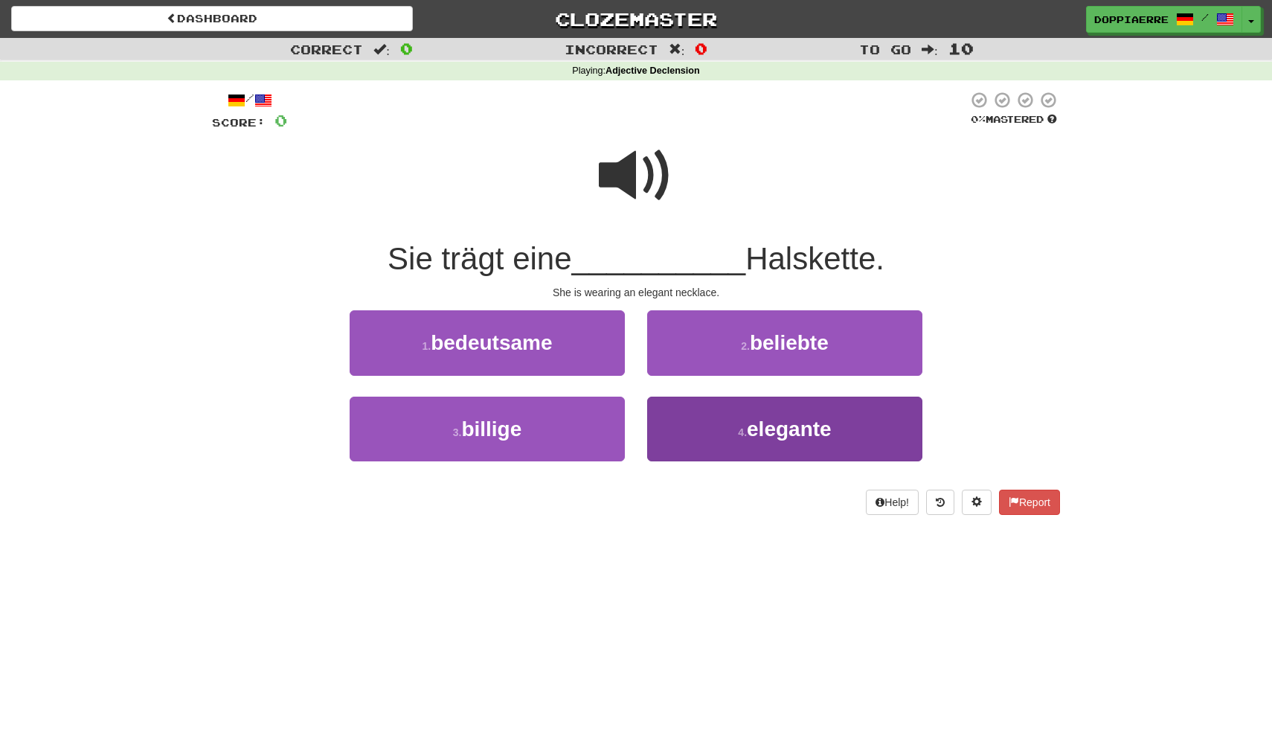
click at [766, 435] on span "elegante" at bounding box center [789, 428] width 85 height 23
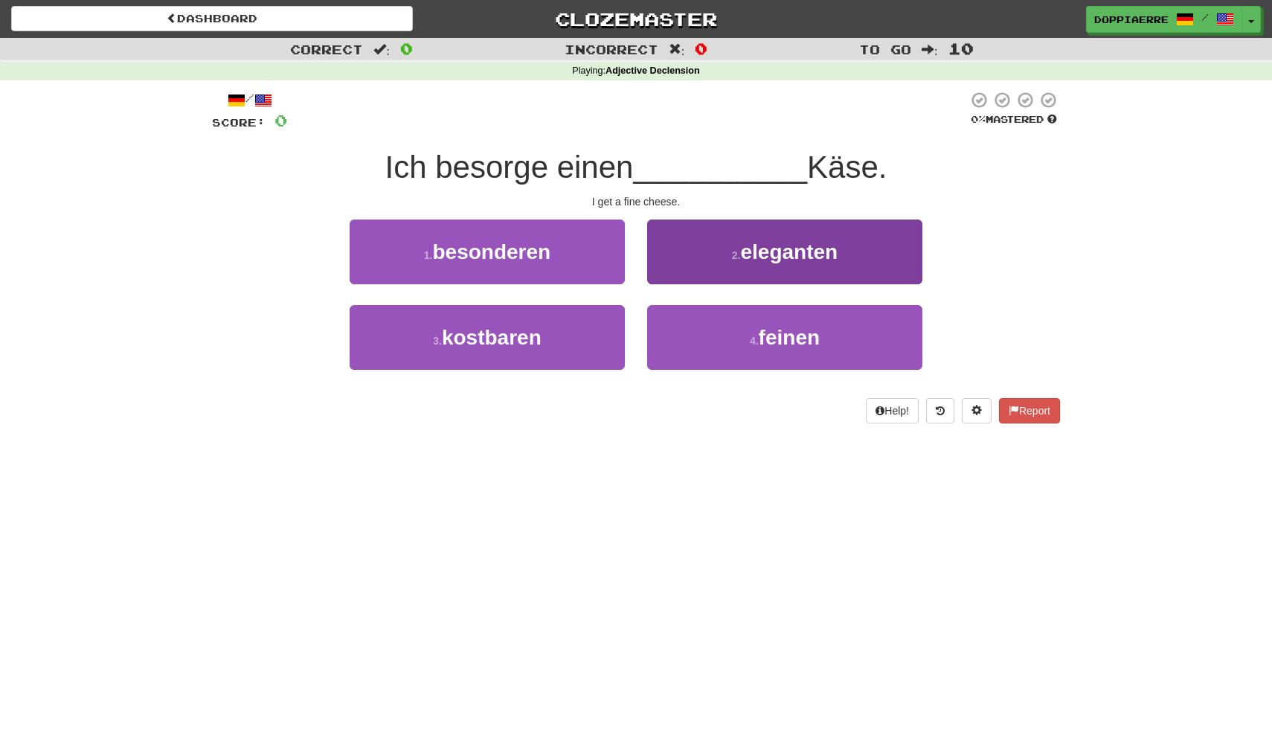
click at [774, 240] on span "eleganten" at bounding box center [788, 251] width 97 height 23
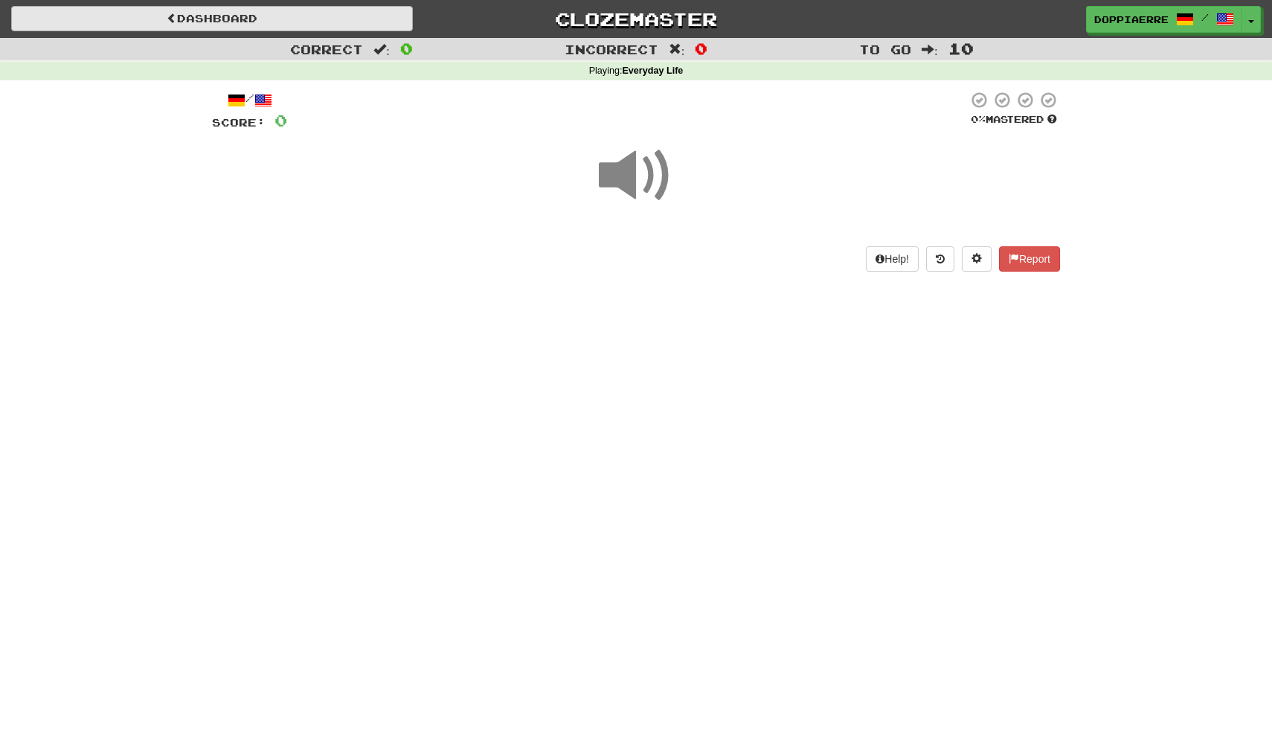
click at [219, 22] on link "Dashboard" at bounding box center [212, 18] width 402 height 25
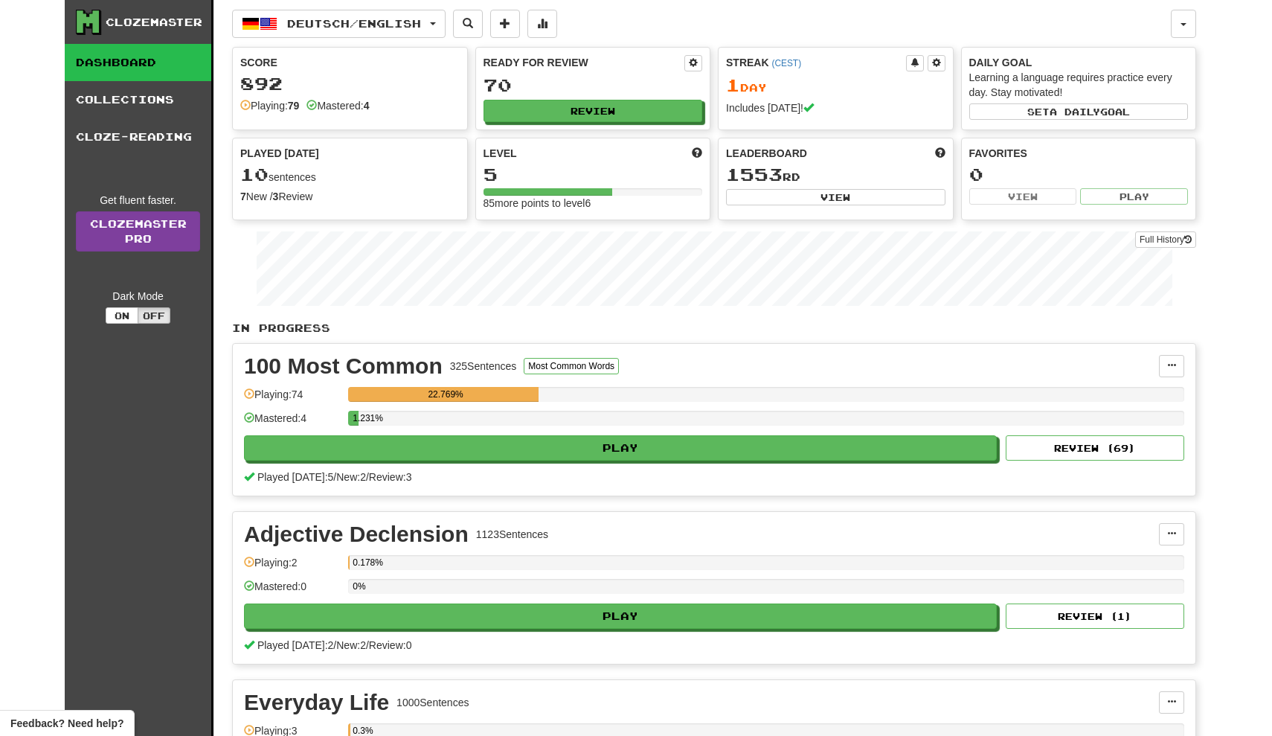
click at [134, 237] on link "Clozemaster Pro" at bounding box center [138, 231] width 124 height 40
